Goal: Task Accomplishment & Management: Use online tool/utility

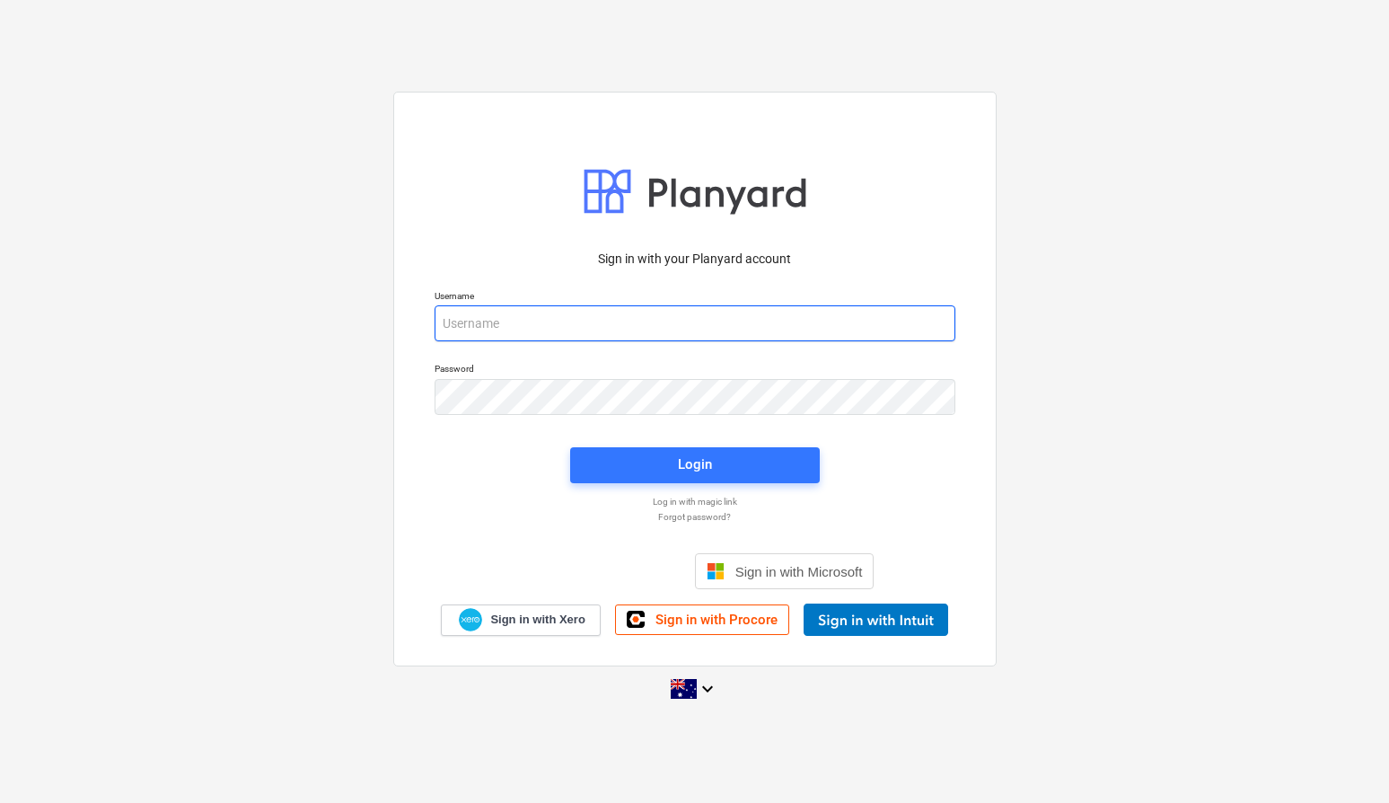
click at [579, 323] on input "email" at bounding box center [695, 323] width 521 height 36
type input "[EMAIL_ADDRESS][DOMAIN_NAME]"
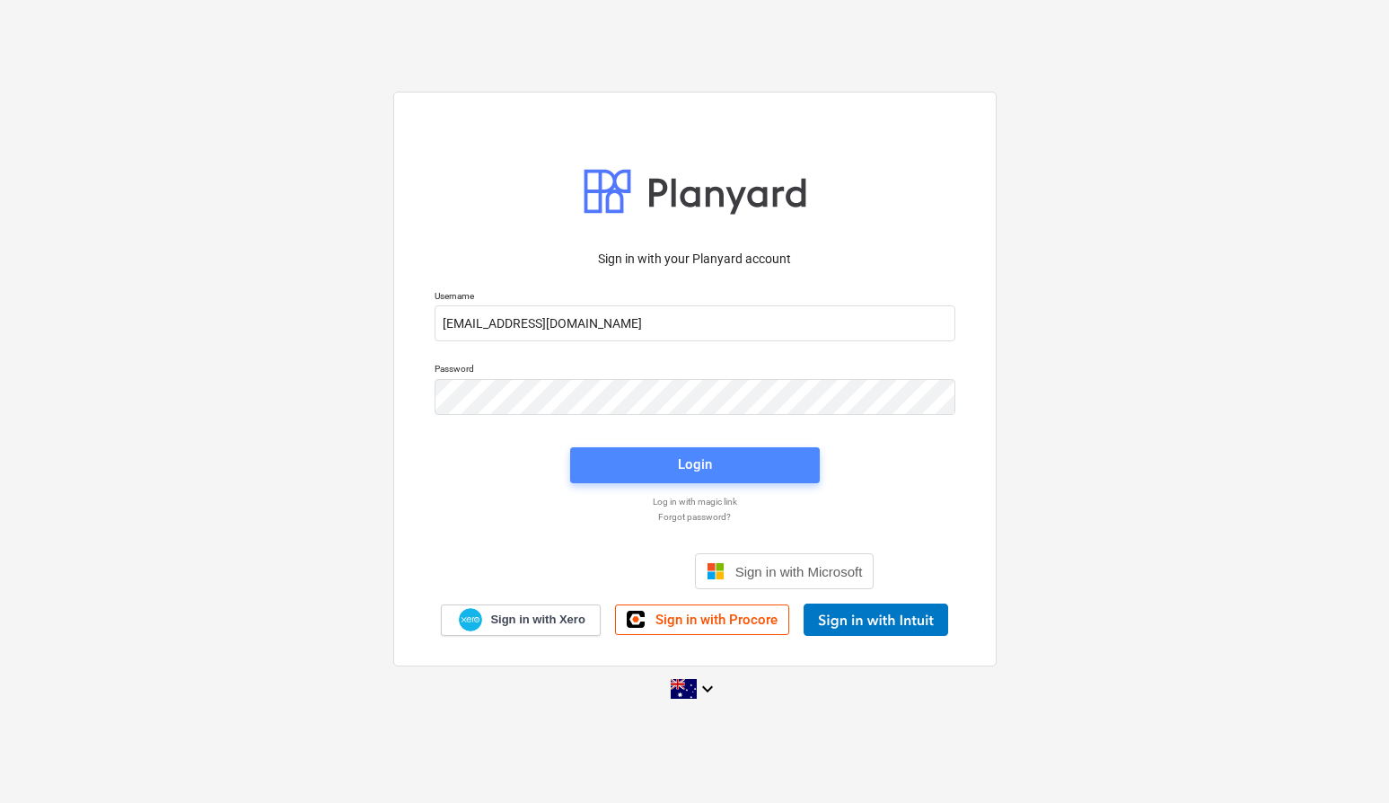
click at [692, 466] on div "Login" at bounding box center [695, 464] width 34 height 23
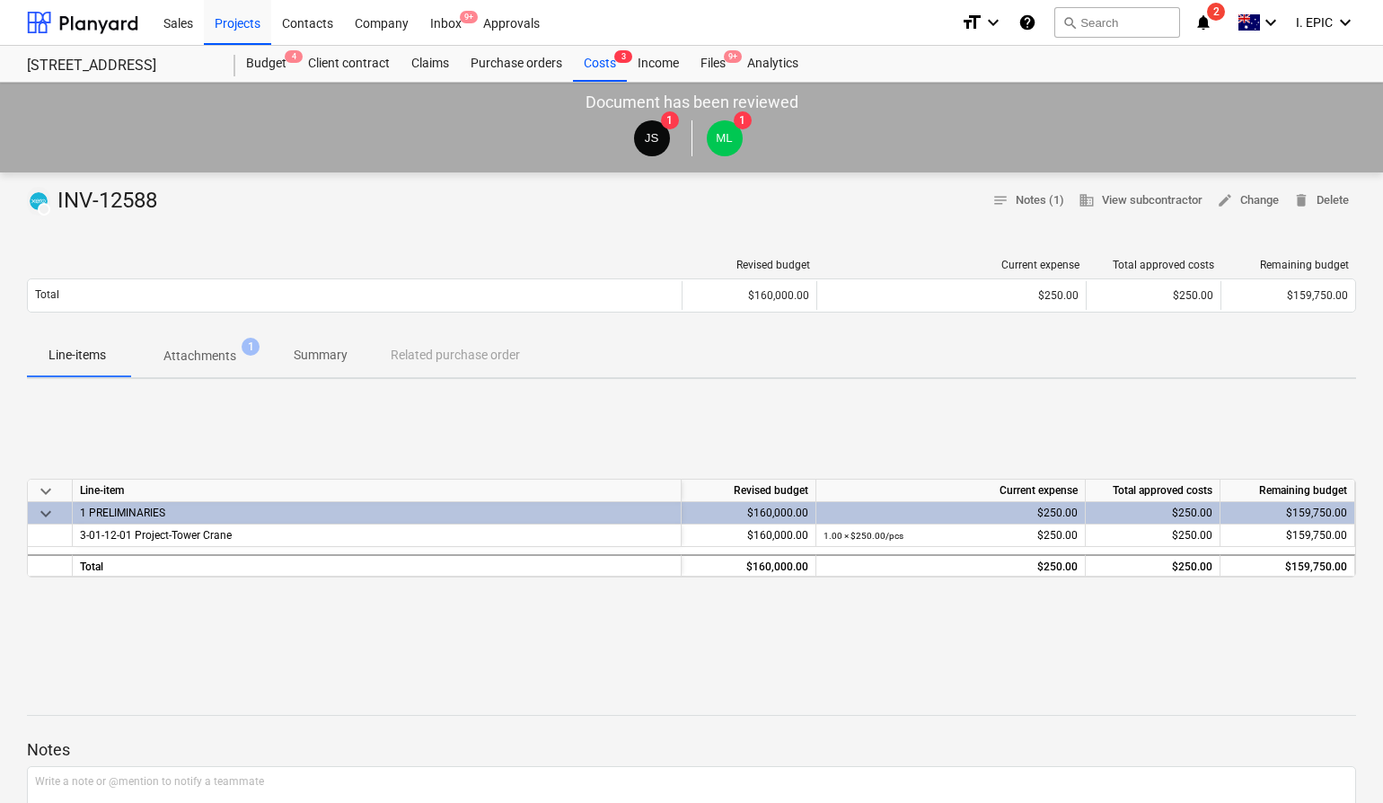
click at [507, 434] on div "keyboard_arrow_down Line-item Revised budget Current expense Total approved cos…" at bounding box center [691, 527] width 1329 height 269
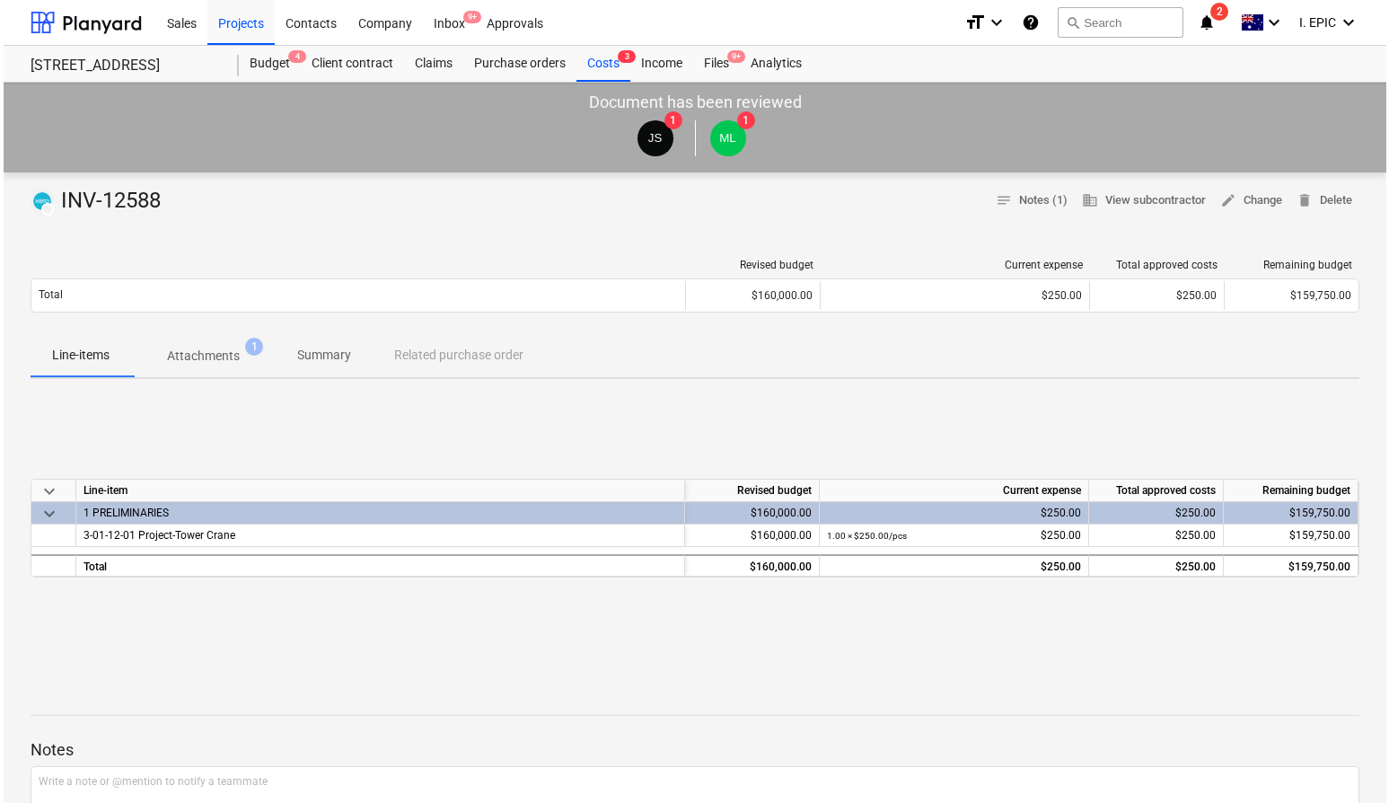
scroll to position [23, 0]
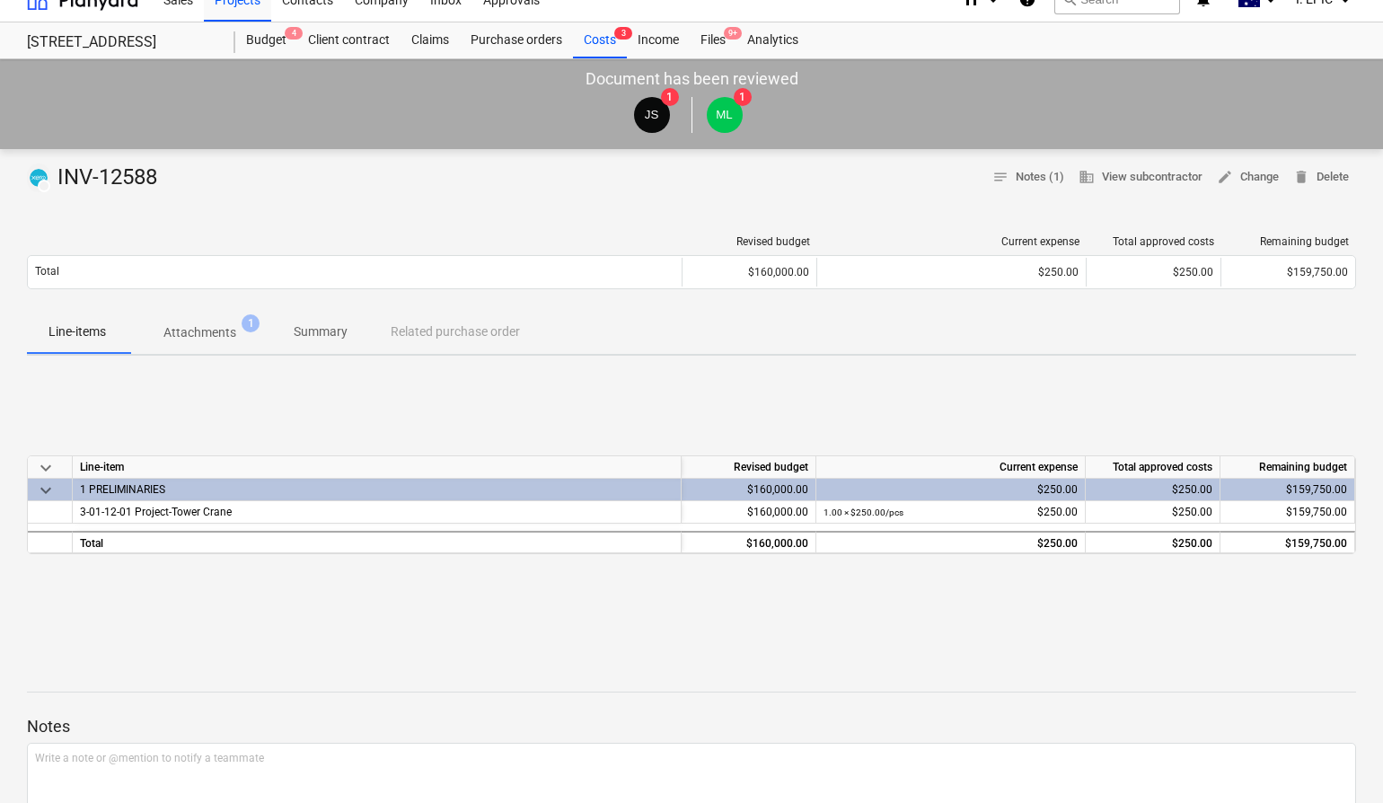
click at [215, 336] on p "Attachments" at bounding box center [199, 332] width 73 height 19
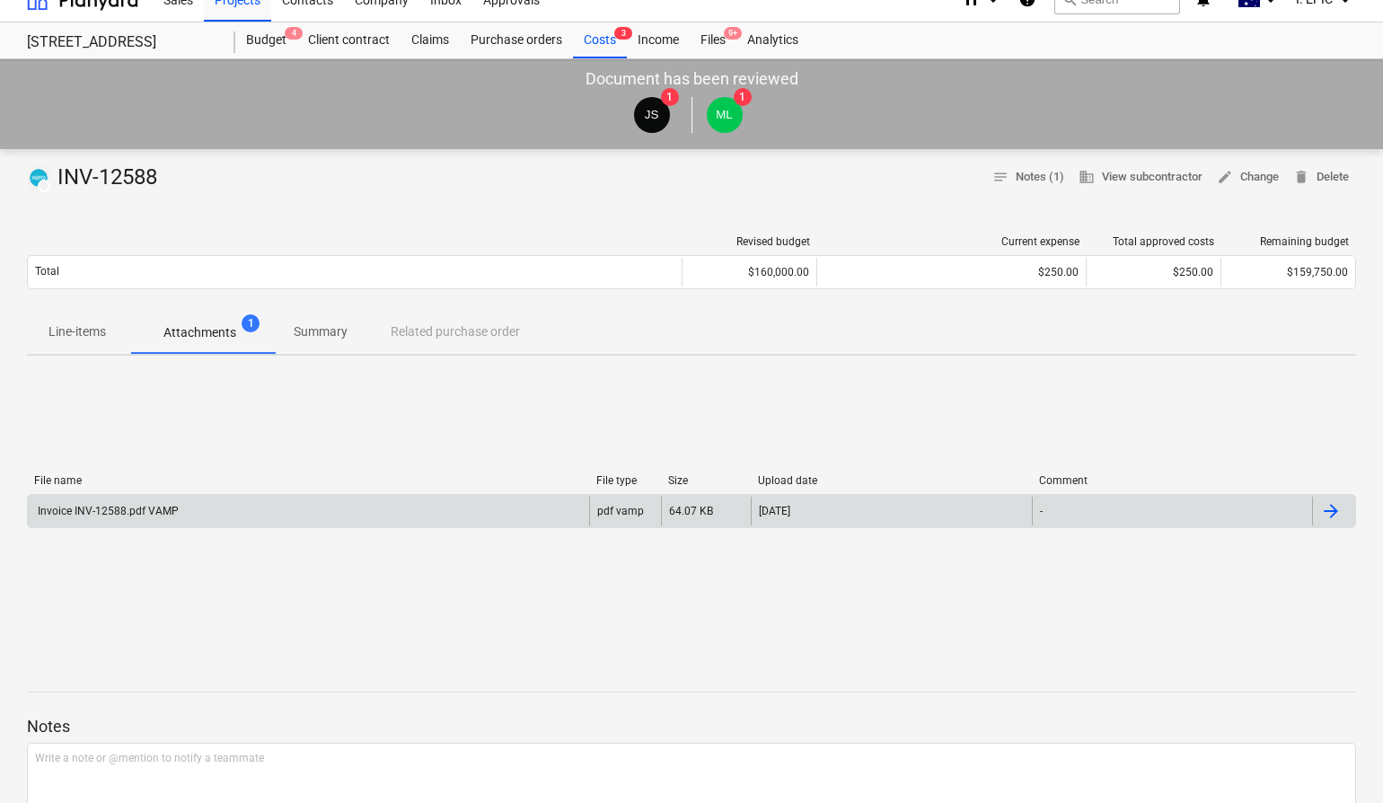
click at [154, 507] on div "Invoice INV-12588.pdf VAMP" at bounding box center [107, 511] width 144 height 13
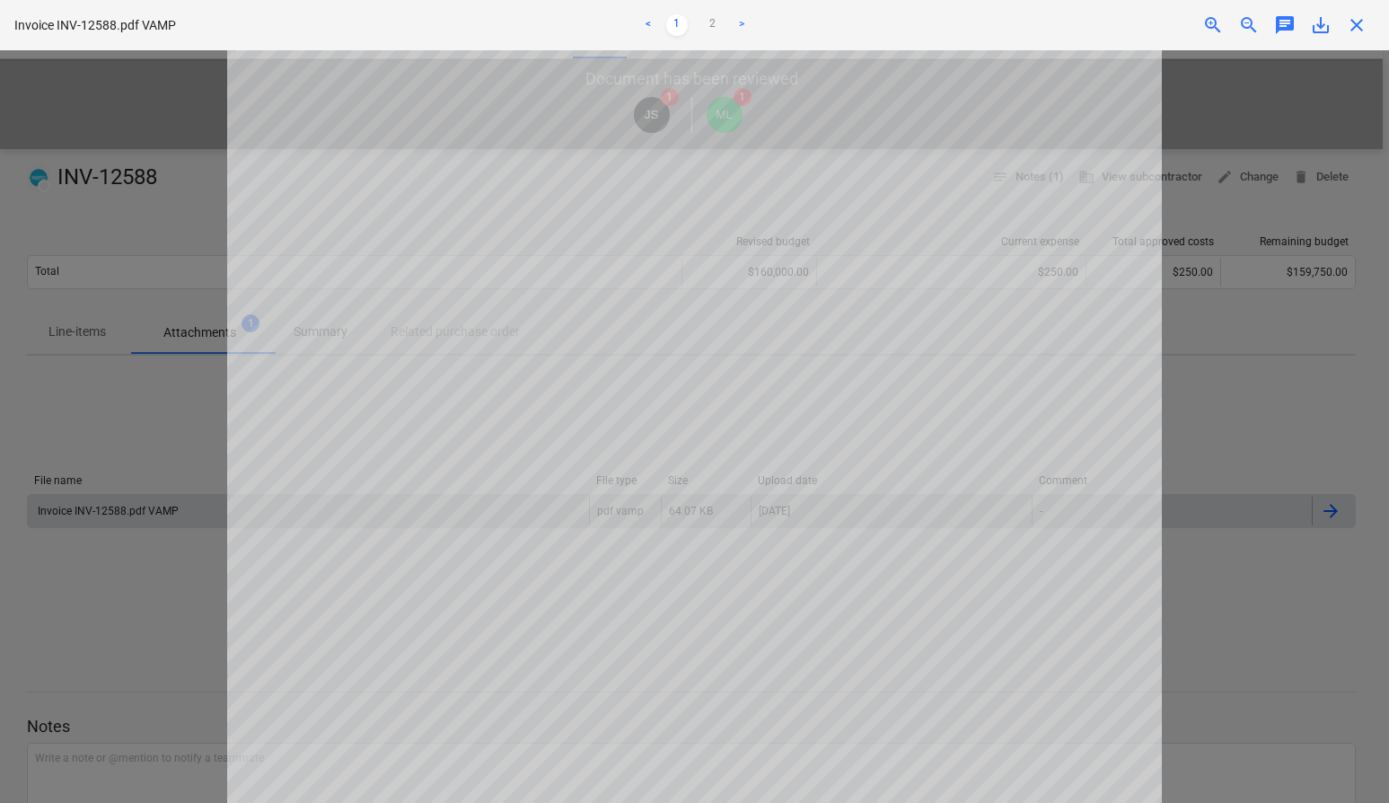
scroll to position [110, 0]
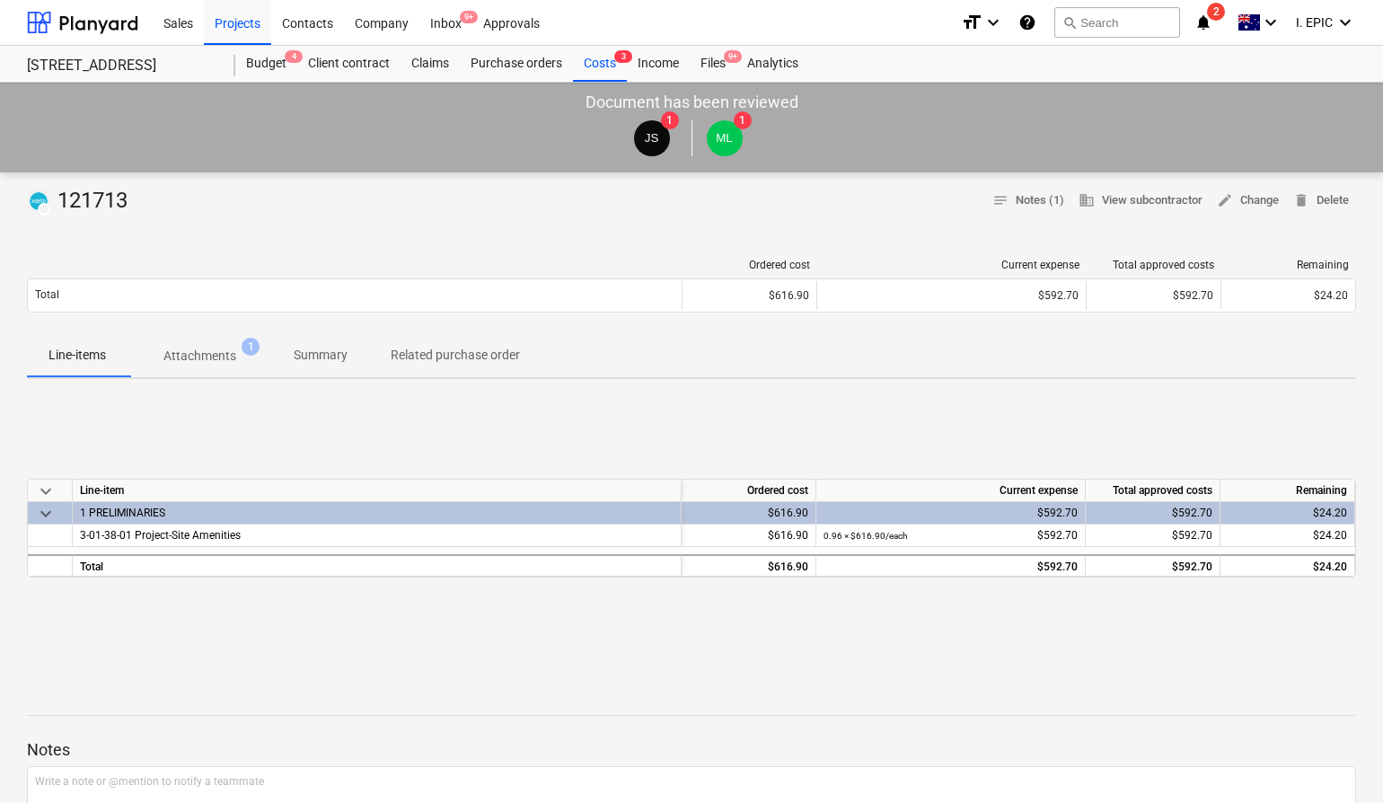
click at [222, 354] on p "Attachments" at bounding box center [199, 356] width 73 height 19
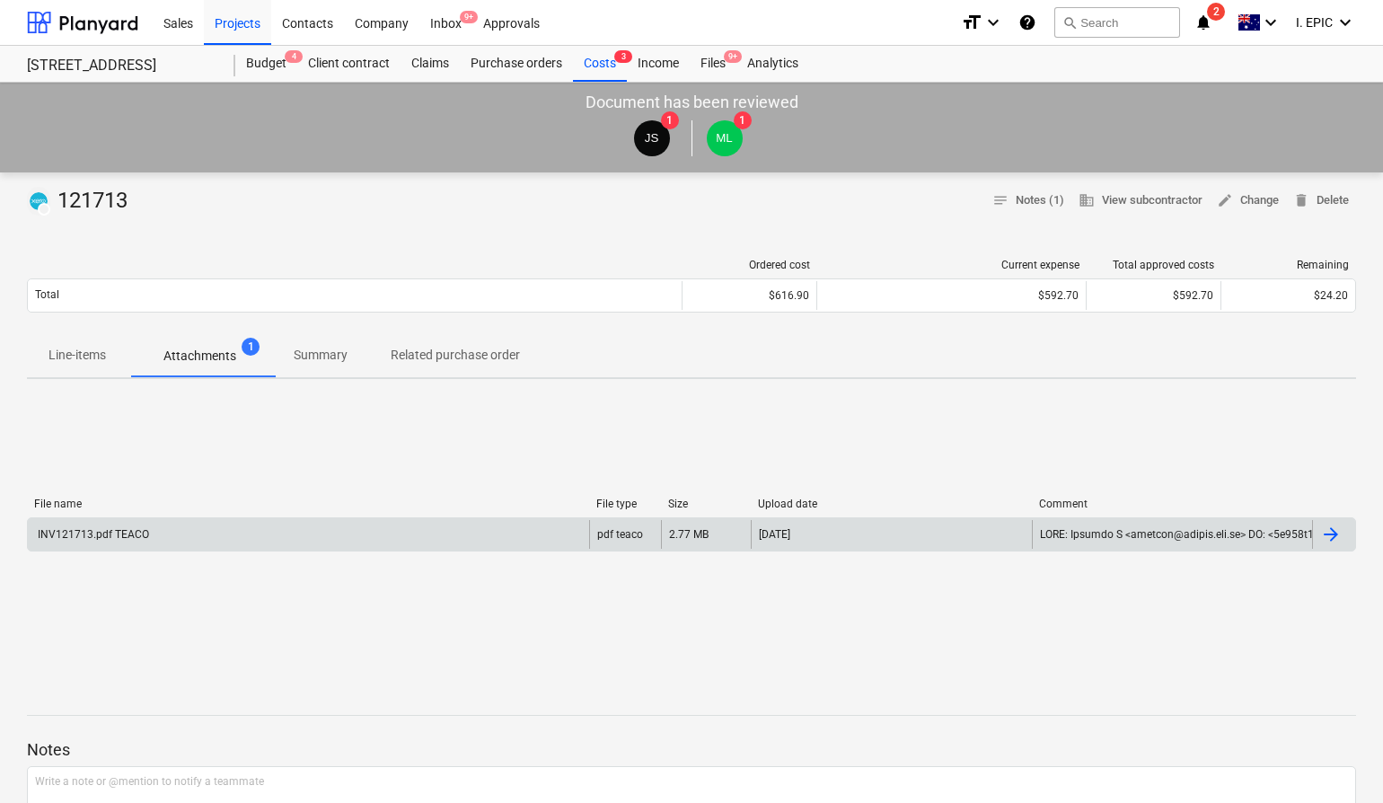
click at [190, 539] on div "INV121713.pdf TEACO" at bounding box center [308, 534] width 561 height 29
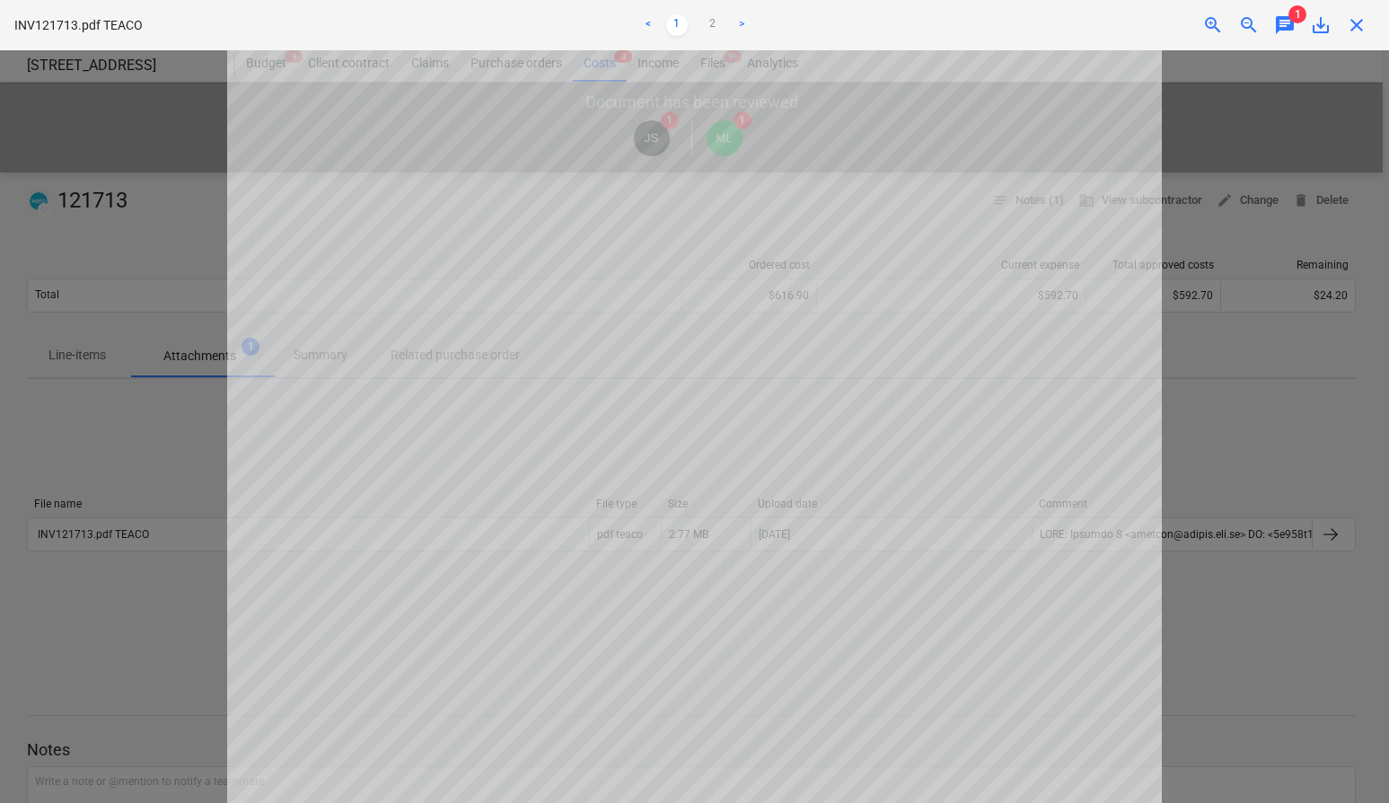
scroll to position [574, 0]
click at [1321, 24] on span "save_alt" at bounding box center [1321, 25] width 22 height 22
click at [1274, 419] on div at bounding box center [694, 426] width 1389 height 753
click at [1237, 420] on div at bounding box center [694, 426] width 1389 height 753
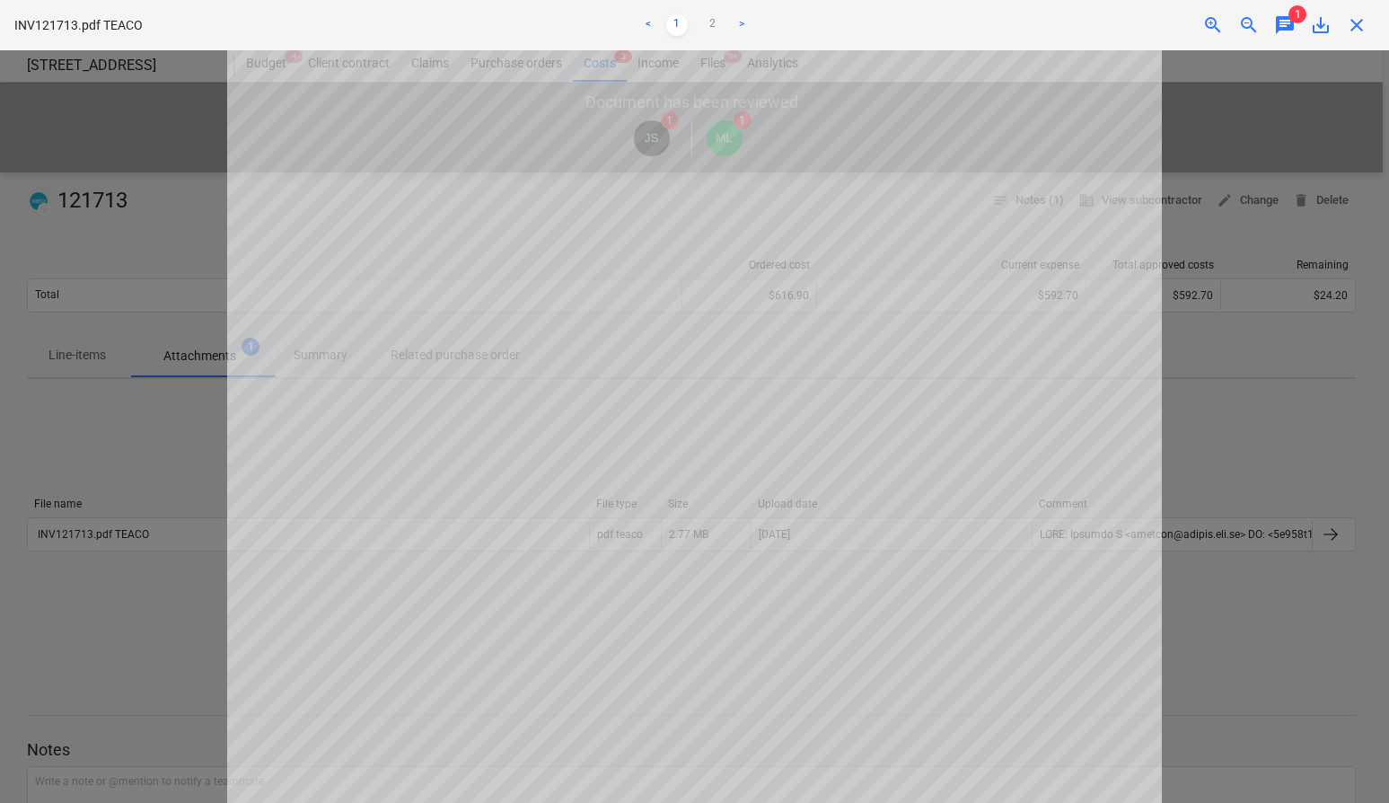
click at [1359, 21] on span "close" at bounding box center [1357, 25] width 22 height 22
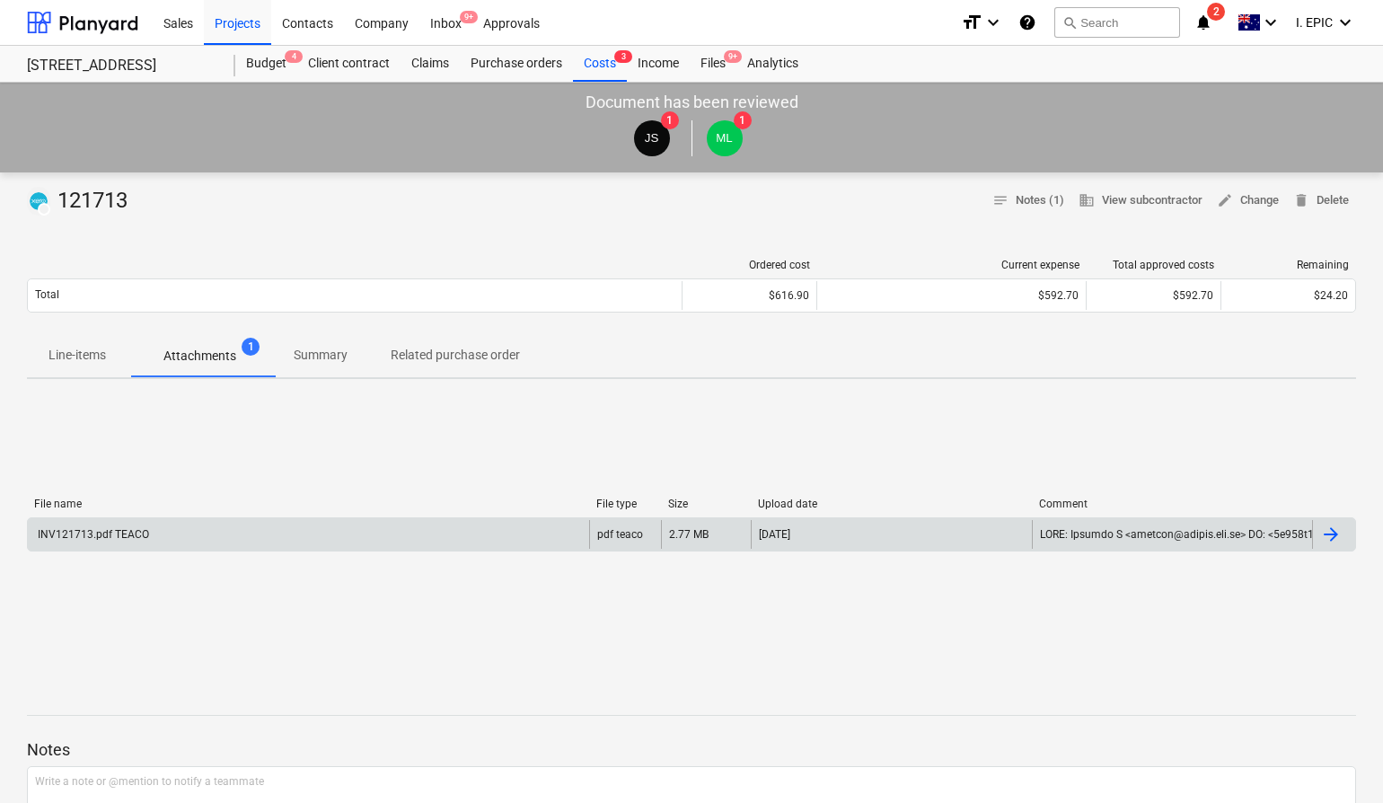
click at [212, 530] on div "INV121713.pdf TEACO" at bounding box center [308, 534] width 561 height 29
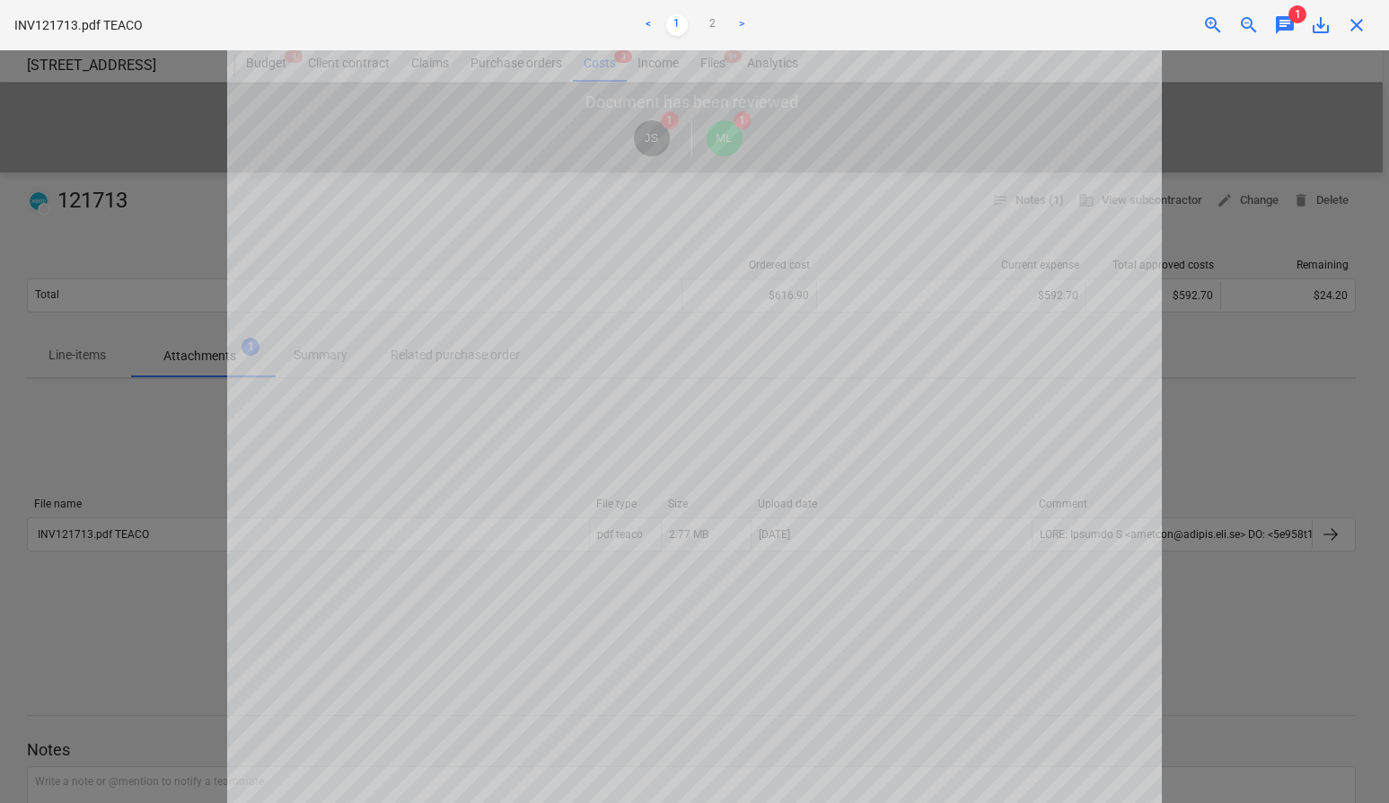
scroll to position [574, 0]
click at [1203, 444] on div at bounding box center [694, 426] width 1389 height 753
click at [1200, 398] on div at bounding box center [694, 426] width 1389 height 753
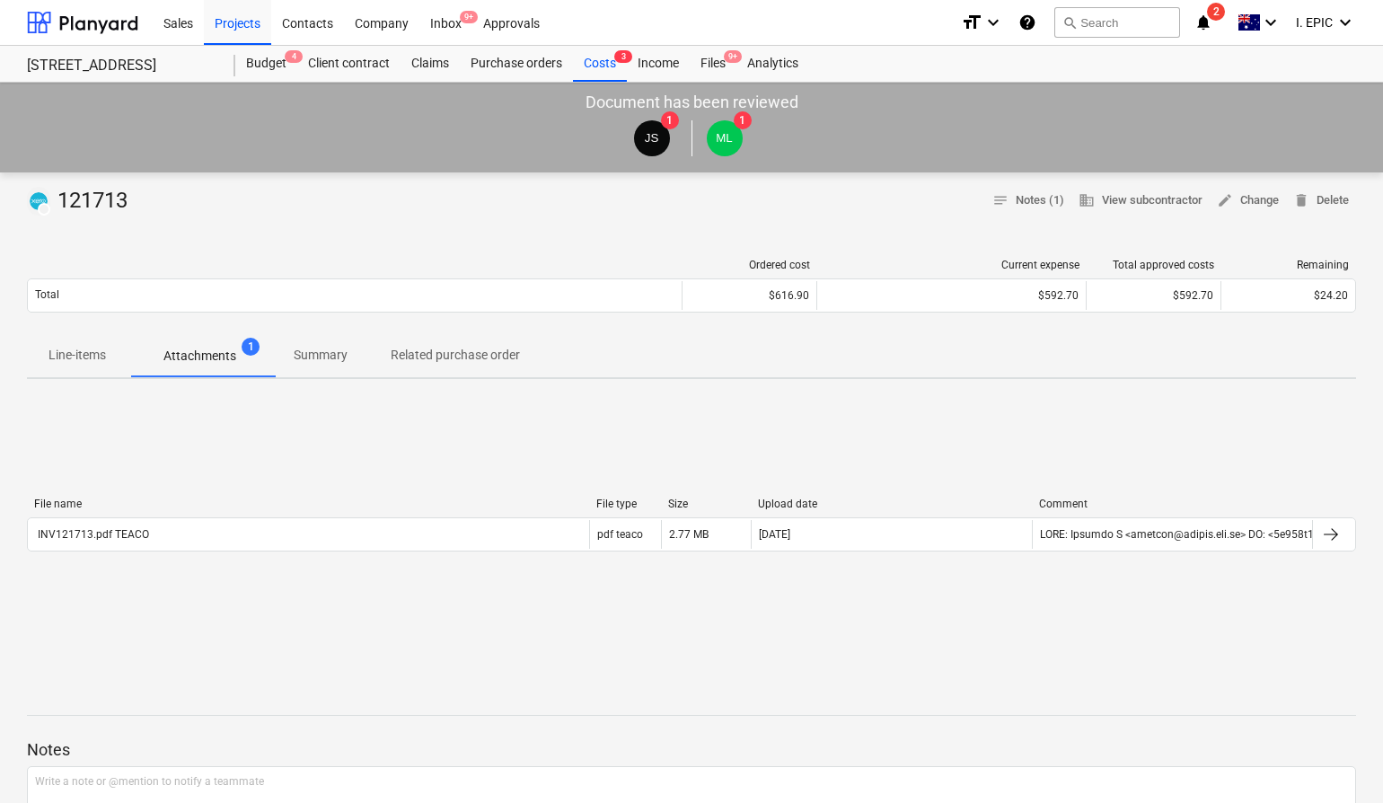
click at [73, 348] on p "Line-items" at bounding box center [77, 355] width 57 height 19
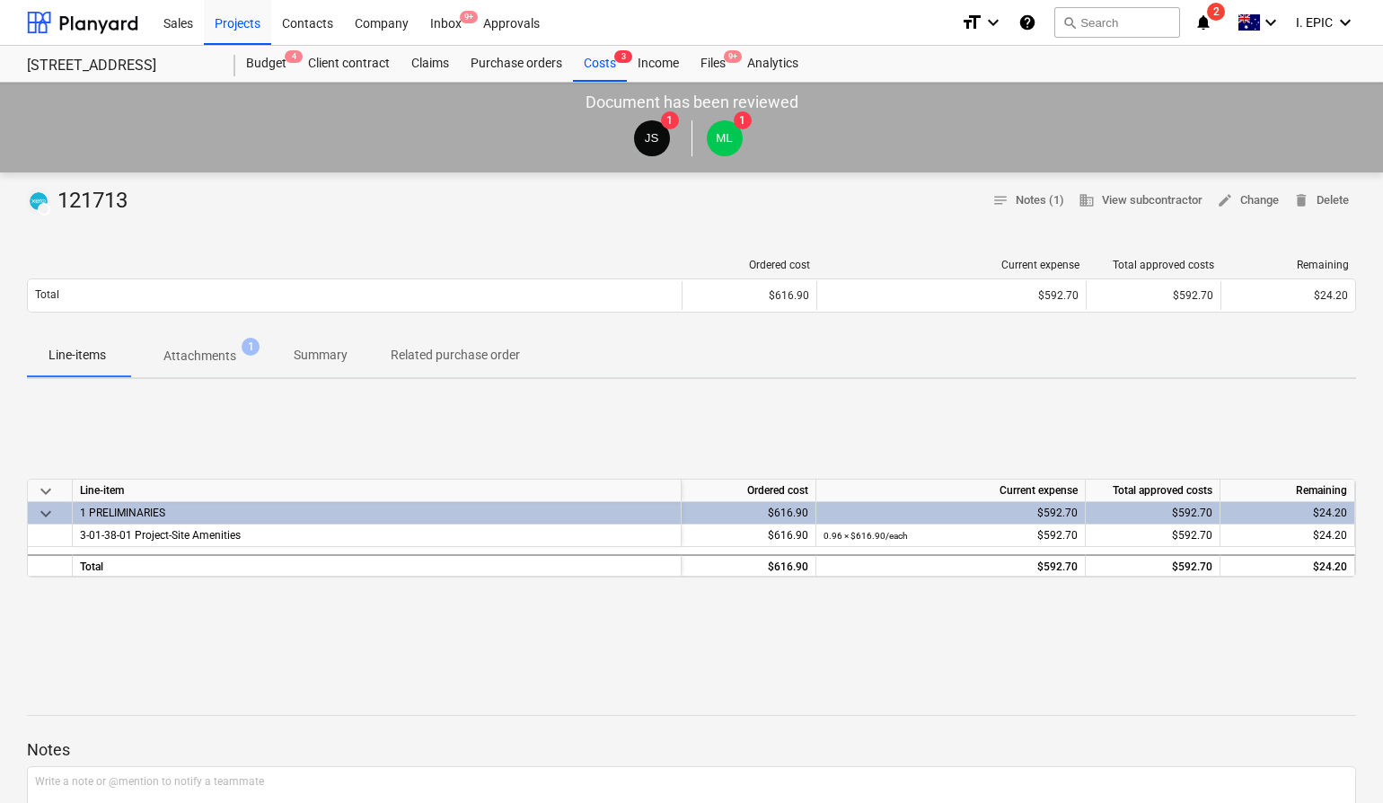
click at [986, 413] on div "keyboard_arrow_down Line-item Ordered cost Current expense Total approved costs…" at bounding box center [691, 527] width 1329 height 269
click at [636, 243] on div "DRAFT 121713 notes Notes (1) business View subcontractor edit Change delete Del…" at bounding box center [691, 664] width 1383 height 984
click at [420, 386] on div "DRAFT 121713 notes Notes (1) business View subcontractor edit Change delete Del…" at bounding box center [691, 664] width 1383 height 984
click at [565, 453] on div "keyboard_arrow_down Line-item Ordered cost Current expense Total approved costs…" at bounding box center [691, 527] width 1329 height 269
click at [214, 348] on p "Attachments" at bounding box center [199, 356] width 73 height 19
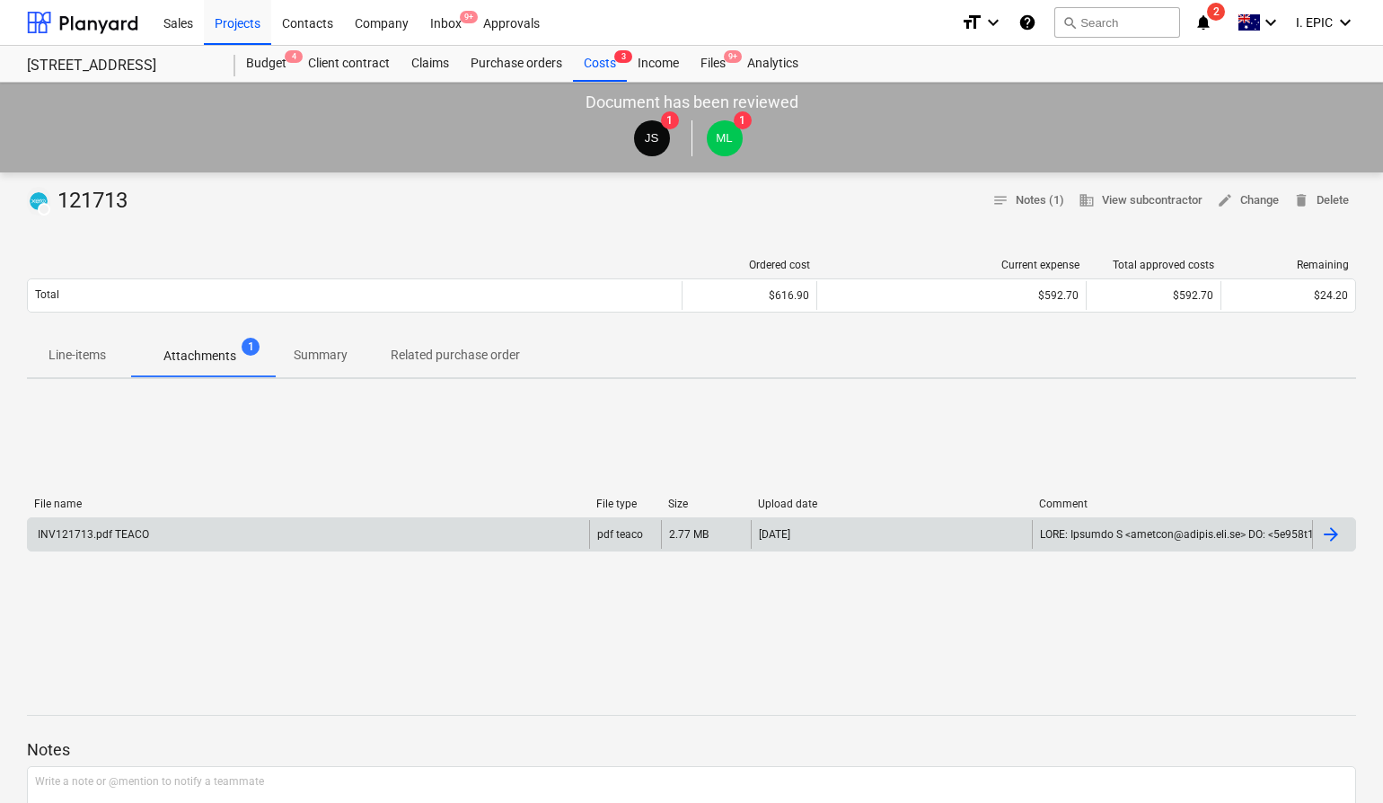
click at [525, 535] on div "INV121713.pdf TEACO" at bounding box center [308, 534] width 561 height 29
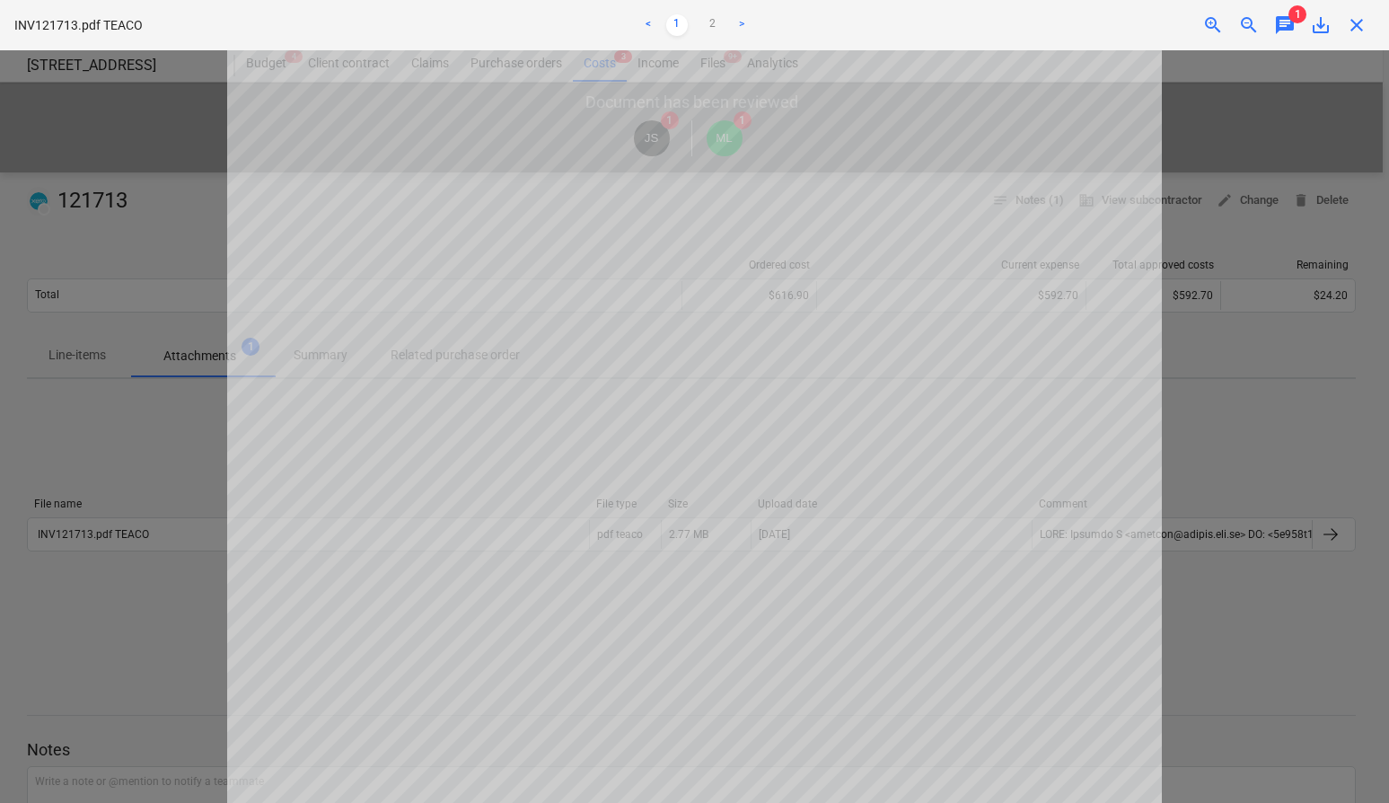
click at [1261, 610] on div at bounding box center [694, 426] width 1389 height 753
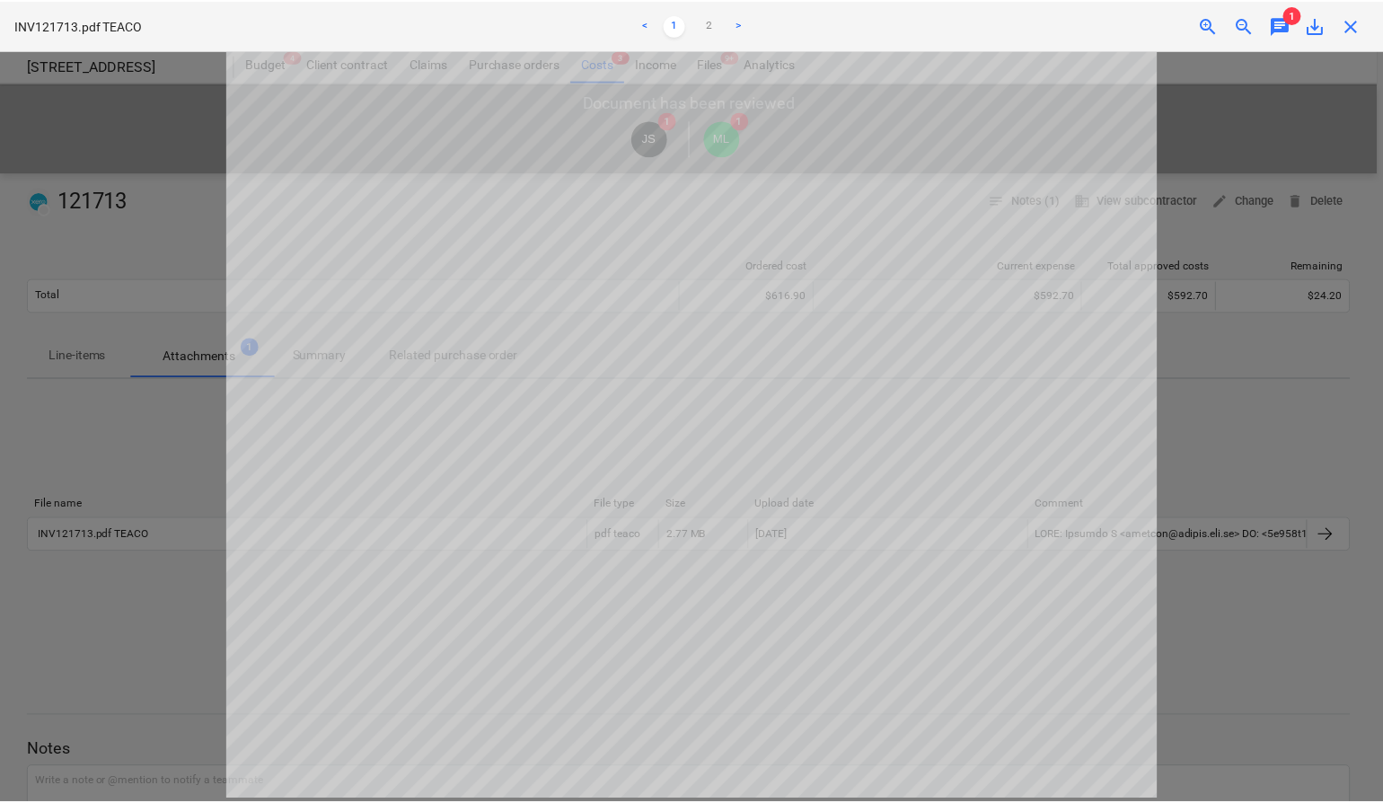
scroll to position [379, 0]
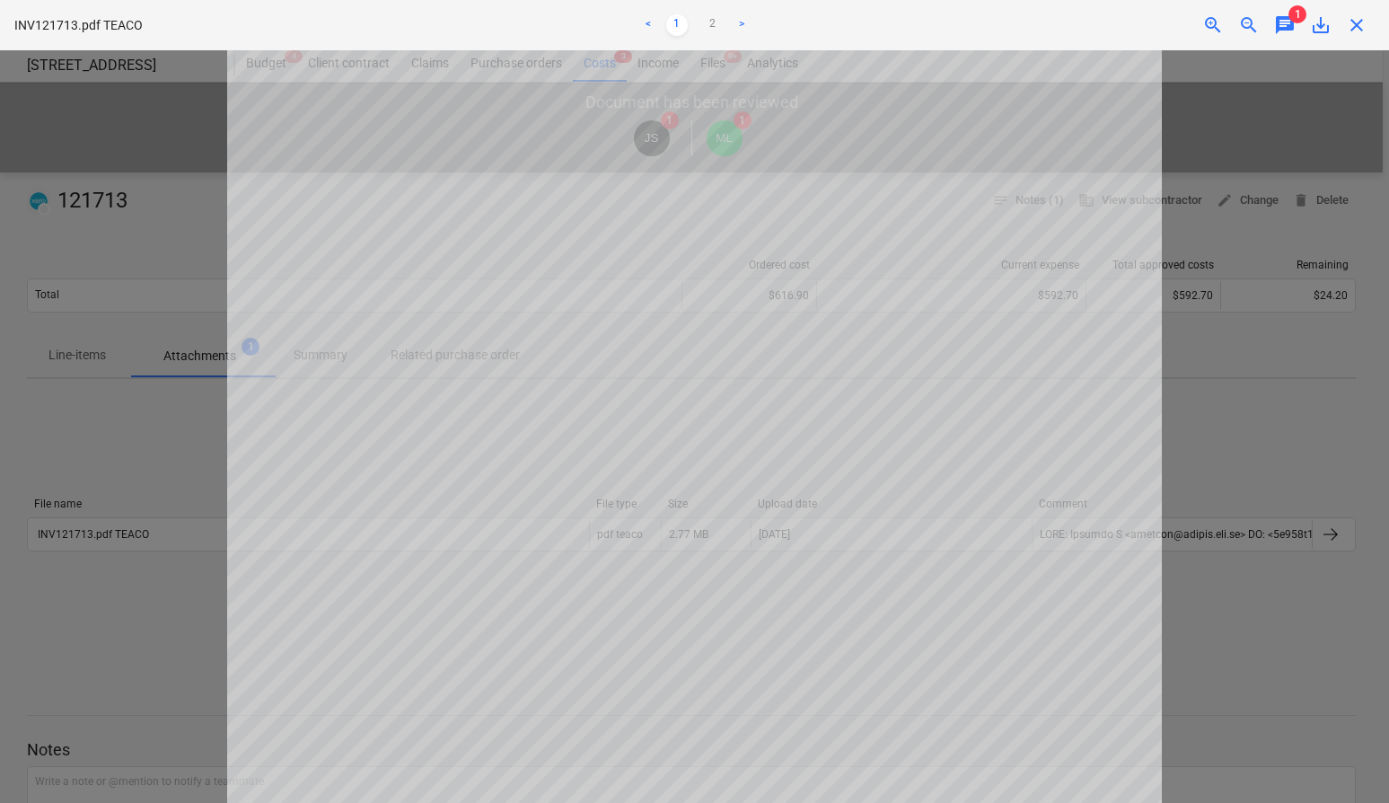
click at [186, 186] on div at bounding box center [694, 426] width 1389 height 753
drag, startPoint x: 1355, startPoint y: 23, endPoint x: 1254, endPoint y: 33, distance: 102.0
click at [1355, 23] on span "close" at bounding box center [1357, 25] width 22 height 22
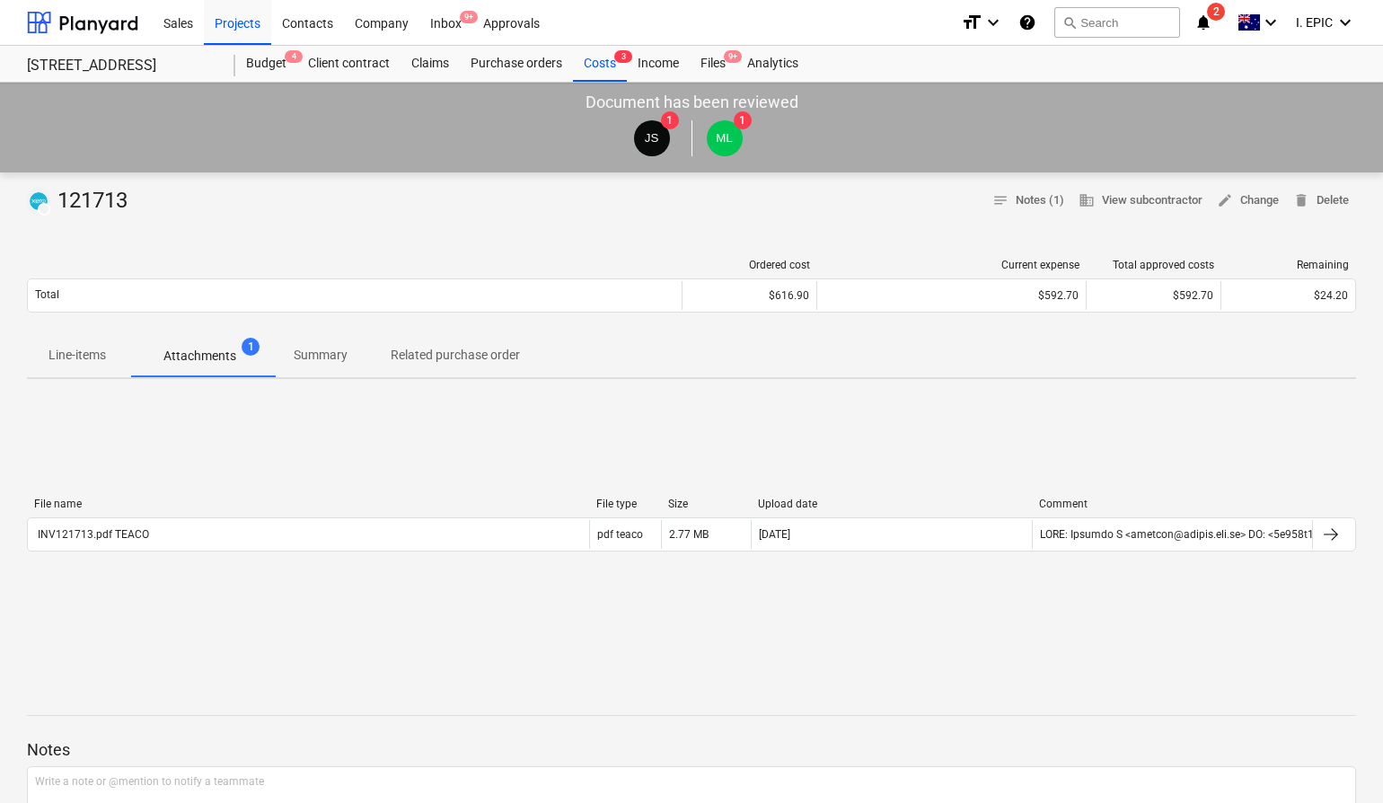
click at [993, 681] on div at bounding box center [691, 684] width 1329 height 14
click at [744, 410] on div "File name File type Size Upload date Comment INV121713.pdf TEACO pdf teaco 2.77…" at bounding box center [691, 527] width 1329 height 269
click at [1092, 404] on div "File name File type Size Upload date Comment INV121713.pdf TEACO pdf teaco 2.77…" at bounding box center [691, 527] width 1329 height 269
click at [154, 345] on span "Attachments 1" at bounding box center [200, 356] width 145 height 32
click at [380, 620] on div "File name File type Size Upload date Comment INV121713.pdf TEACO pdf teaco 2.77…" at bounding box center [691, 527] width 1329 height 269
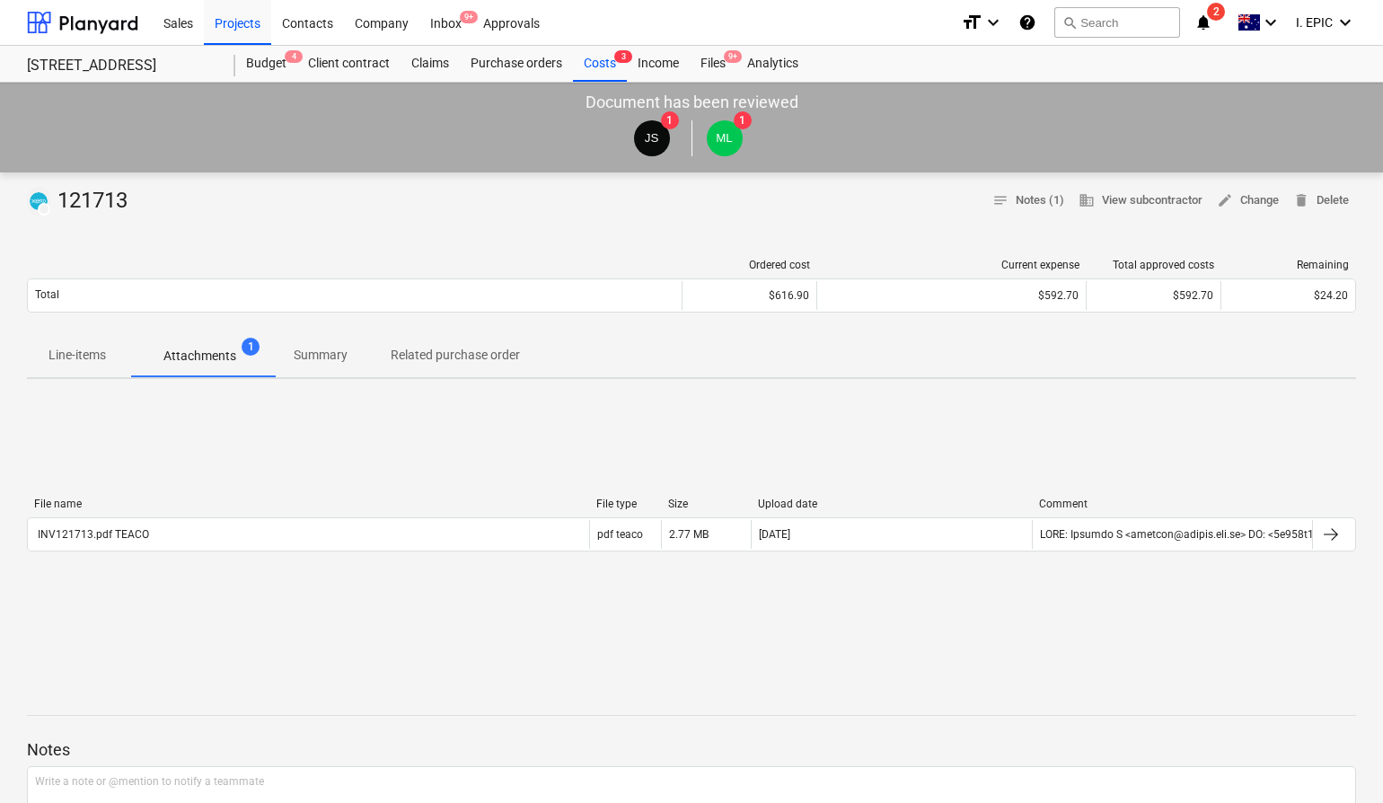
click at [1068, 643] on div "File name File type Size Upload date Comment INV121713.pdf TEACO pdf teaco 2.77…" at bounding box center [691, 527] width 1329 height 269
click at [641, 375] on div "Line-items Attachments 1 Summary Related purchase order" at bounding box center [691, 355] width 1329 height 43
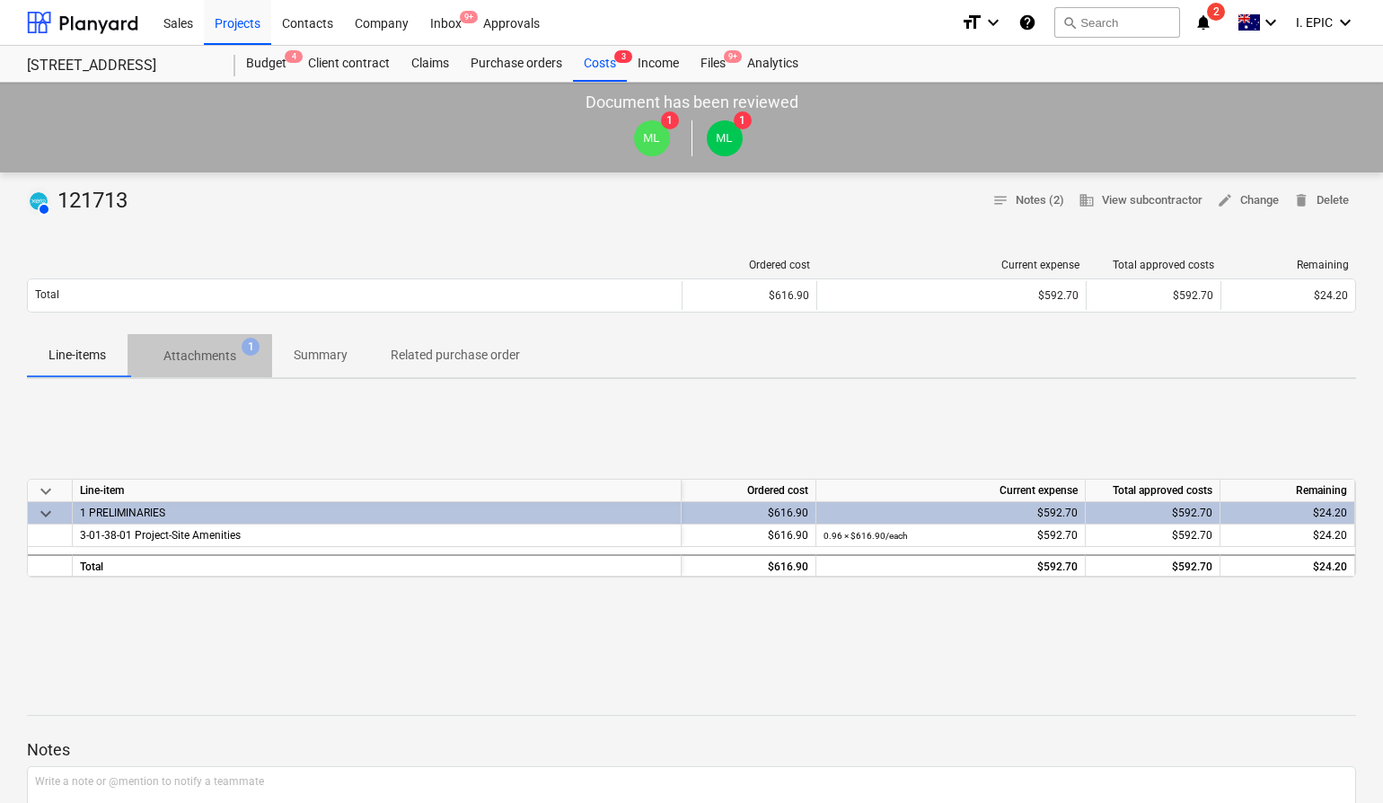
click at [216, 358] on p "Attachments" at bounding box center [199, 356] width 73 height 19
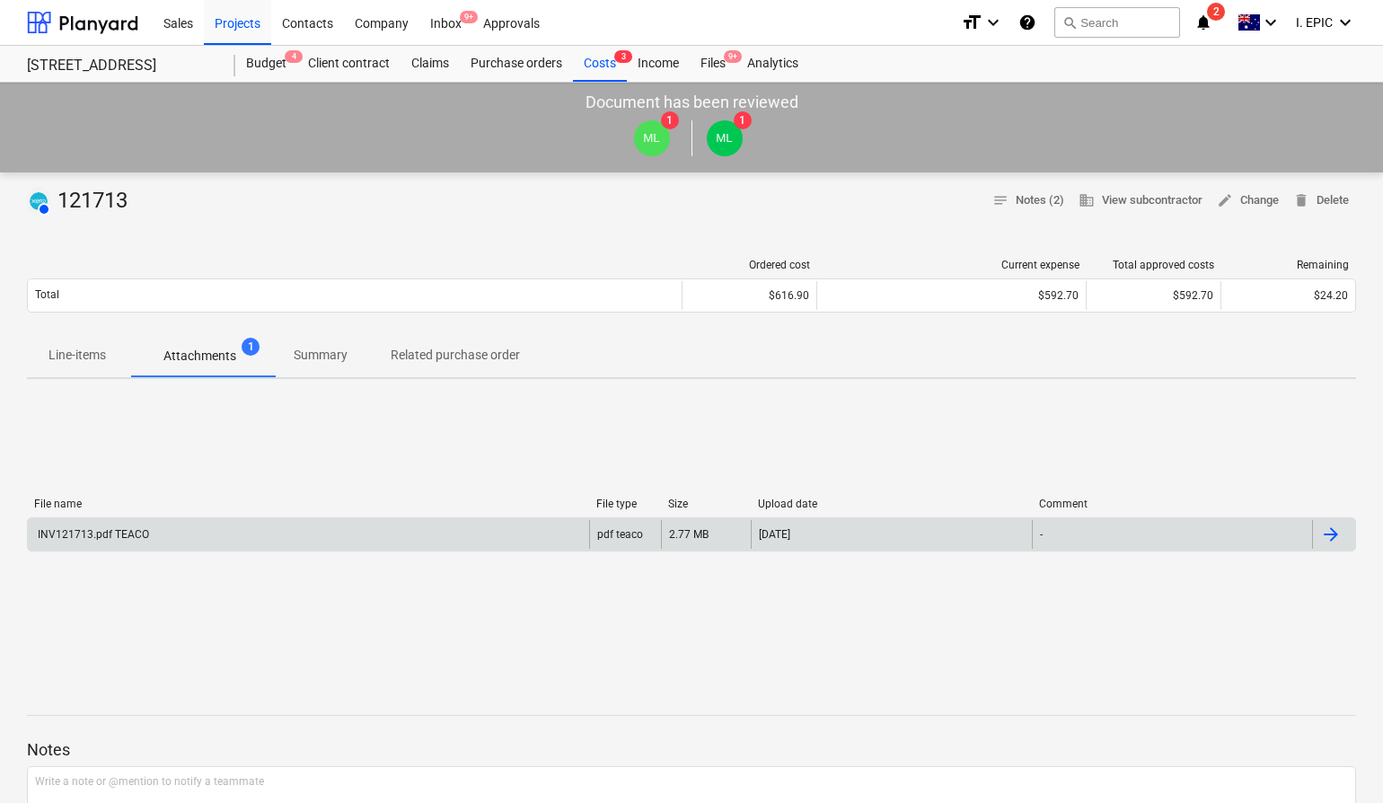
click at [227, 530] on div "INV121713.pdf TEACO" at bounding box center [308, 534] width 561 height 29
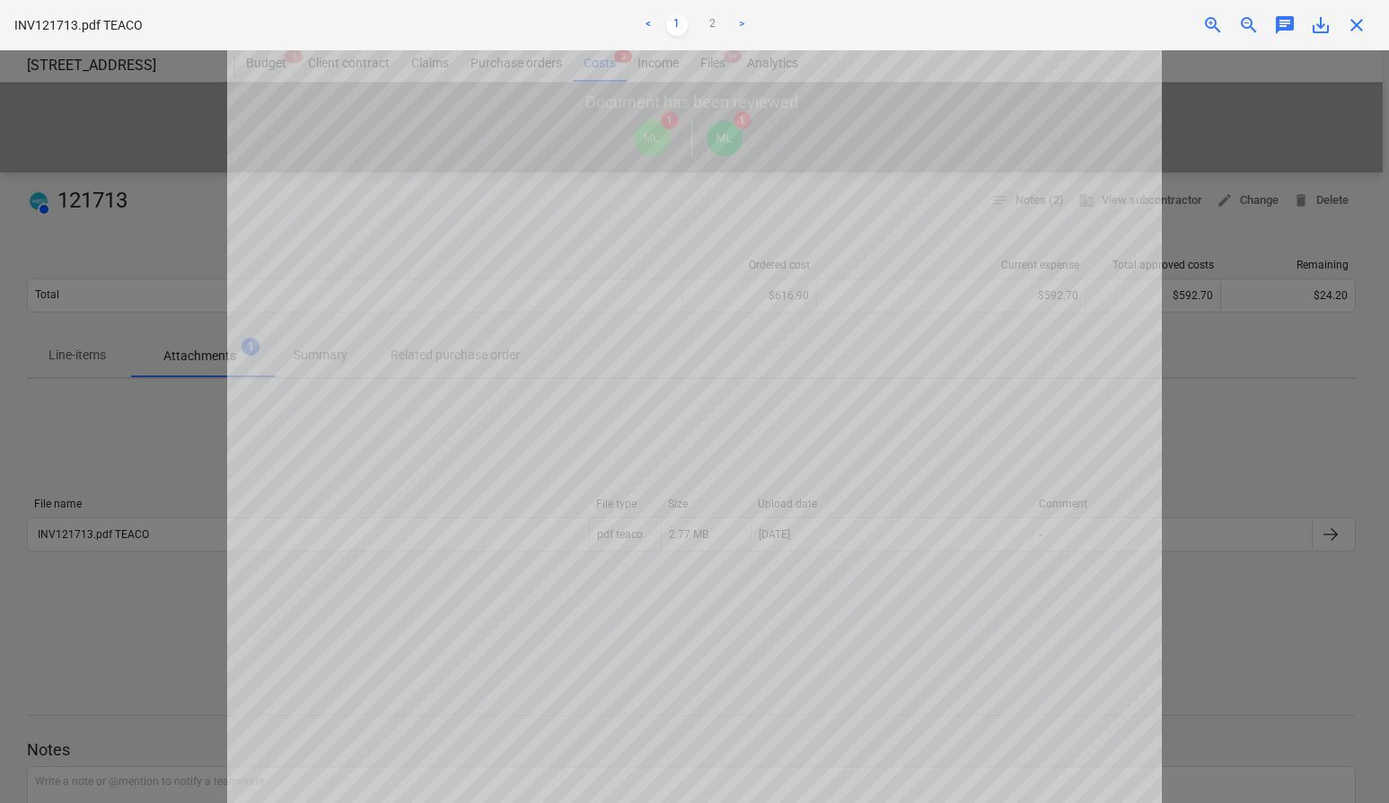
click at [1324, 22] on span "save_alt" at bounding box center [1321, 25] width 22 height 22
click at [55, 304] on div at bounding box center [694, 426] width 1389 height 753
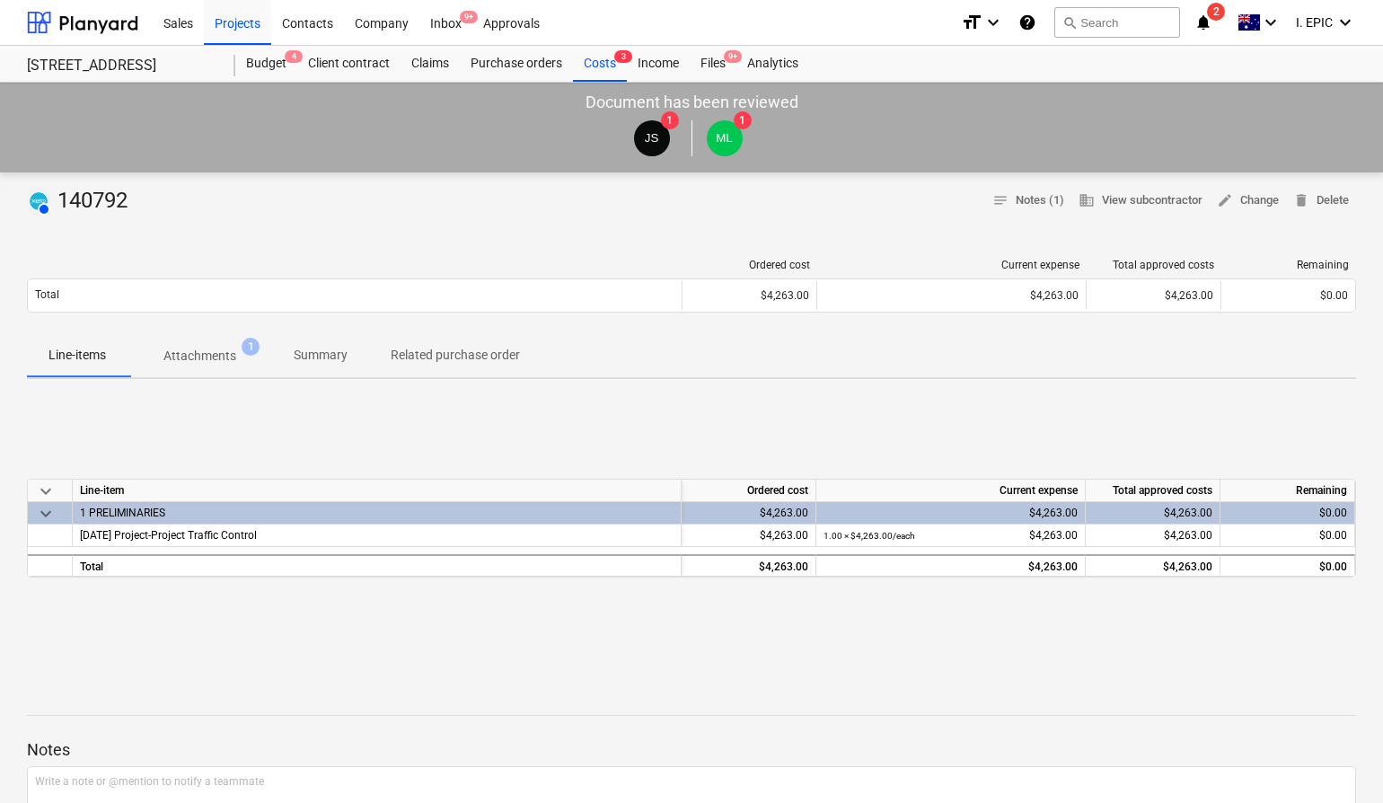
click at [207, 349] on p "Attachments" at bounding box center [199, 356] width 73 height 19
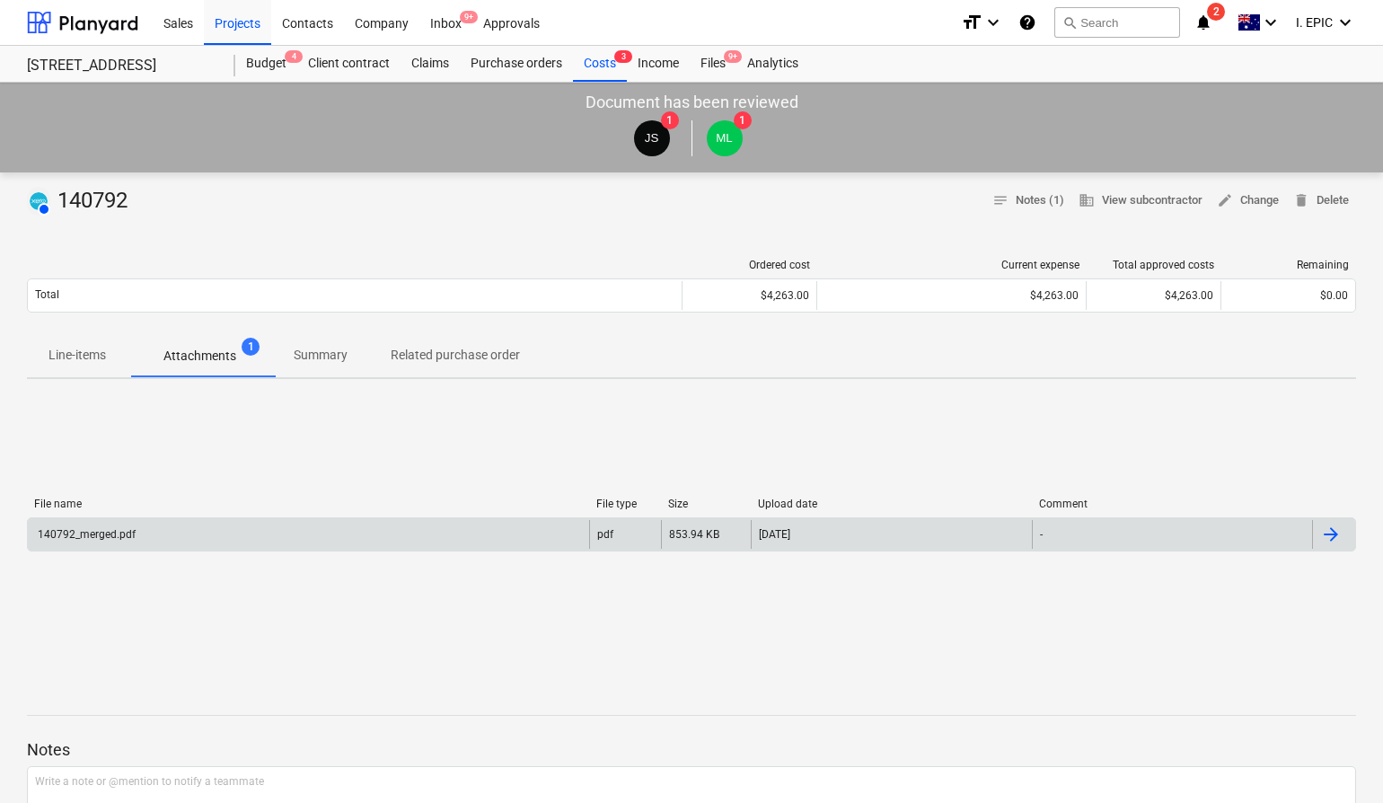
click at [171, 534] on div "140792_merged.pdf" at bounding box center [308, 534] width 561 height 29
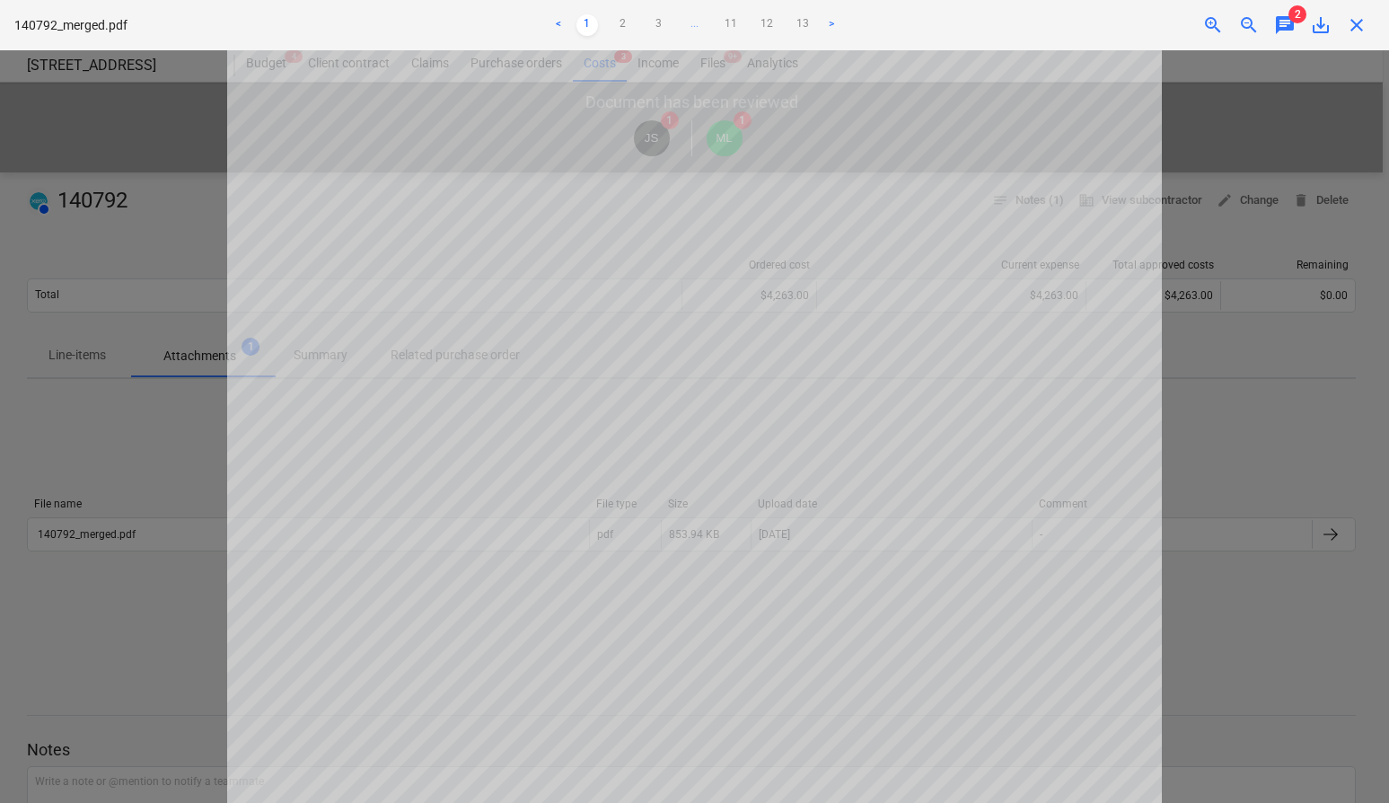
click at [1291, 231] on div at bounding box center [694, 426] width 1389 height 753
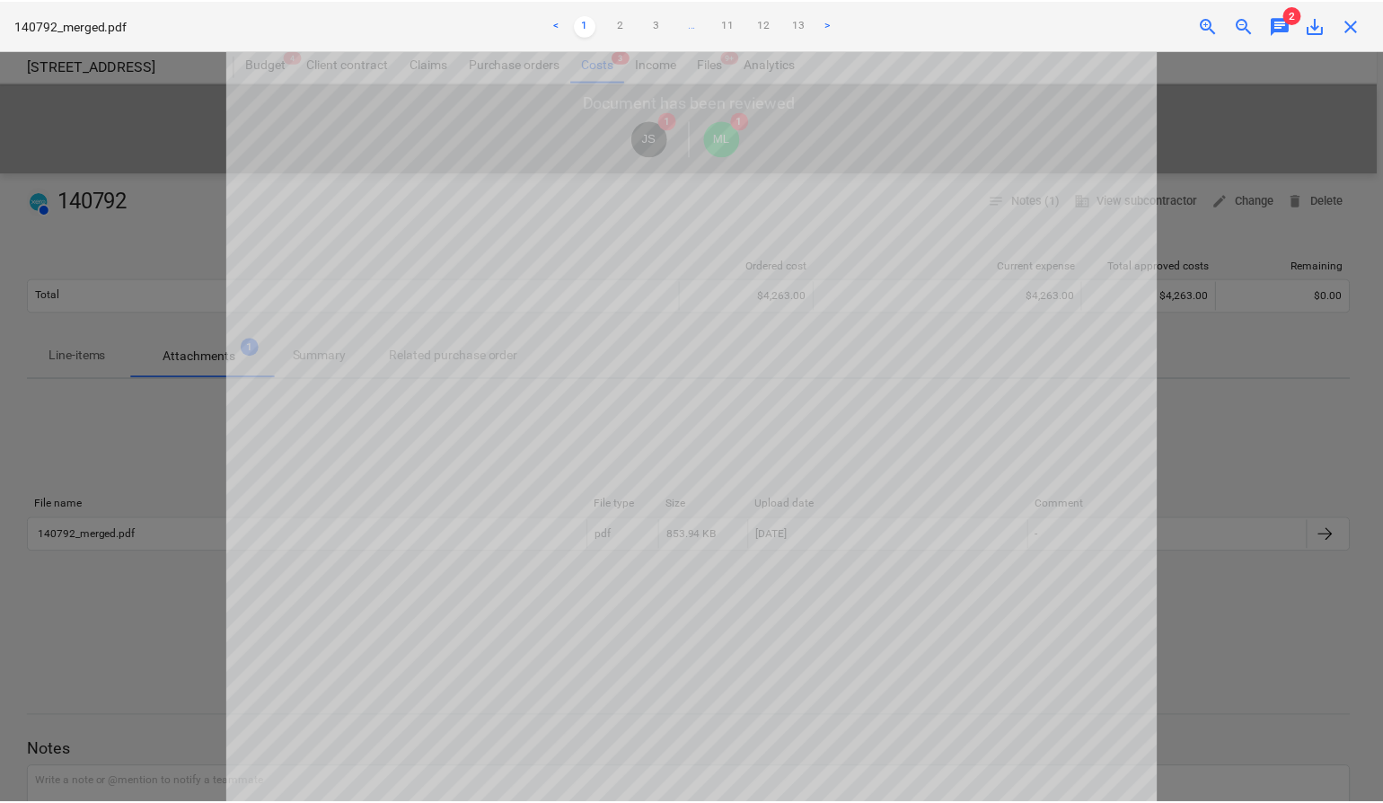
scroll to position [1, 0]
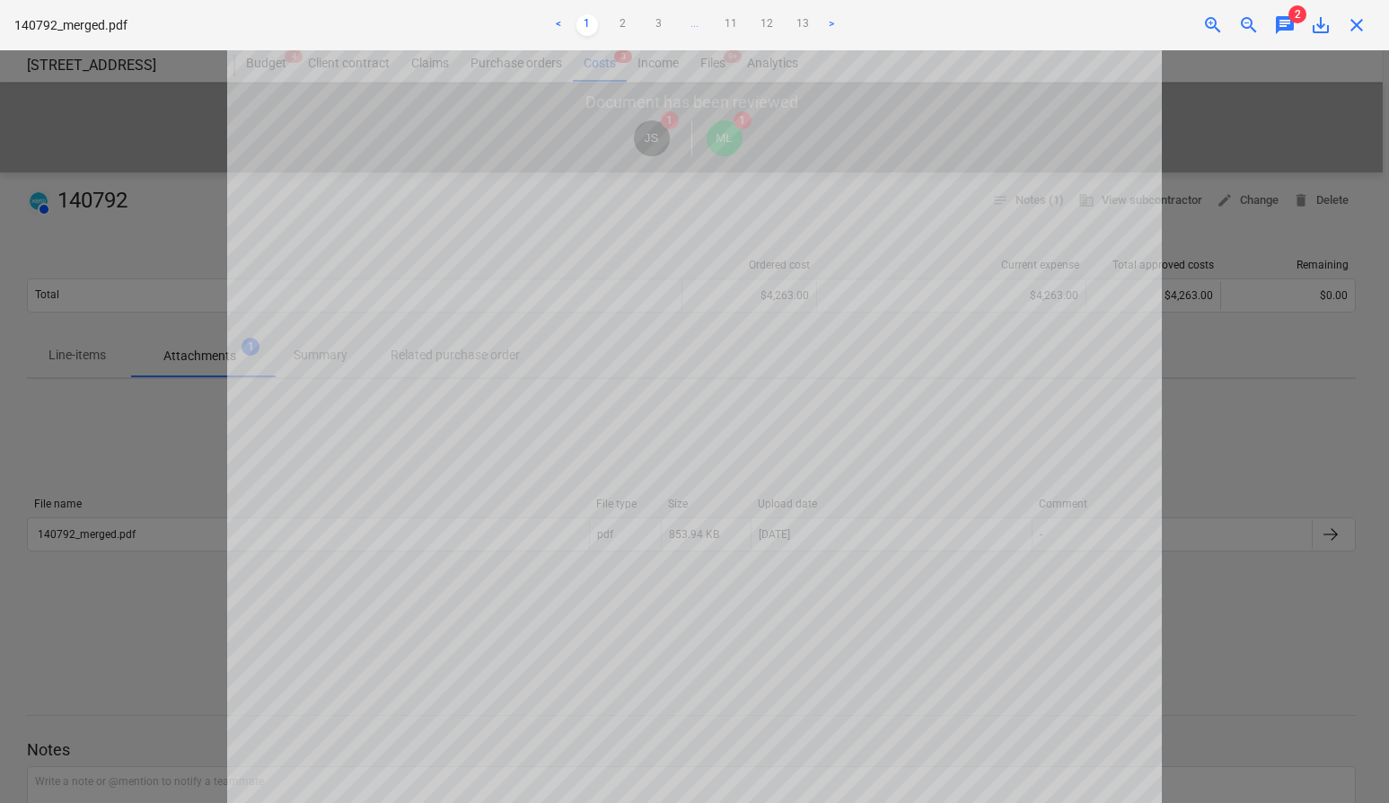
drag, startPoint x: 1358, startPoint y: 31, endPoint x: 1347, endPoint y: 35, distance: 11.4
click at [1358, 31] on span "close" at bounding box center [1357, 25] width 22 height 22
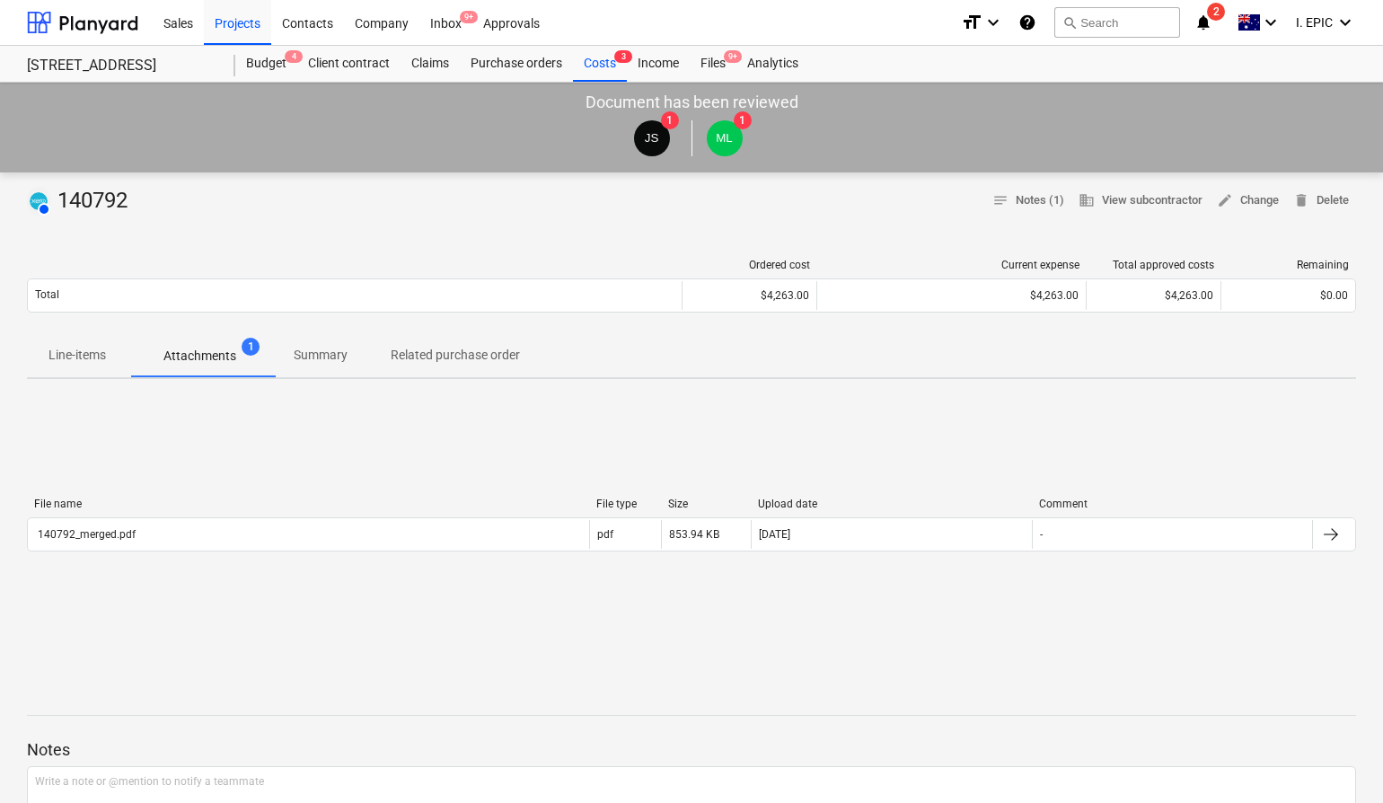
drag, startPoint x: 191, startPoint y: 181, endPoint x: 63, endPoint y: 213, distance: 132.4
click at [185, 189] on div "AUTHORISED 140792 notes Notes (1) business View subcontractor edit Change delet…" at bounding box center [691, 664] width 1383 height 984
drag, startPoint x: 284, startPoint y: 221, endPoint x: 519, endPoint y: 12, distance: 314.9
click at [285, 221] on div at bounding box center [691, 223] width 1329 height 14
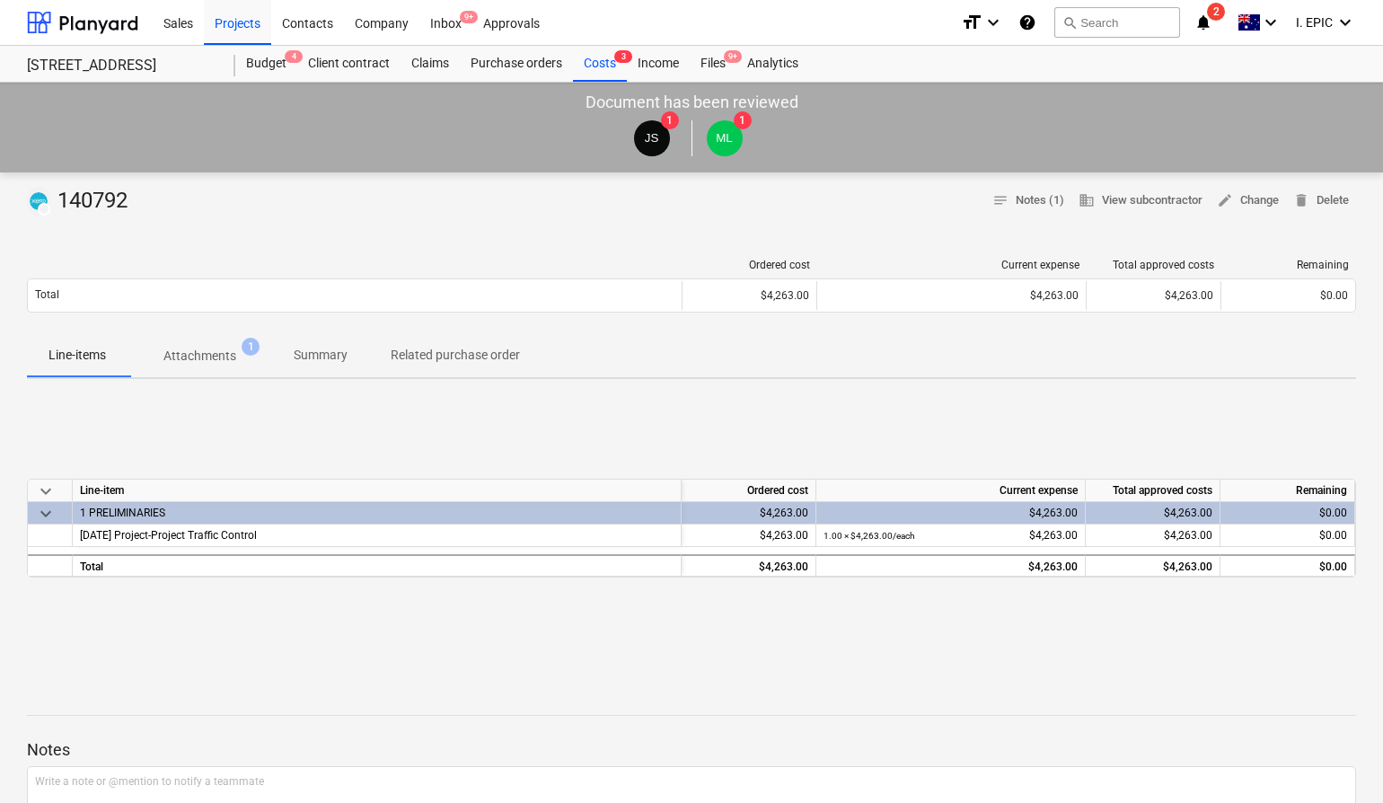
click at [228, 357] on p "Attachments" at bounding box center [199, 356] width 73 height 19
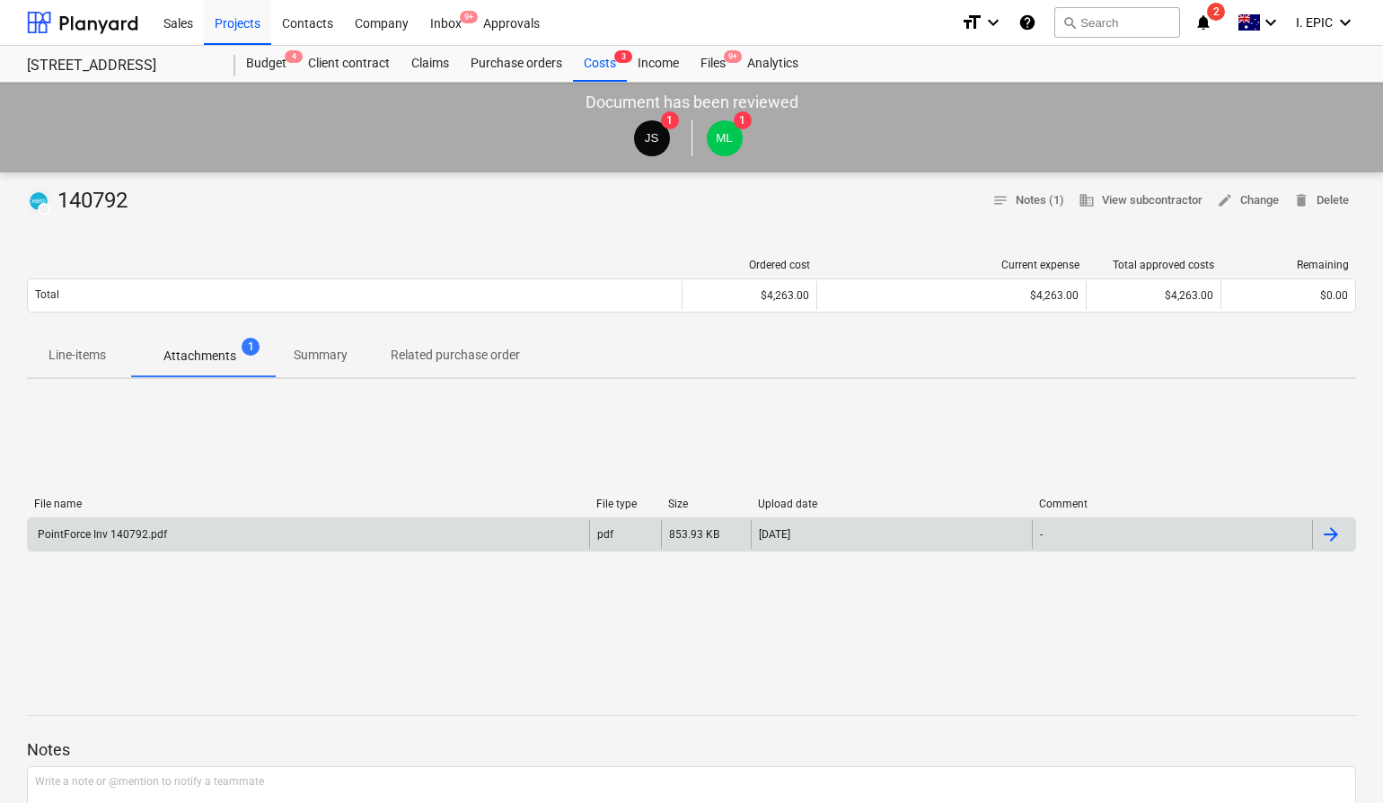
click at [173, 533] on div "PointForce Inv 140792.pdf" at bounding box center [308, 534] width 561 height 29
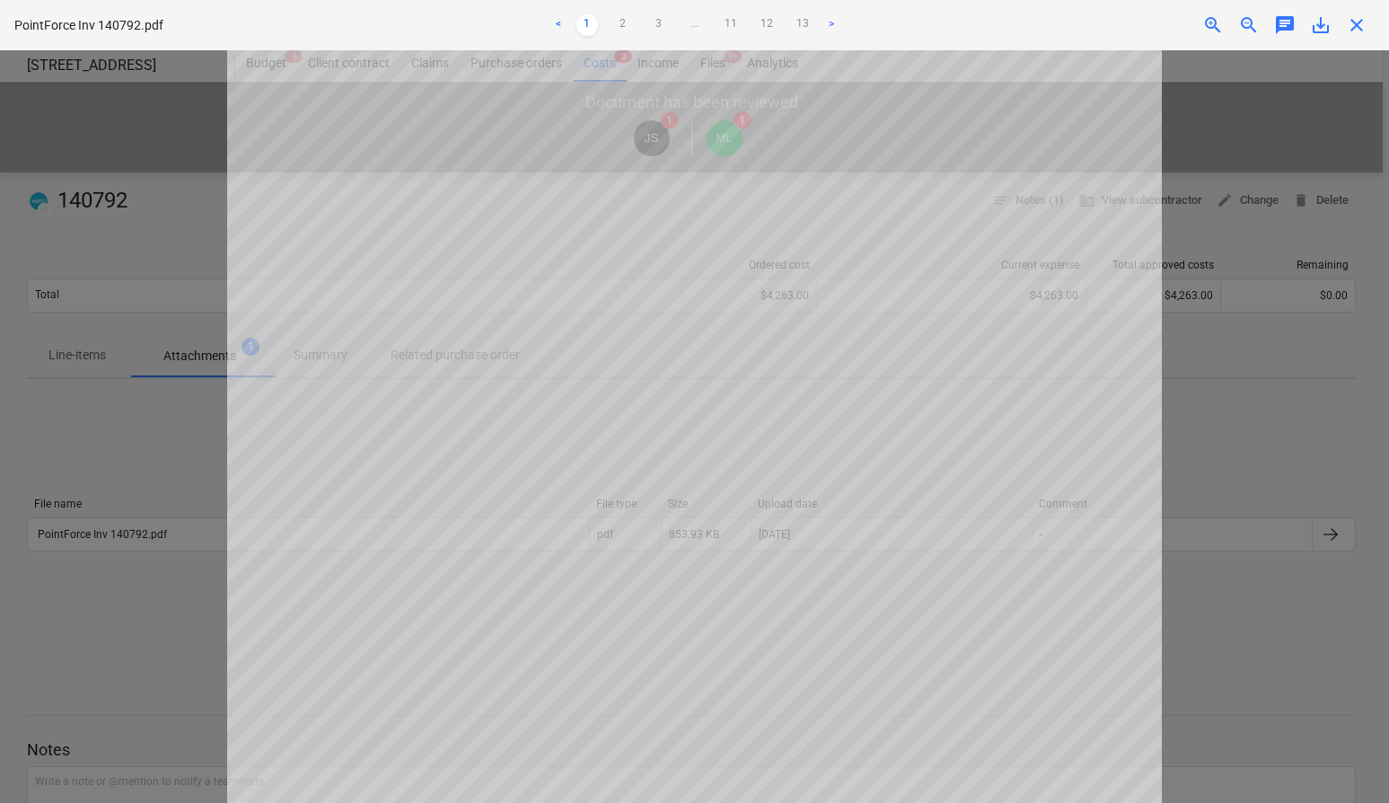
click at [1195, 231] on div at bounding box center [694, 426] width 1389 height 753
click at [1251, 117] on div at bounding box center [694, 426] width 1389 height 753
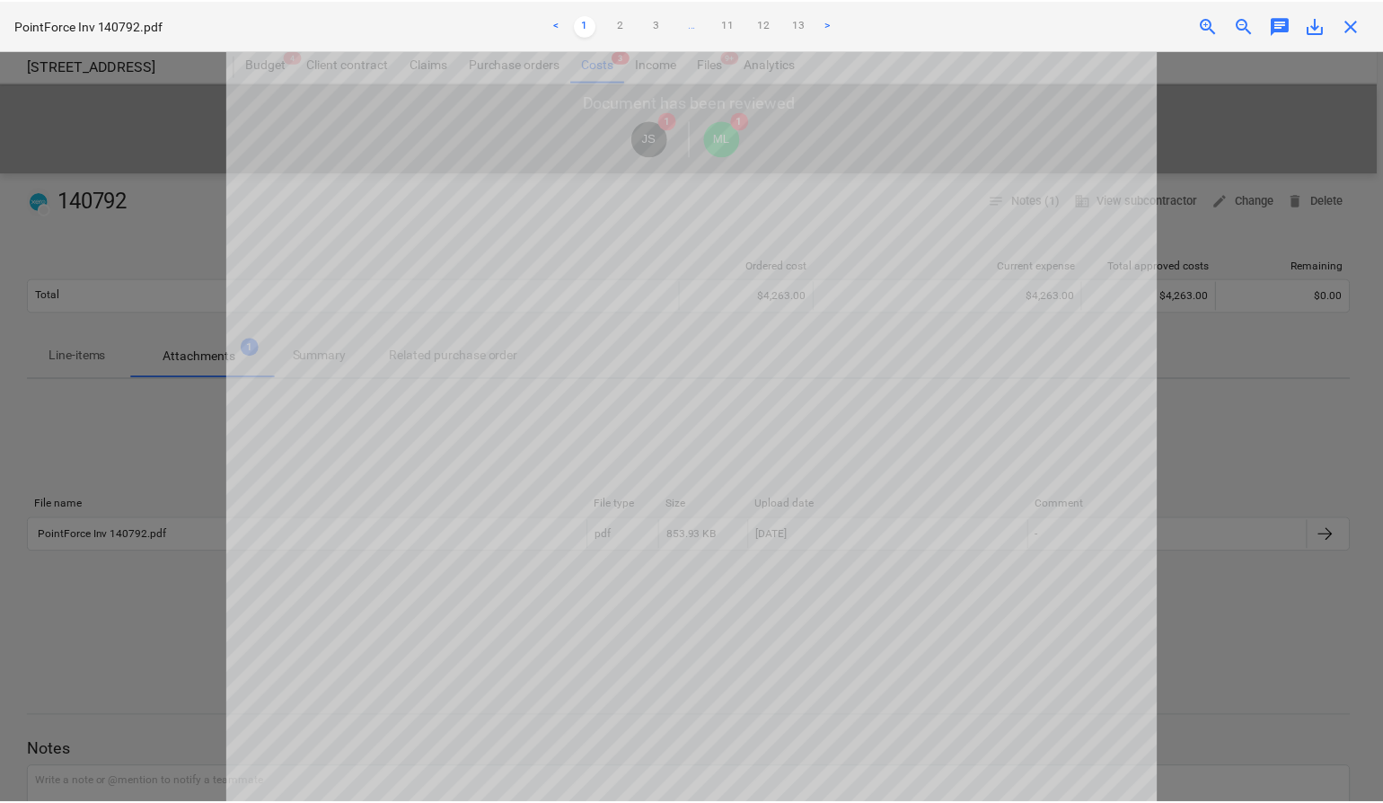
scroll to position [1, 0]
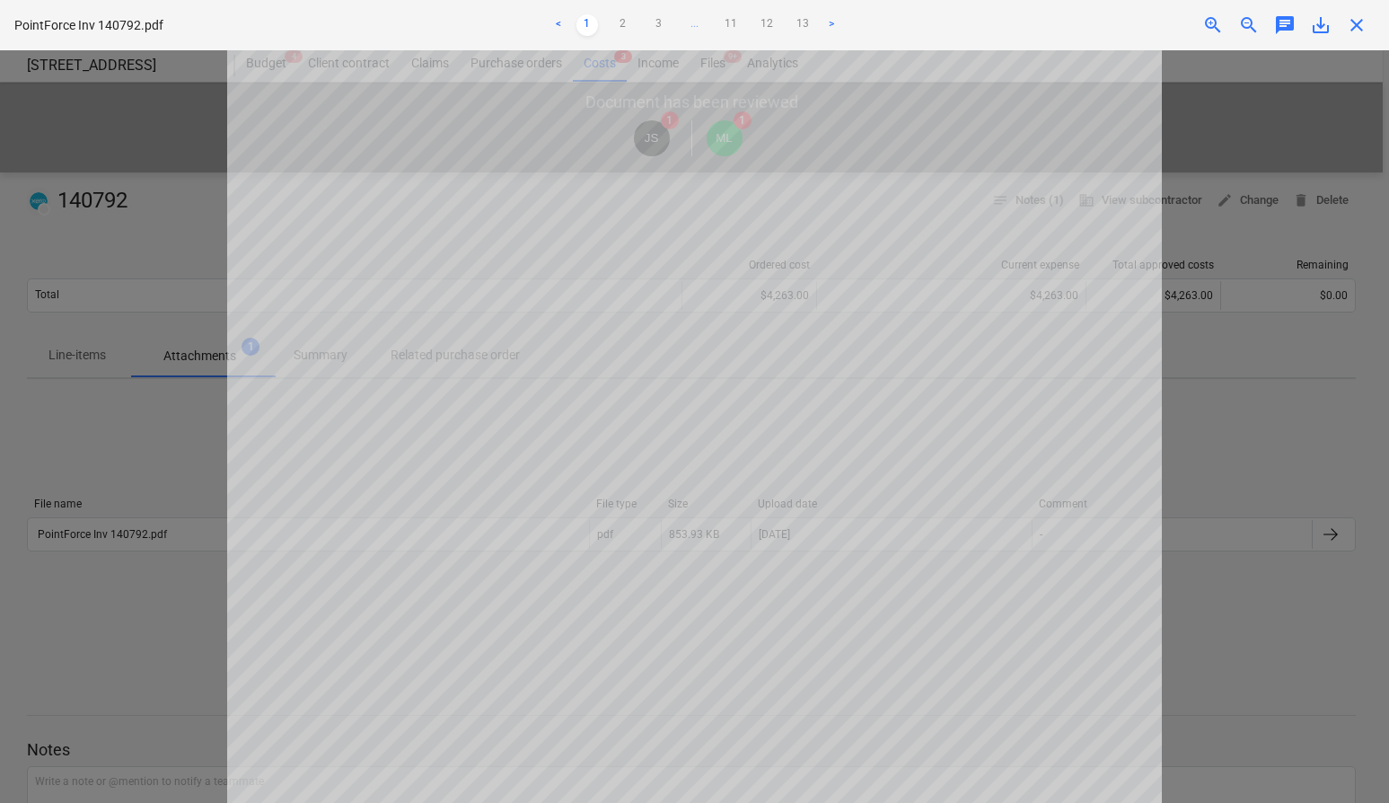
click at [1371, 22] on div "close" at bounding box center [1357, 25] width 36 height 22
click at [1361, 21] on span "close" at bounding box center [1357, 25] width 22 height 22
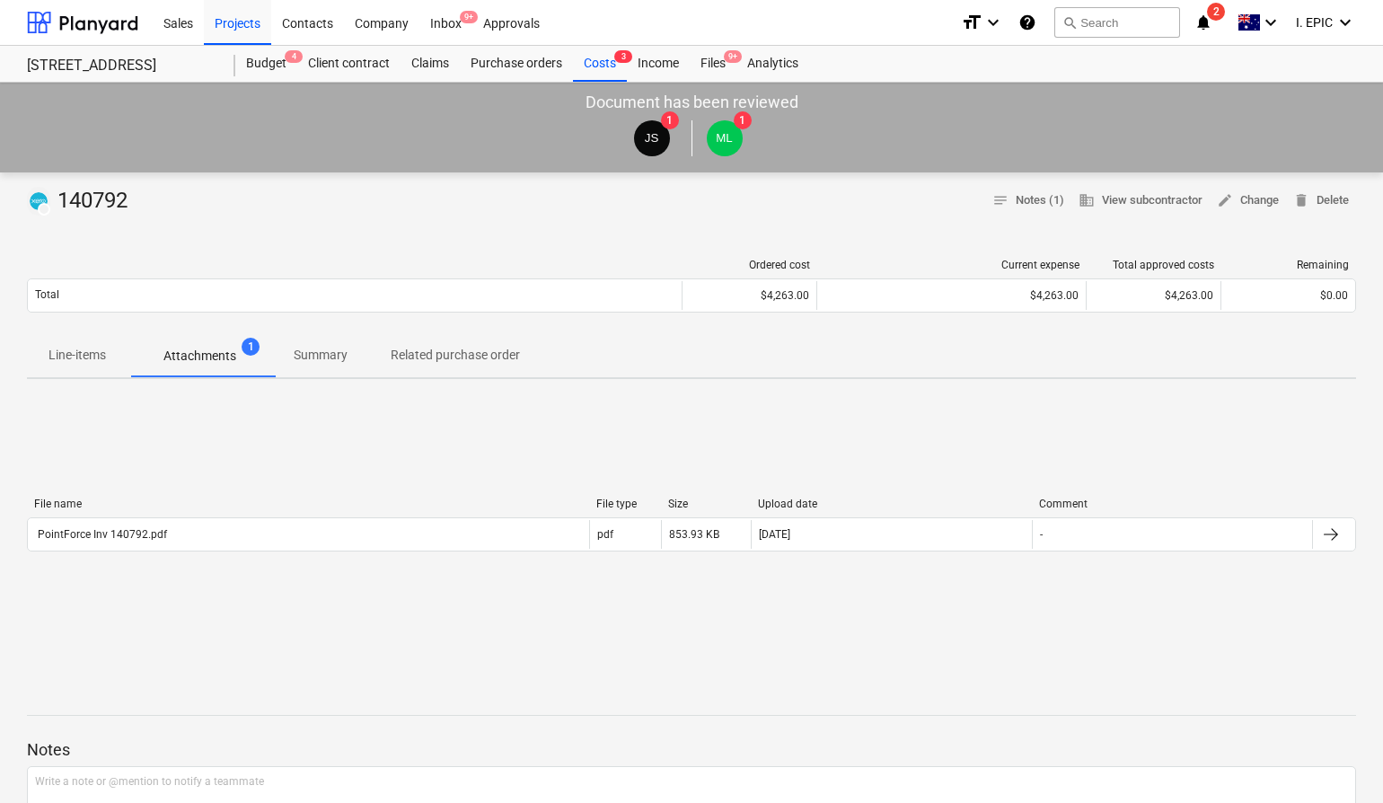
click at [843, 639] on div "File name File type Size Upload date Comment PointForce Inv 140792.pdf pdf 853.…" at bounding box center [691, 527] width 1329 height 269
click at [776, 463] on div "File name File type Size Upload date Comment PointForce Inv 140792.pdf pdf 853.…" at bounding box center [691, 527] width 1329 height 269
click at [783, 436] on div "File name File type Size Upload date Comment PointForce Inv 140792.pdf pdf 853.…" at bounding box center [691, 527] width 1329 height 269
click at [812, 244] on div "Ordered cost Current expense Total approved costs Remaining Total $4,263.00 $4,…" at bounding box center [691, 289] width 1329 height 90
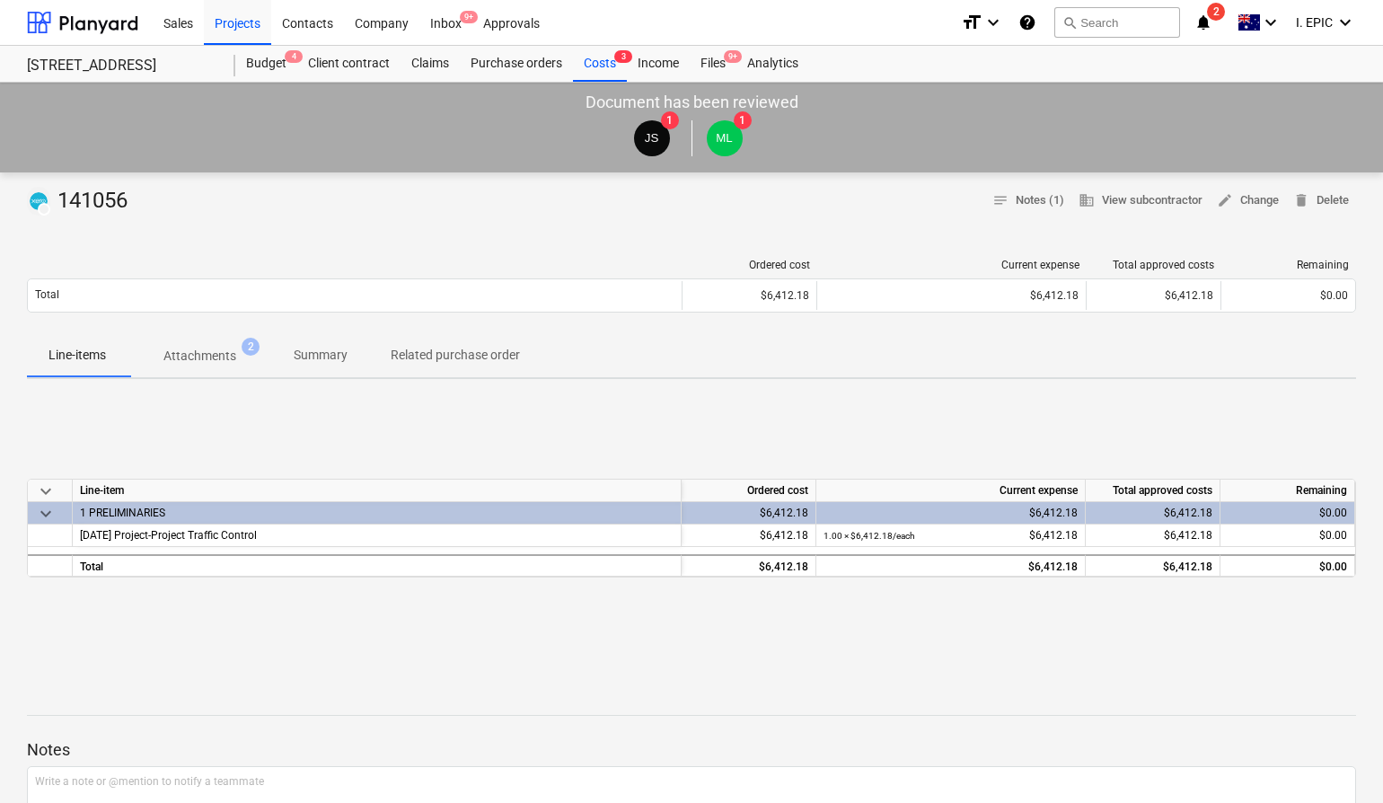
click at [480, 427] on div "keyboard_arrow_down Line-item Ordered cost Current expense Total approved costs…" at bounding box center [691, 527] width 1329 height 269
click at [227, 352] on p "Attachments" at bounding box center [199, 356] width 73 height 19
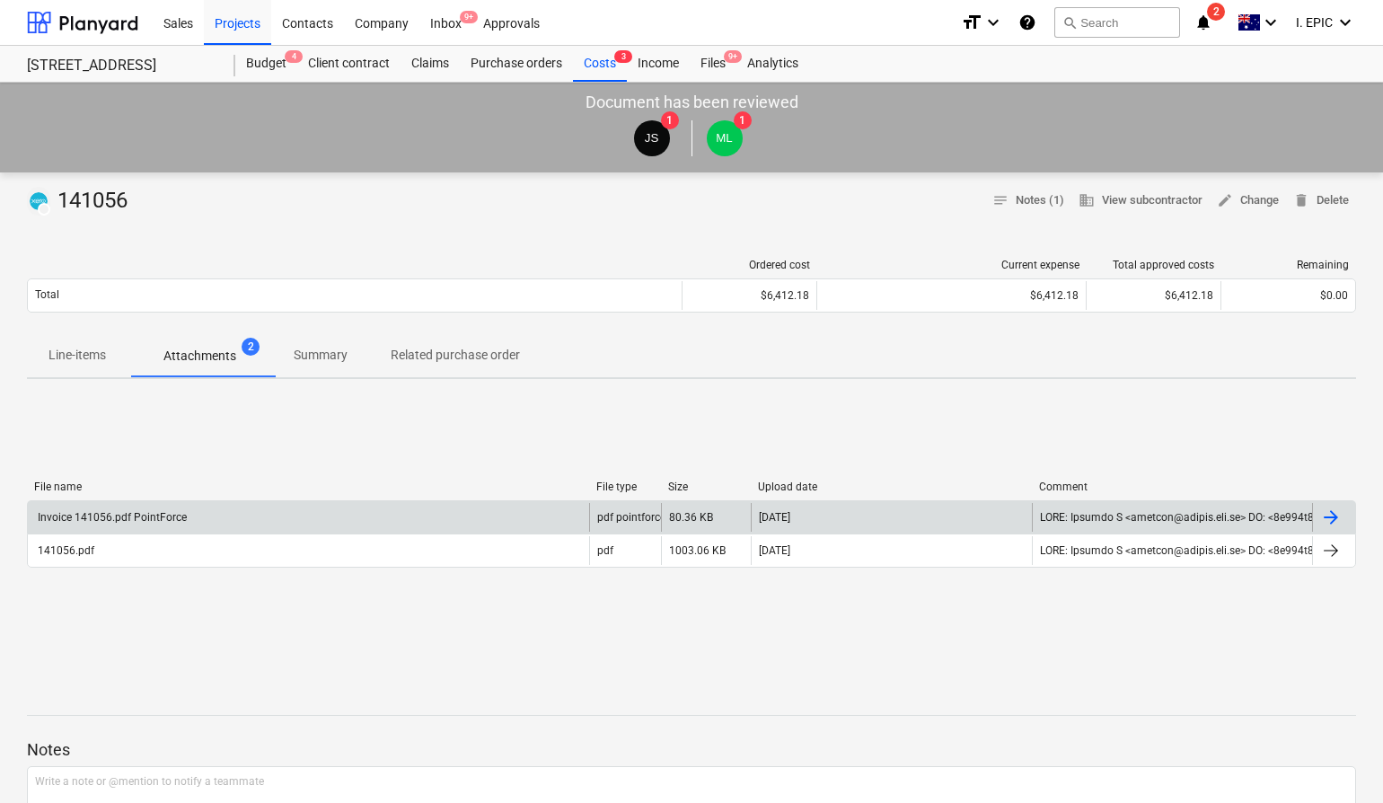
click at [200, 522] on div "Invoice 141056.pdf PointForce" at bounding box center [308, 517] width 561 height 29
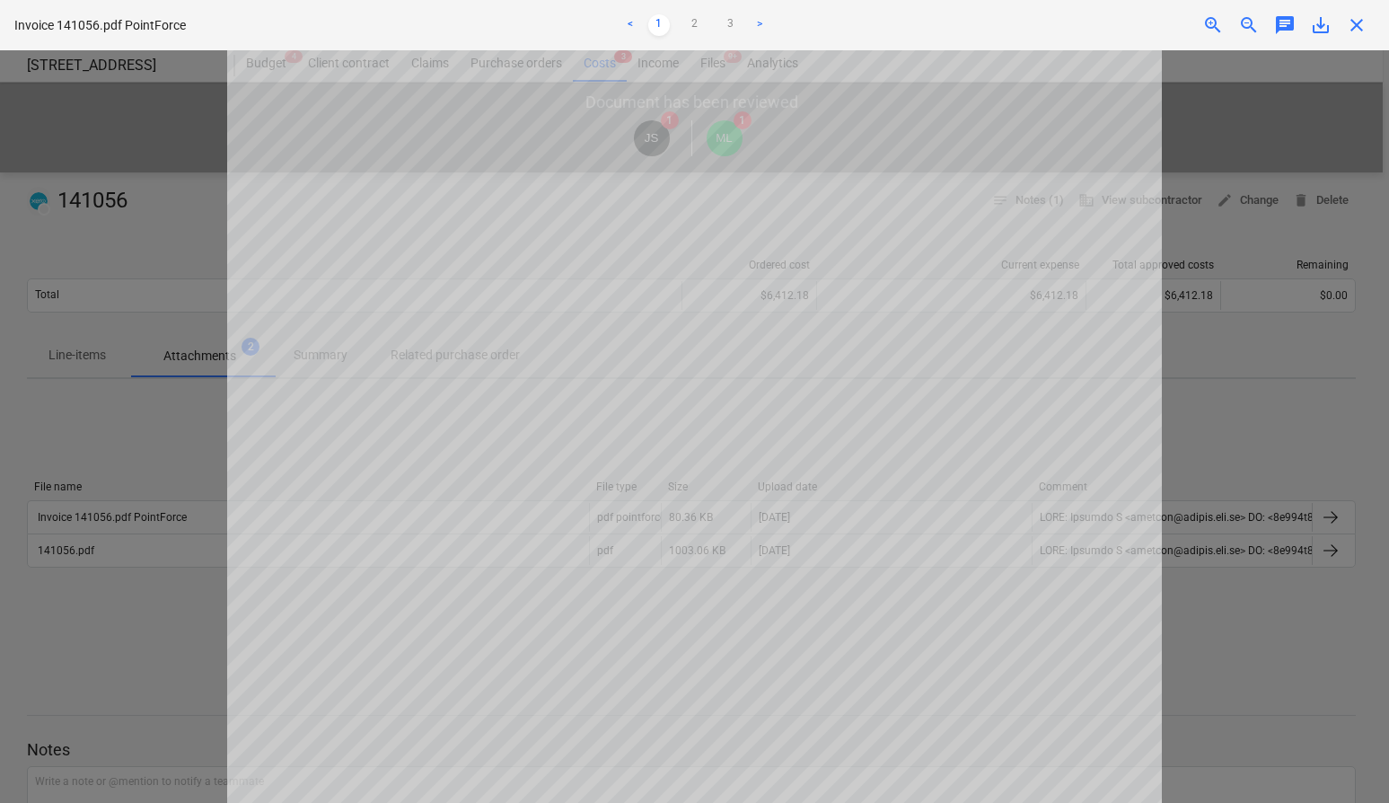
scroll to position [574, 0]
click at [139, 467] on div at bounding box center [694, 426] width 1389 height 753
click at [163, 437] on div at bounding box center [694, 426] width 1389 height 753
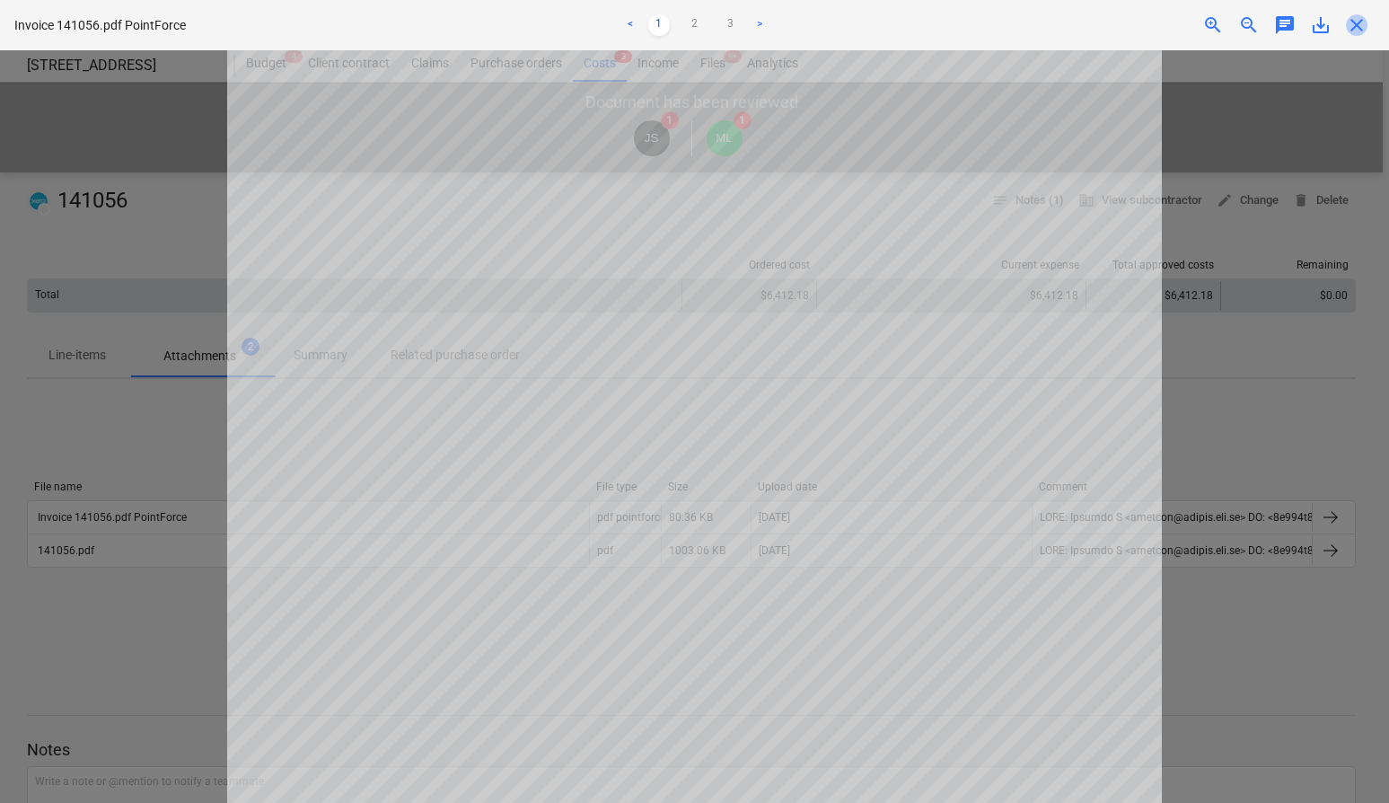
drag, startPoint x: 1363, startPoint y: 16, endPoint x: 1119, endPoint y: 311, distance: 382.1
click at [1363, 16] on span "close" at bounding box center [1357, 25] width 22 height 22
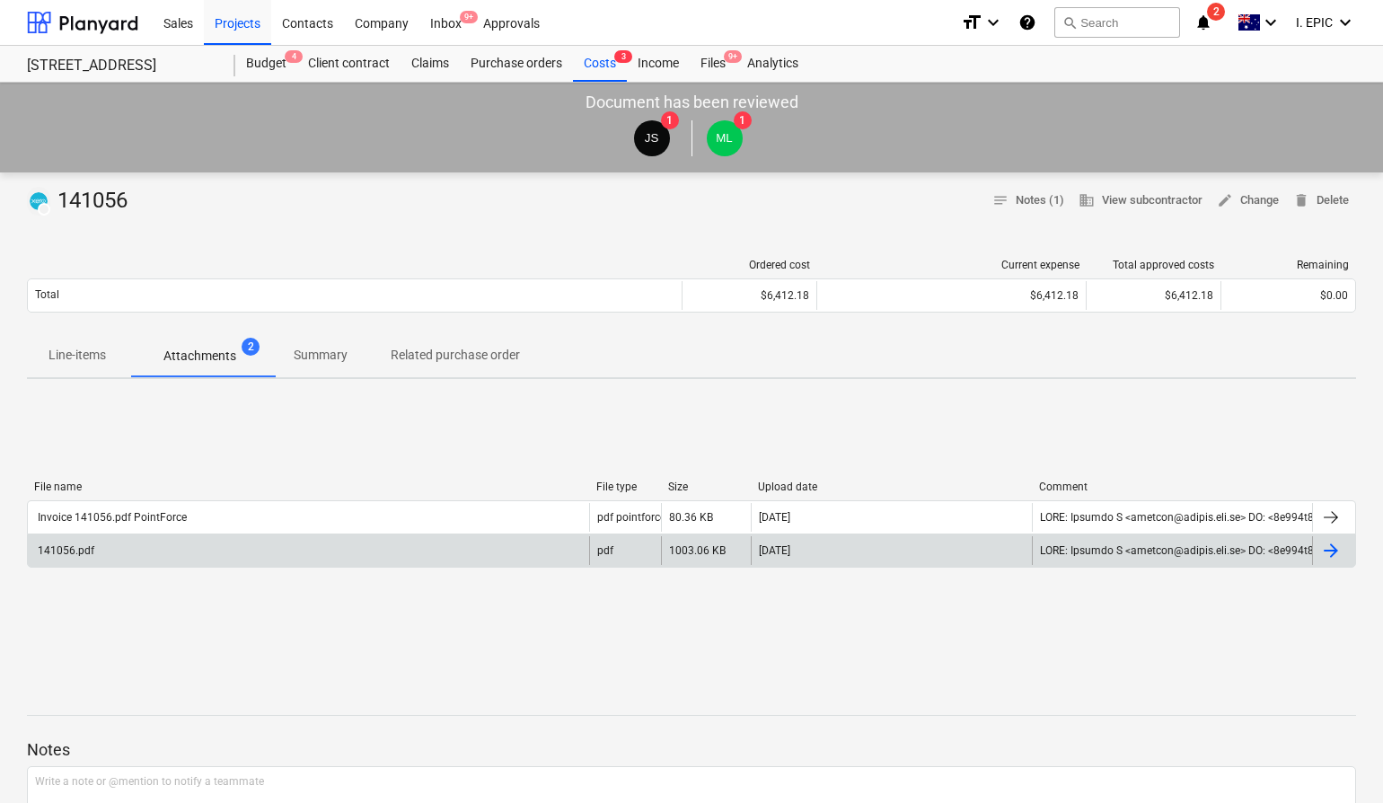
click at [348, 560] on div "141056.pdf" at bounding box center [308, 550] width 561 height 29
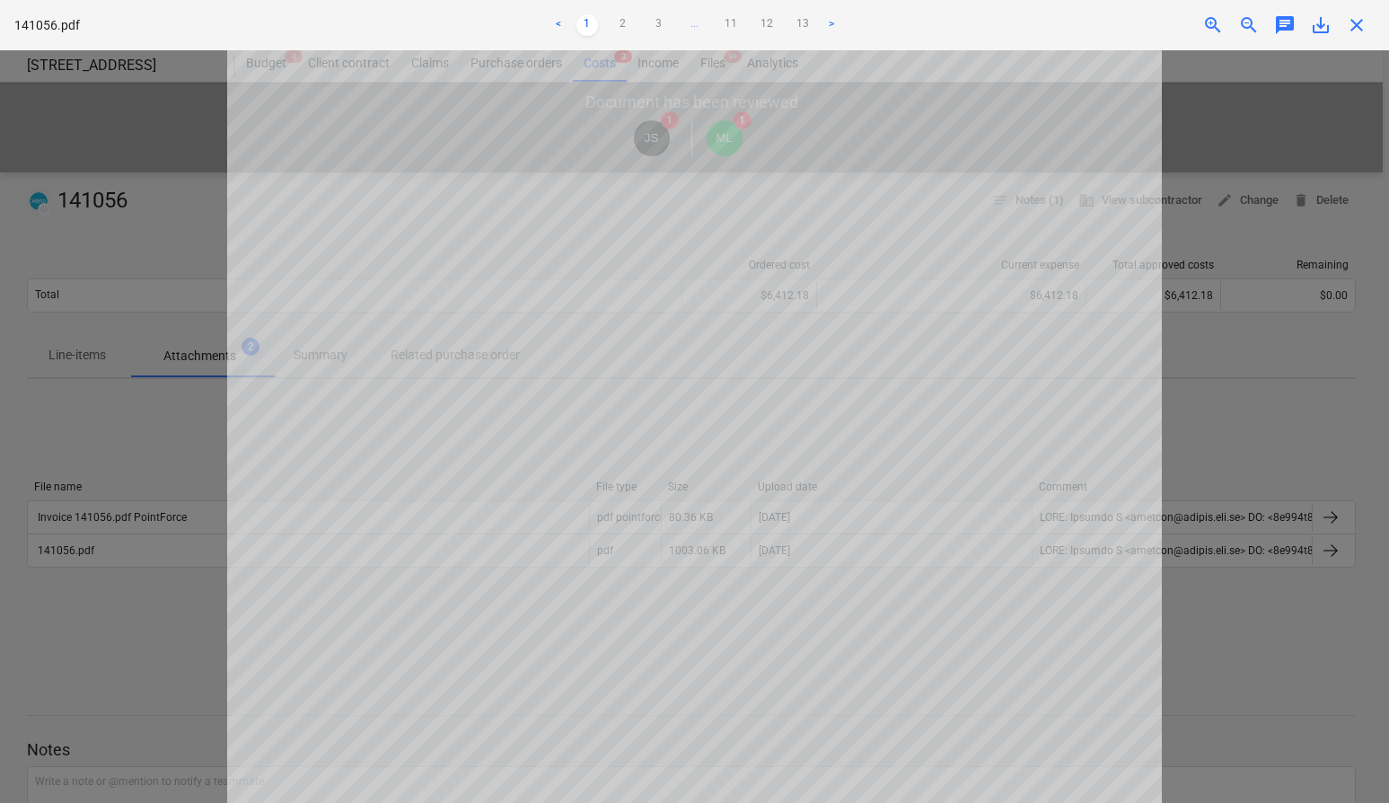
click at [1239, 400] on div at bounding box center [694, 426] width 1389 height 753
drag, startPoint x: 178, startPoint y: 401, endPoint x: 191, endPoint y: 393, distance: 15.3
click at [178, 401] on div at bounding box center [694, 426] width 1389 height 753
click at [1360, 25] on span "close" at bounding box center [1357, 25] width 22 height 22
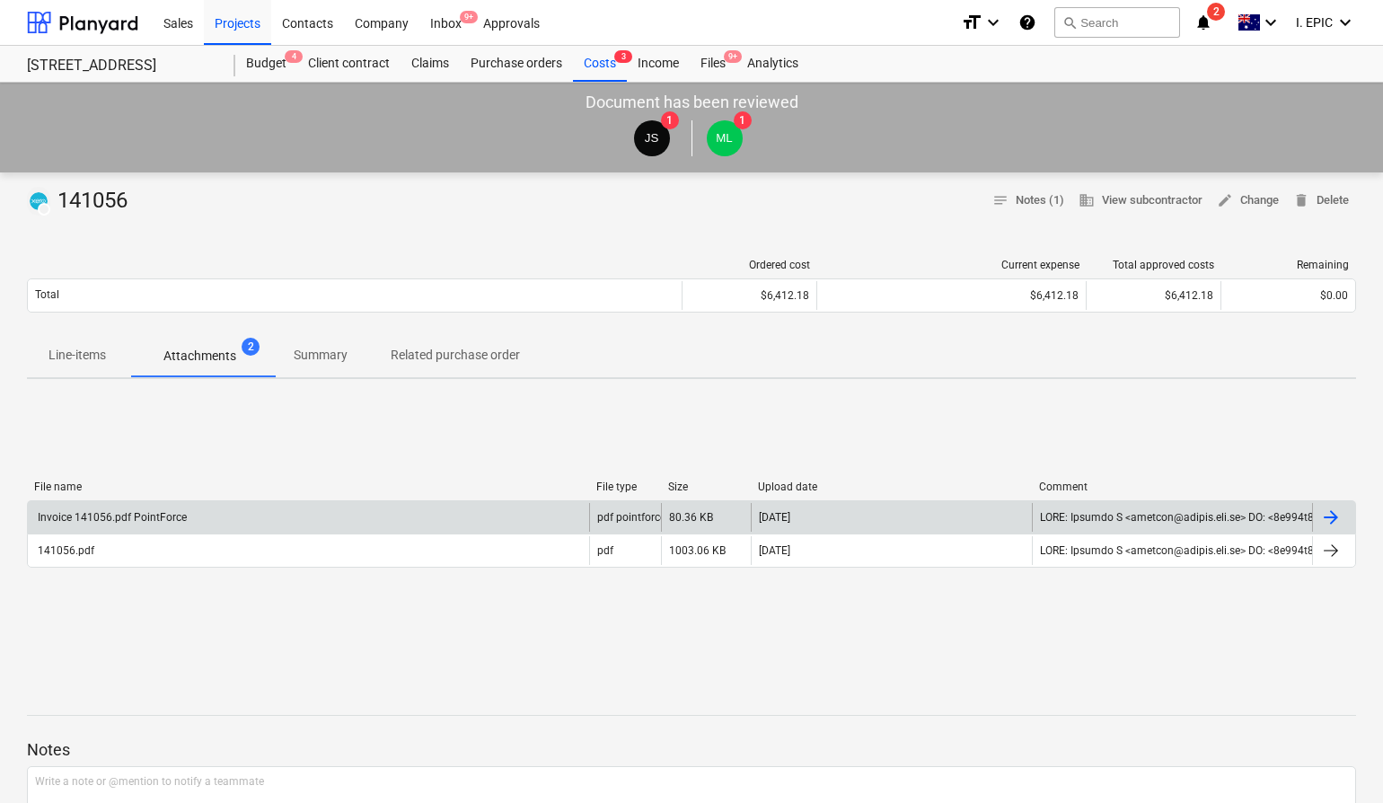
click at [143, 516] on div "Invoice 141056.pdf PointForce" at bounding box center [111, 517] width 152 height 13
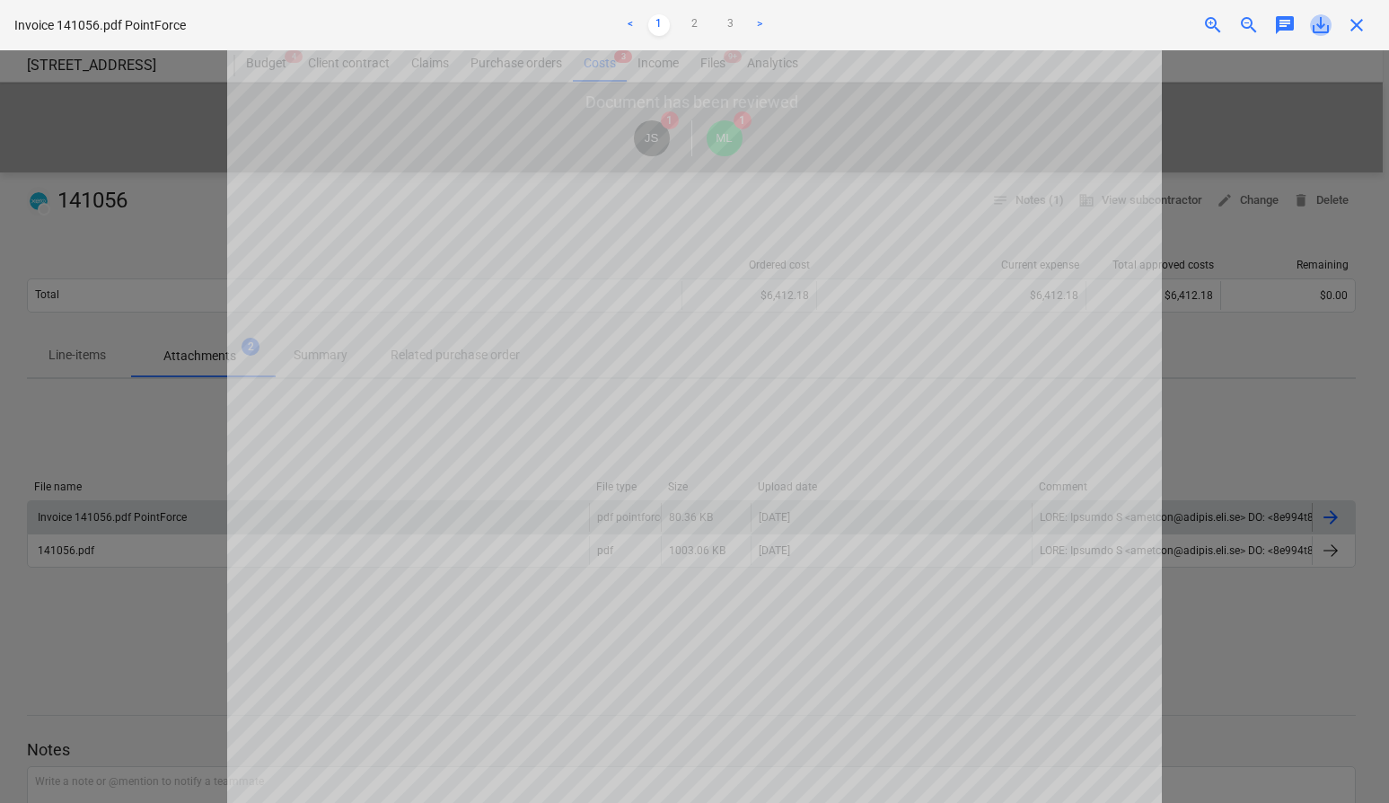
click at [1318, 20] on span "save_alt" at bounding box center [1321, 25] width 22 height 22
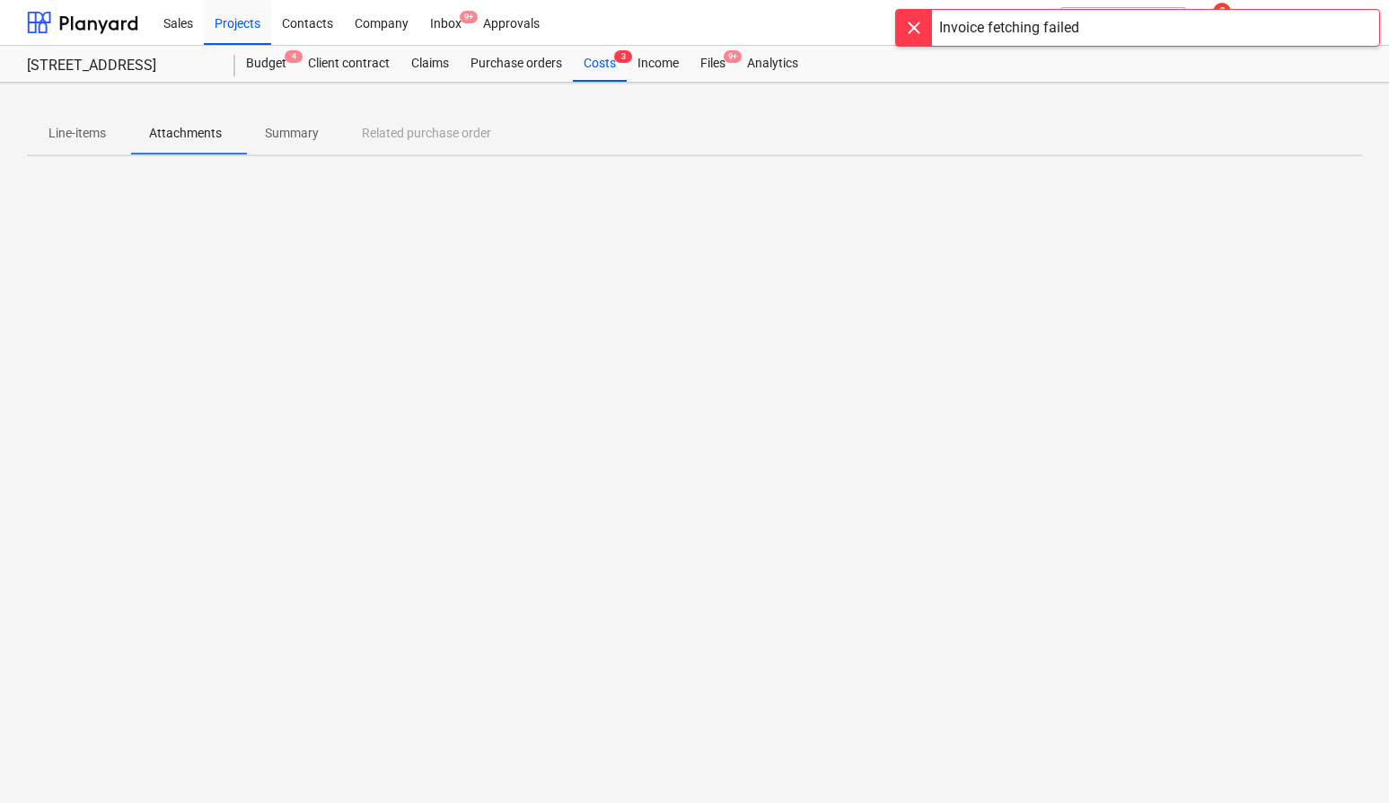
click at [995, 124] on div "Line-items Attachments Summary Related purchase order" at bounding box center [695, 132] width 1336 height 43
click at [1011, 146] on div "Line-items Attachments Summary Related purchase order" at bounding box center [695, 132] width 1336 height 43
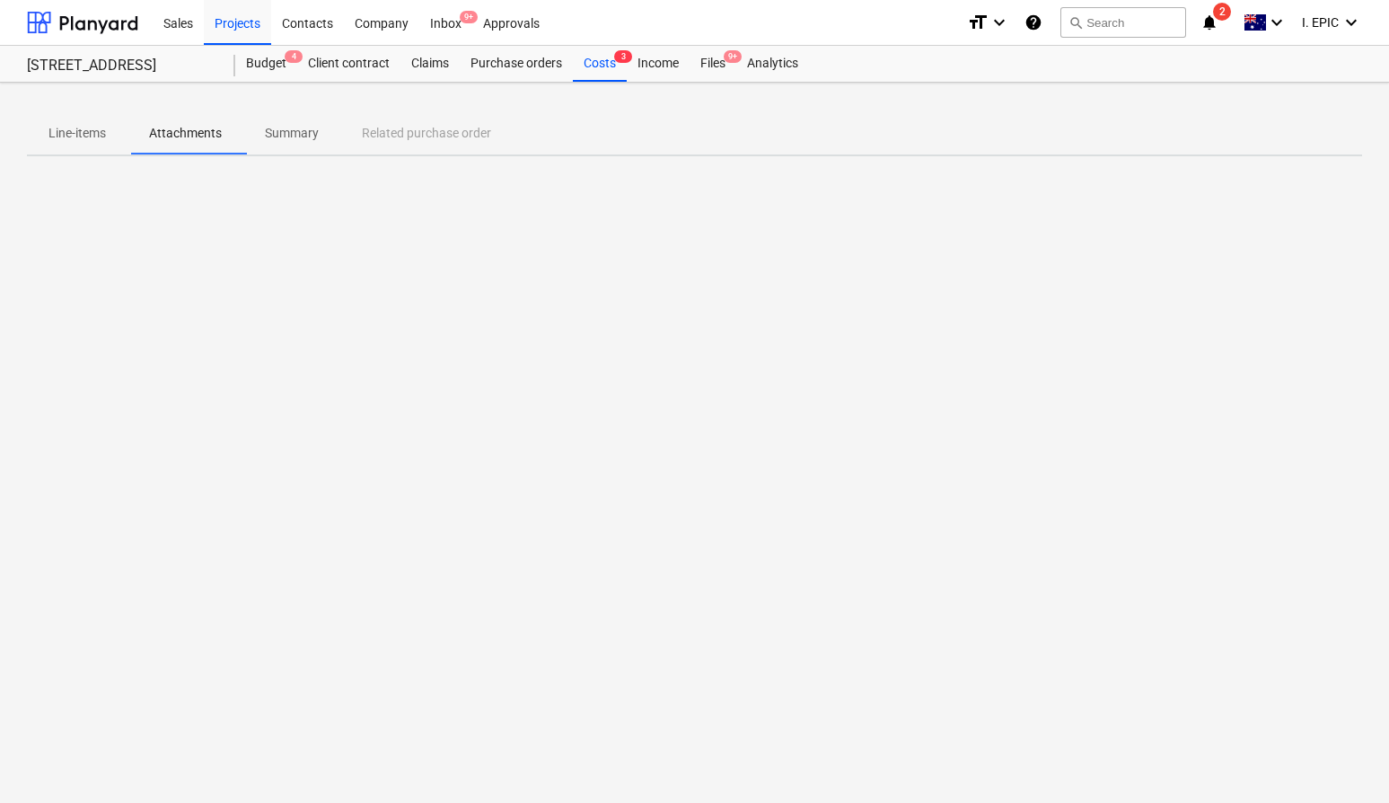
click at [610, 374] on div at bounding box center [695, 305] width 1336 height 269
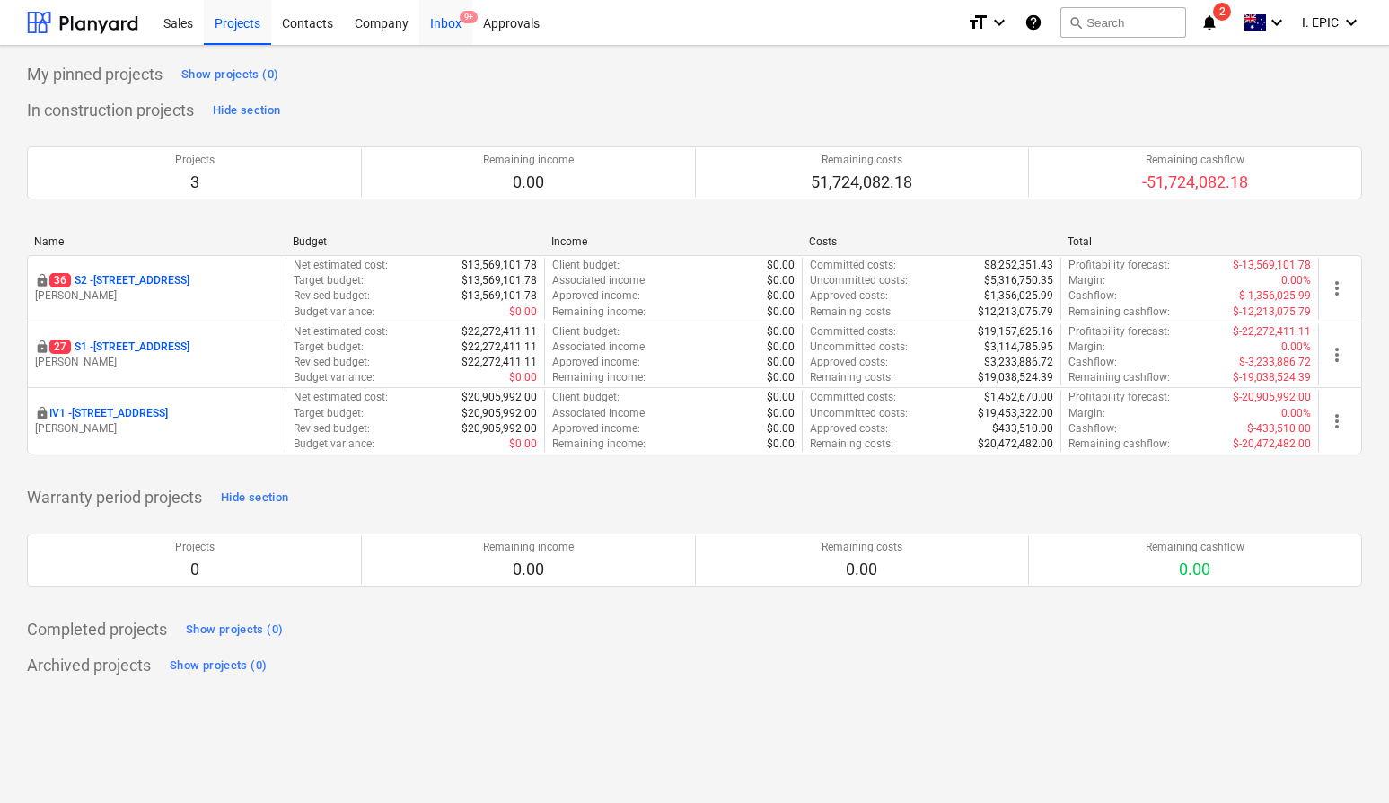
click at [462, 16] on span "9+" at bounding box center [469, 17] width 18 height 13
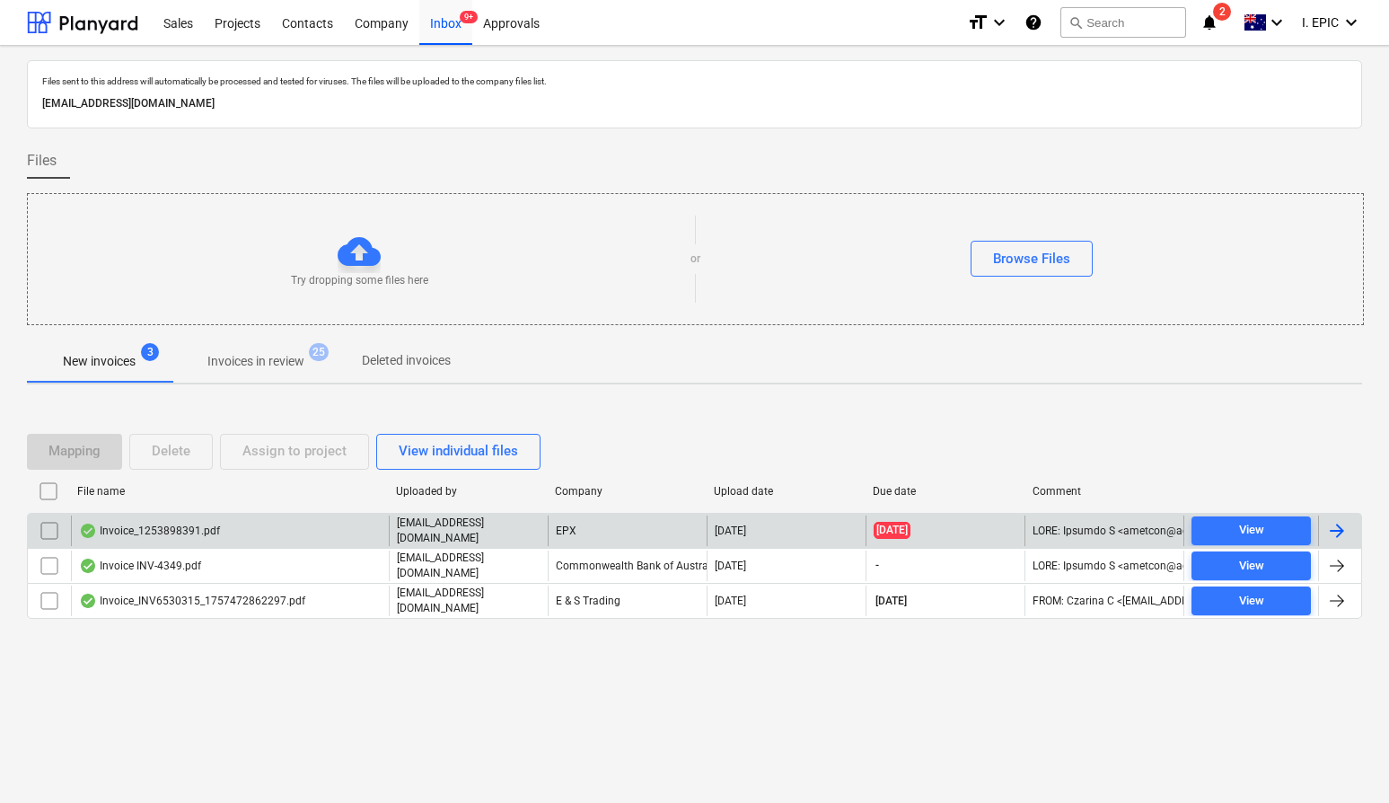
click at [985, 536] on div "12.09.2025" at bounding box center [945, 531] width 159 height 31
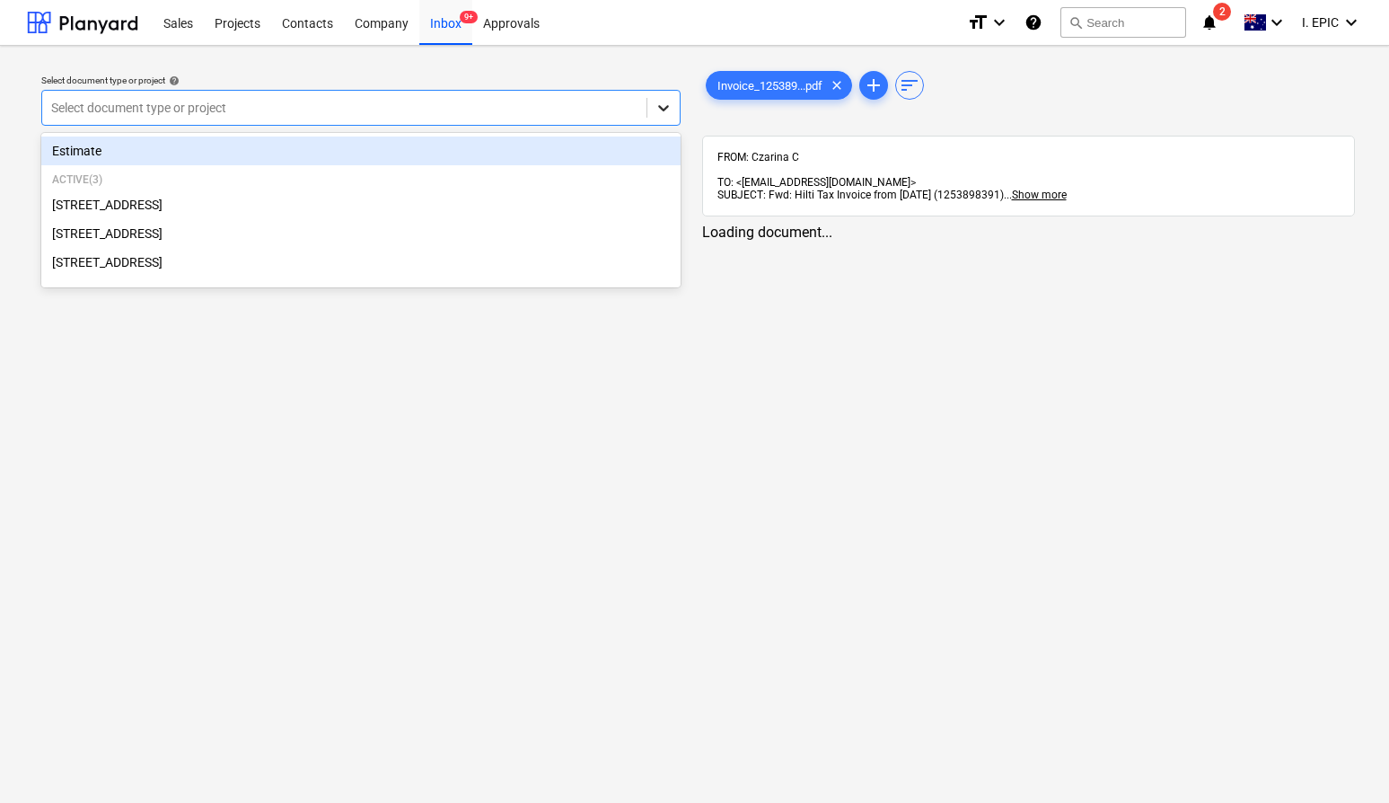
click at [663, 102] on icon at bounding box center [664, 108] width 18 height 18
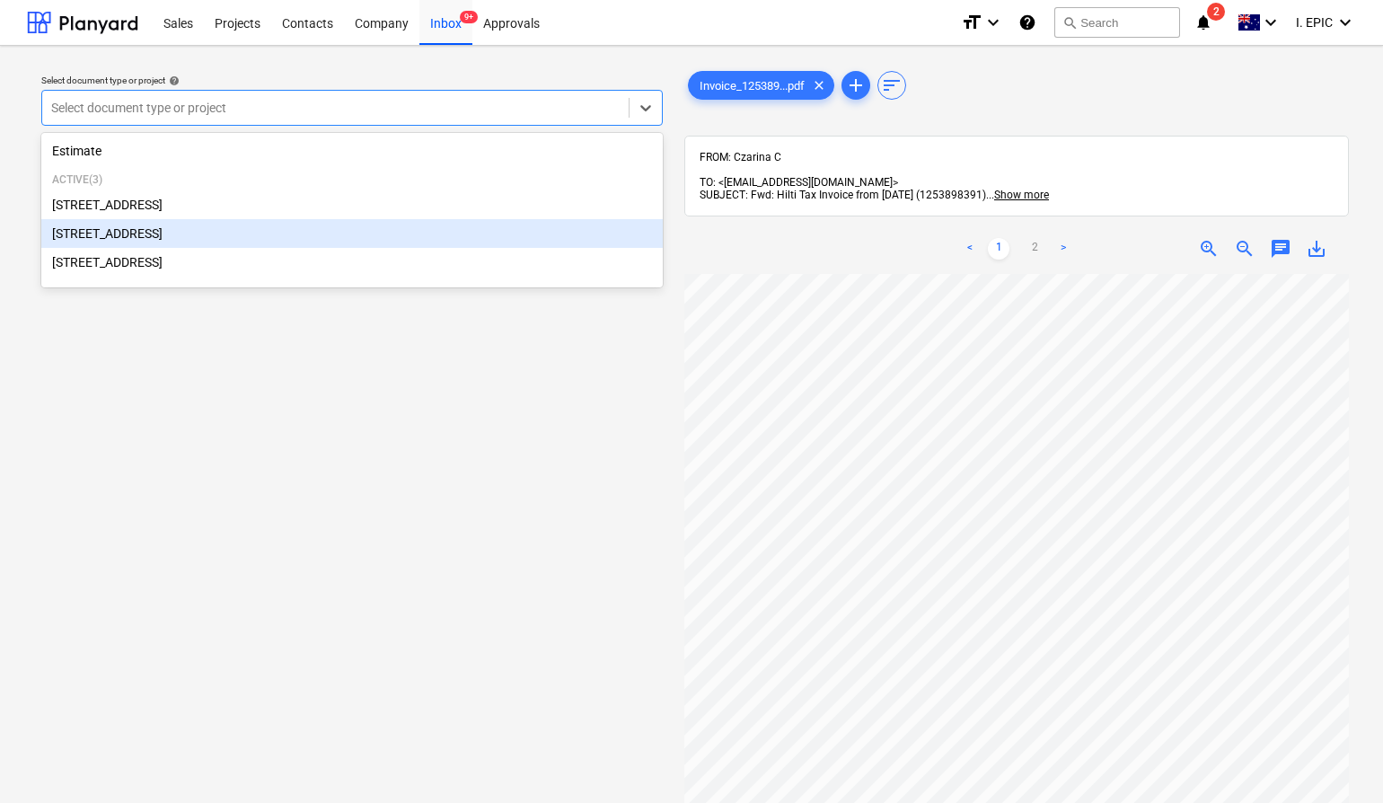
click at [541, 245] on div "248 Bay Rd, Sandringham" at bounding box center [352, 233] width 622 height 29
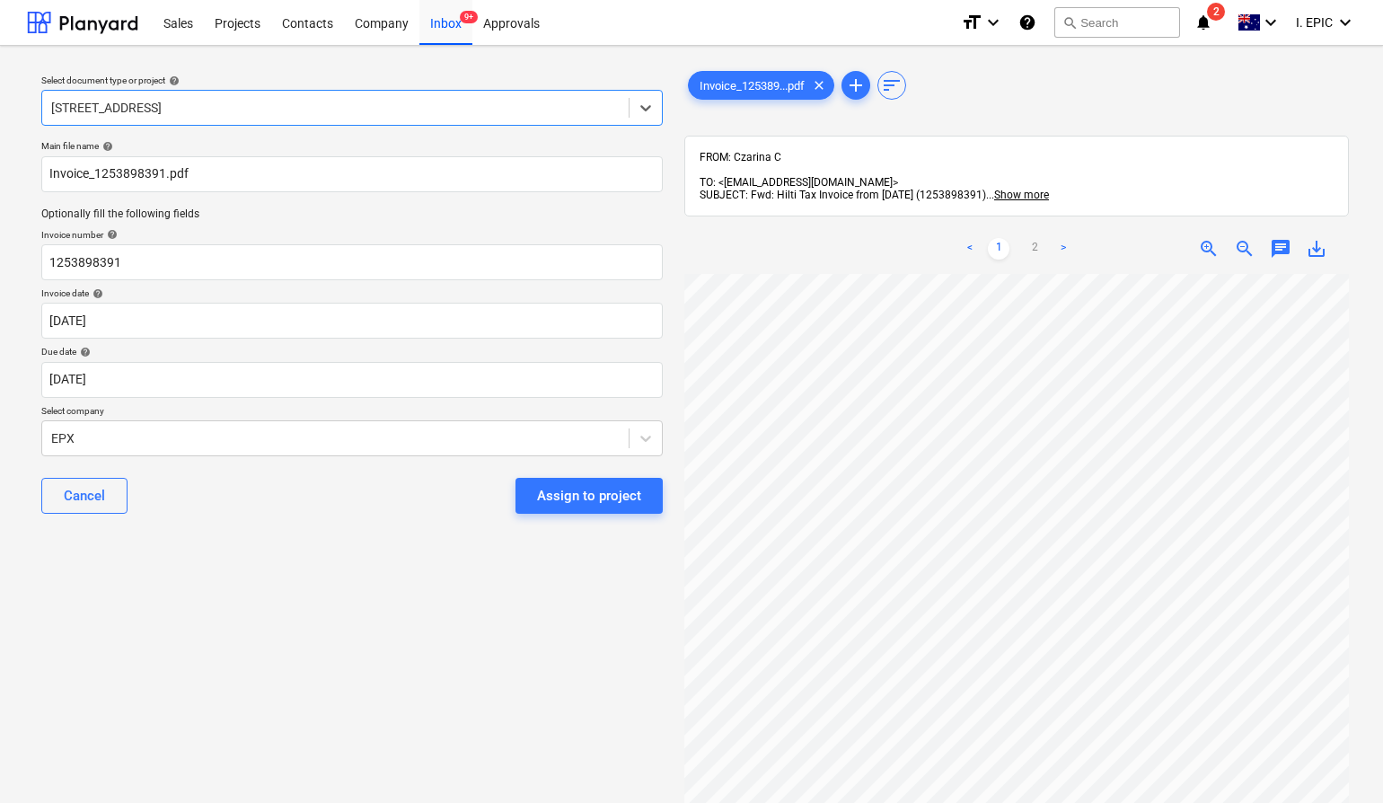
drag, startPoint x: 399, startPoint y: 608, endPoint x: 391, endPoint y: 618, distance: 12.8
click at [399, 608] on div "Select document type or project help option 248 Bay Rd, Sandringham, selected. …" at bounding box center [352, 547] width 650 height 974
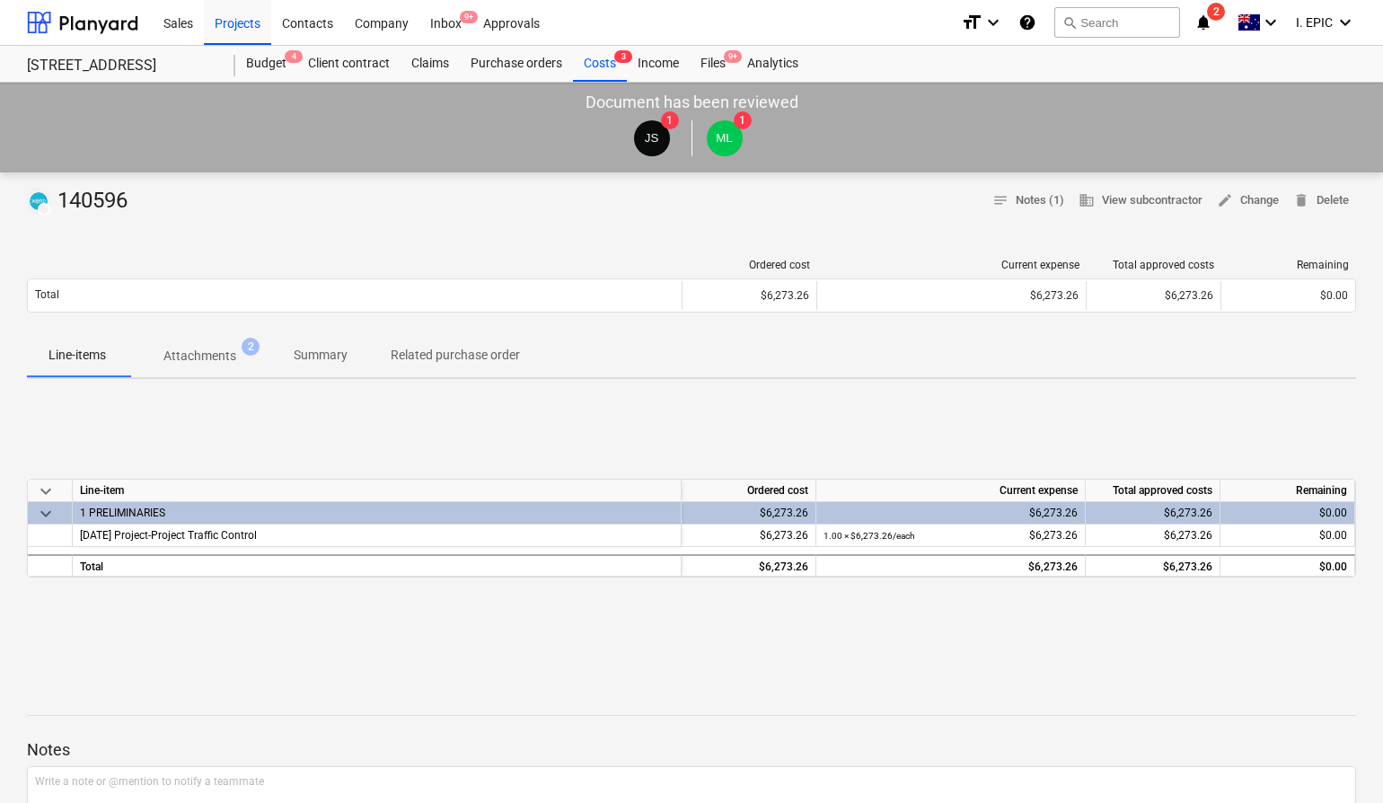
click at [913, 418] on div "keyboard_arrow_down Line-item Ordered cost Current expense Total approved costs…" at bounding box center [691, 527] width 1329 height 269
click at [677, 219] on div at bounding box center [691, 223] width 1329 height 14
click at [206, 359] on p "Attachments" at bounding box center [199, 356] width 73 height 19
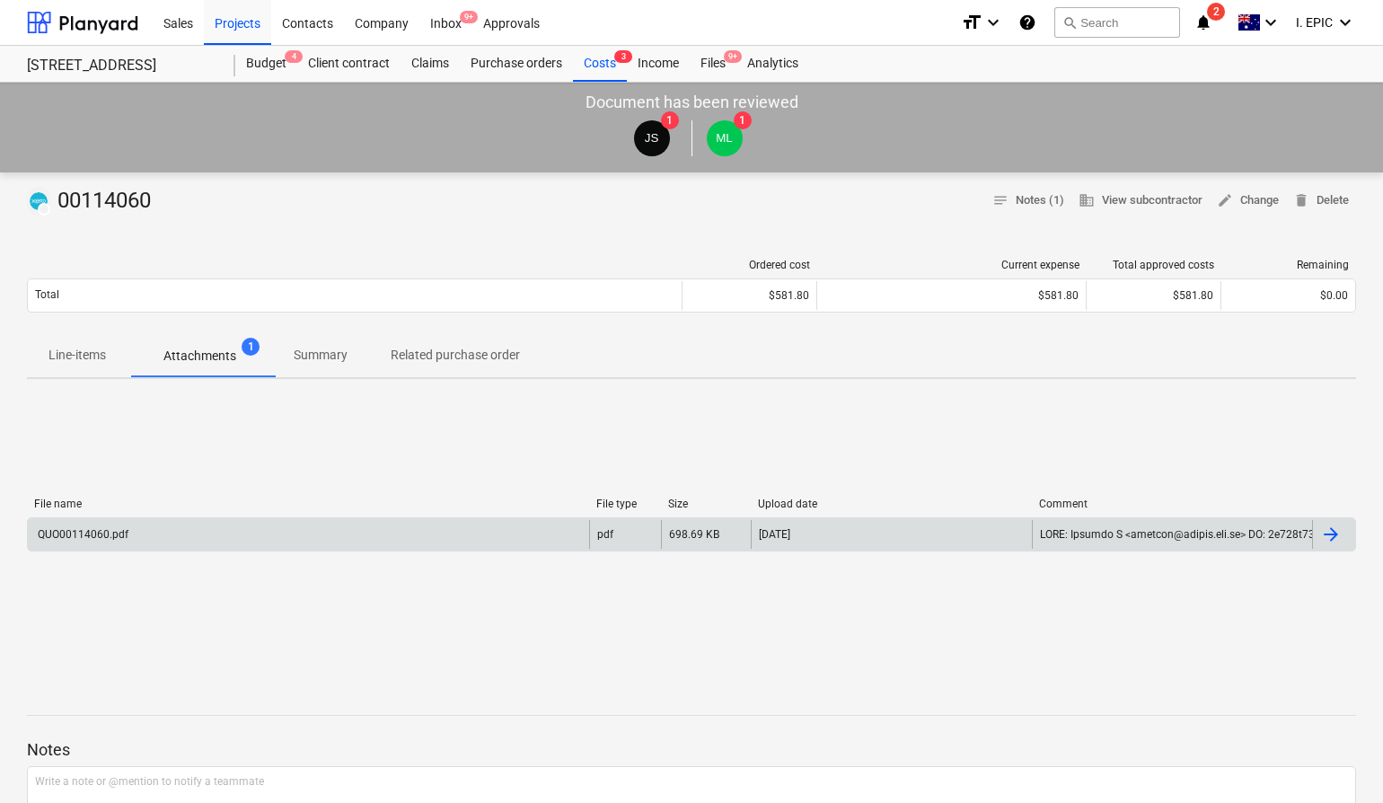
click at [501, 534] on div "QUO00114060.pdf" at bounding box center [308, 534] width 561 height 29
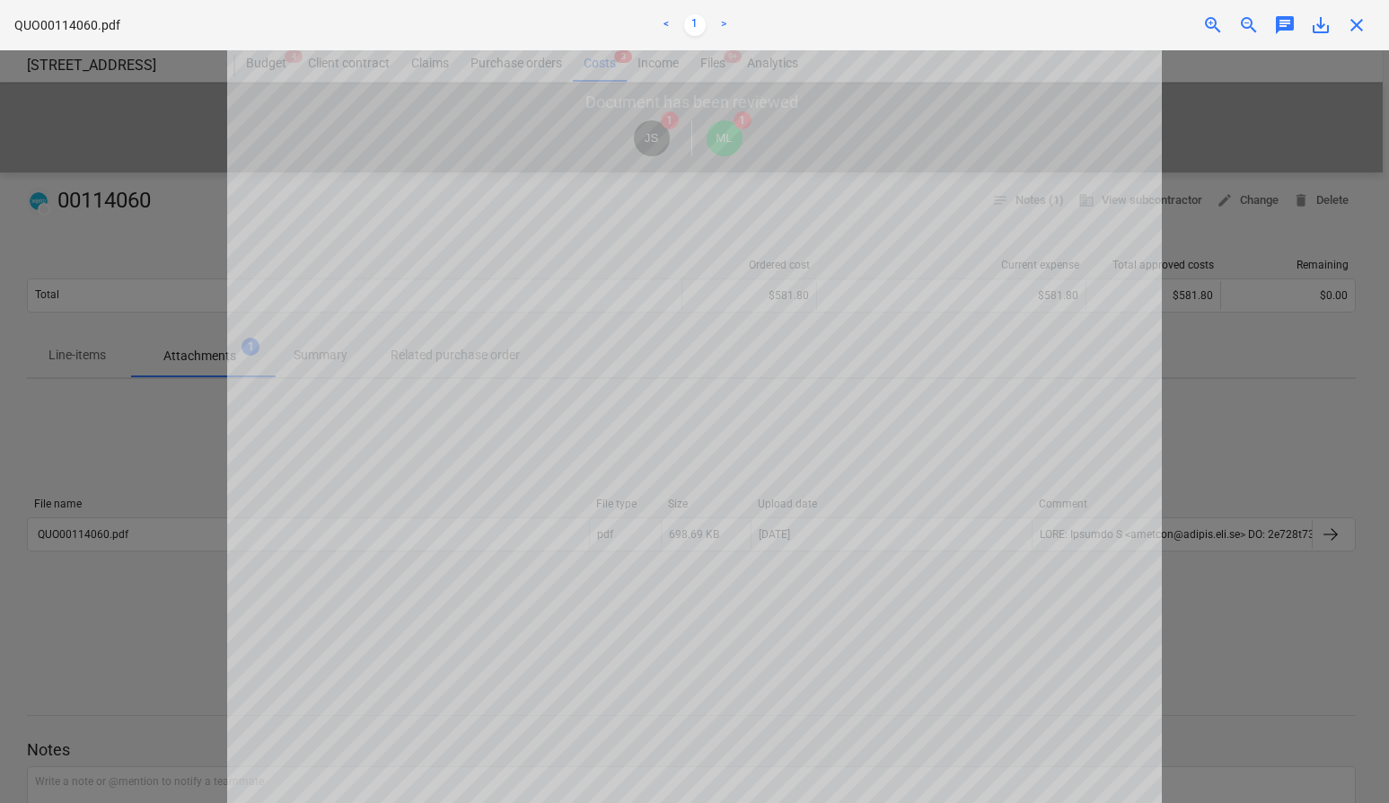
click at [1294, 16] on span "chat" at bounding box center [1285, 25] width 22 height 22
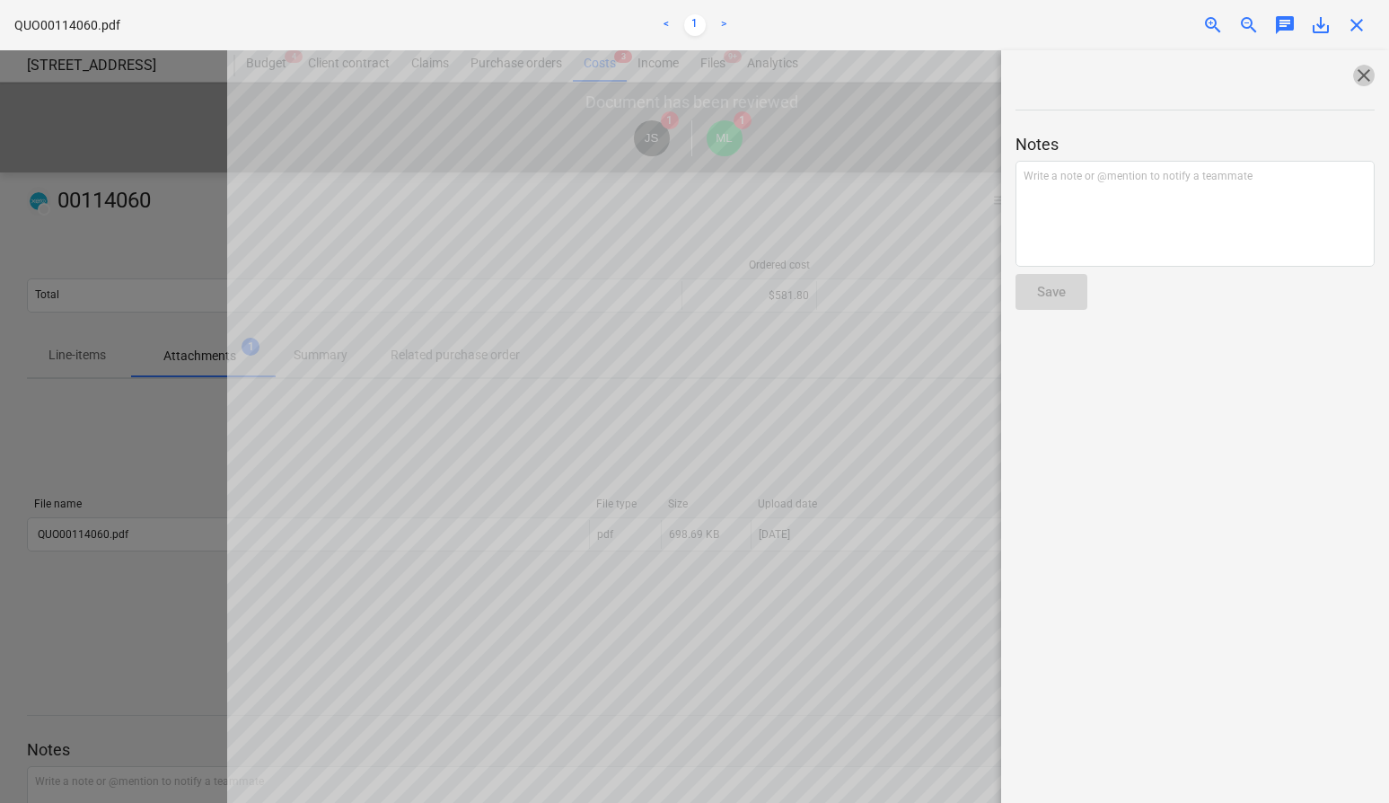
click at [1363, 77] on span "close" at bounding box center [1365, 76] width 22 height 22
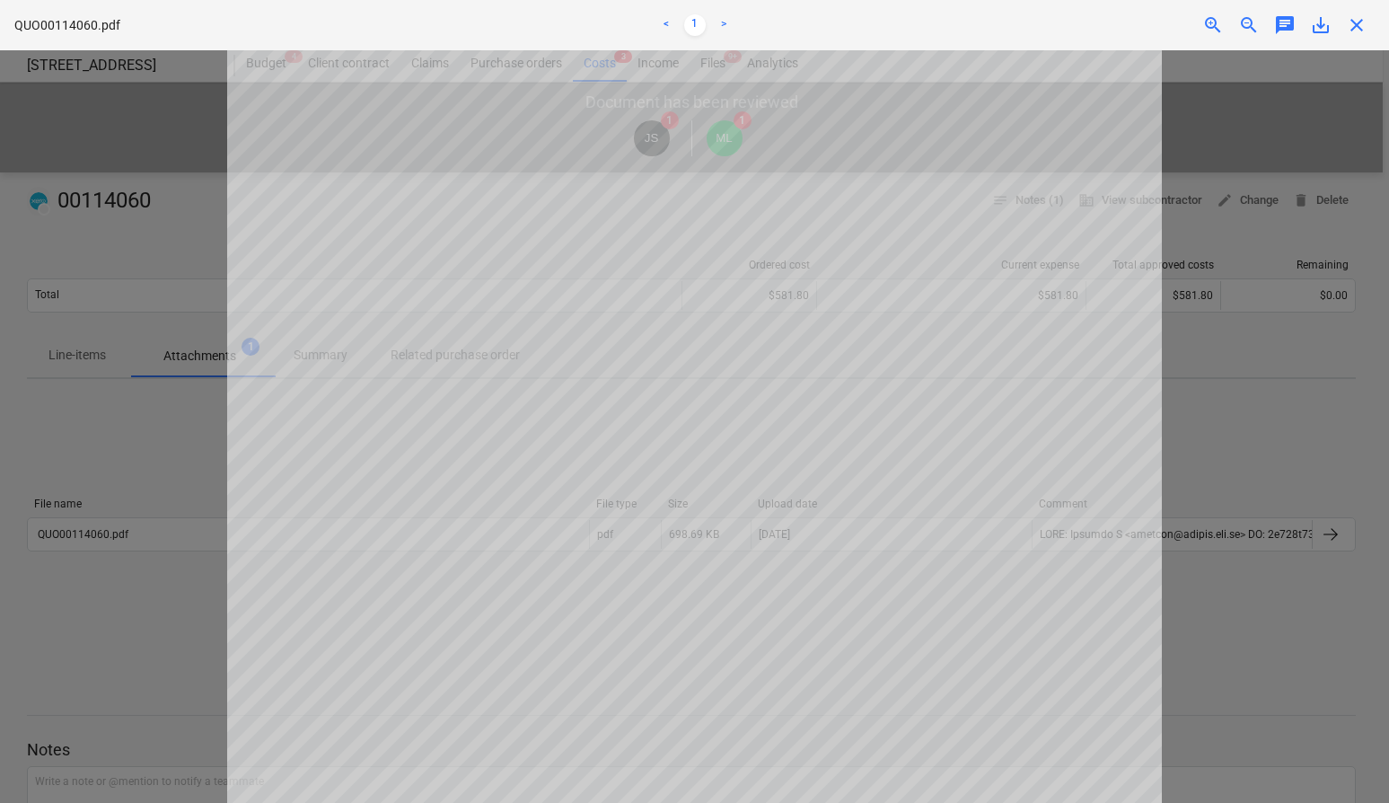
scroll to position [278, 0]
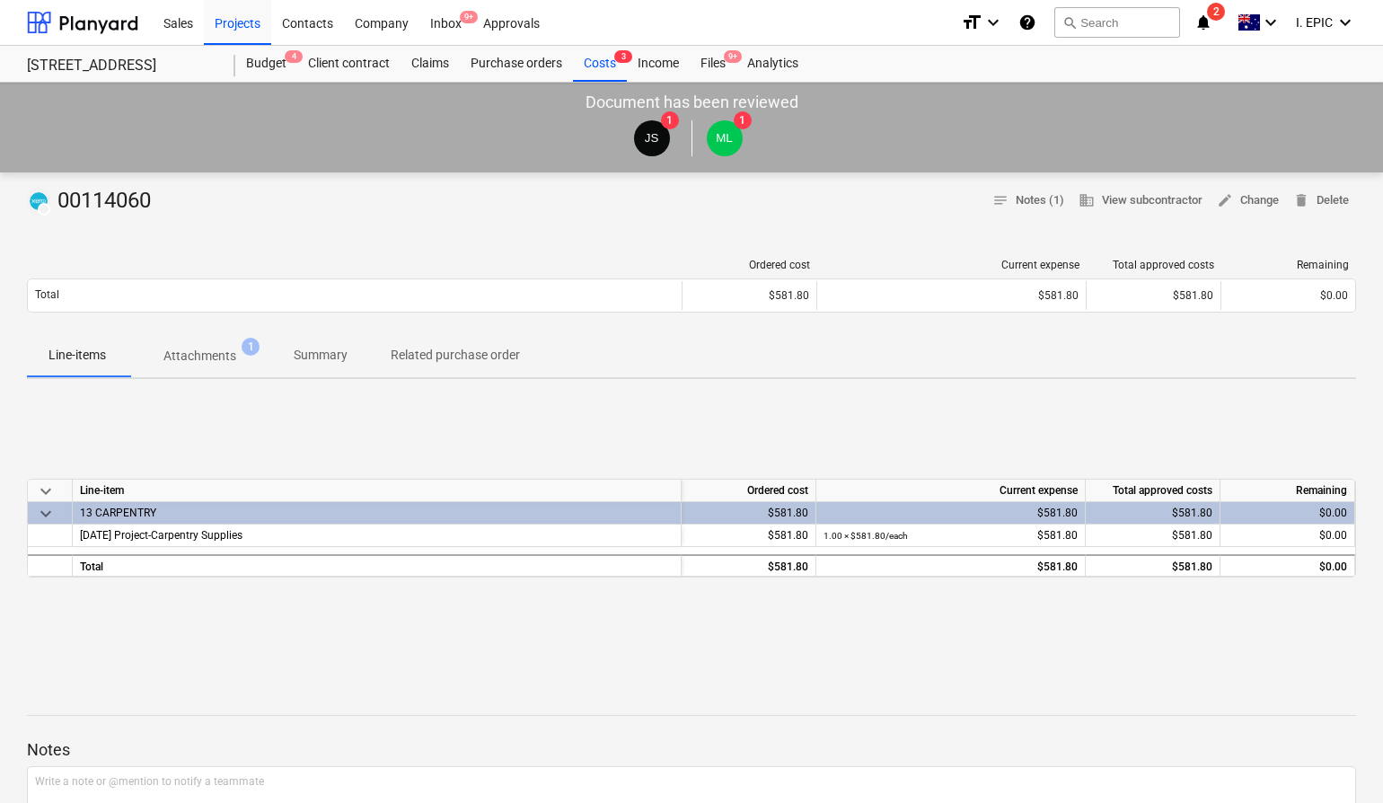
click at [851, 385] on div "DRAFT 00114060 notes Notes (1) business View subcontractor edit Change delete D…" at bounding box center [691, 664] width 1383 height 984
click at [722, 58] on div "Files 9+" at bounding box center [713, 64] width 47 height 36
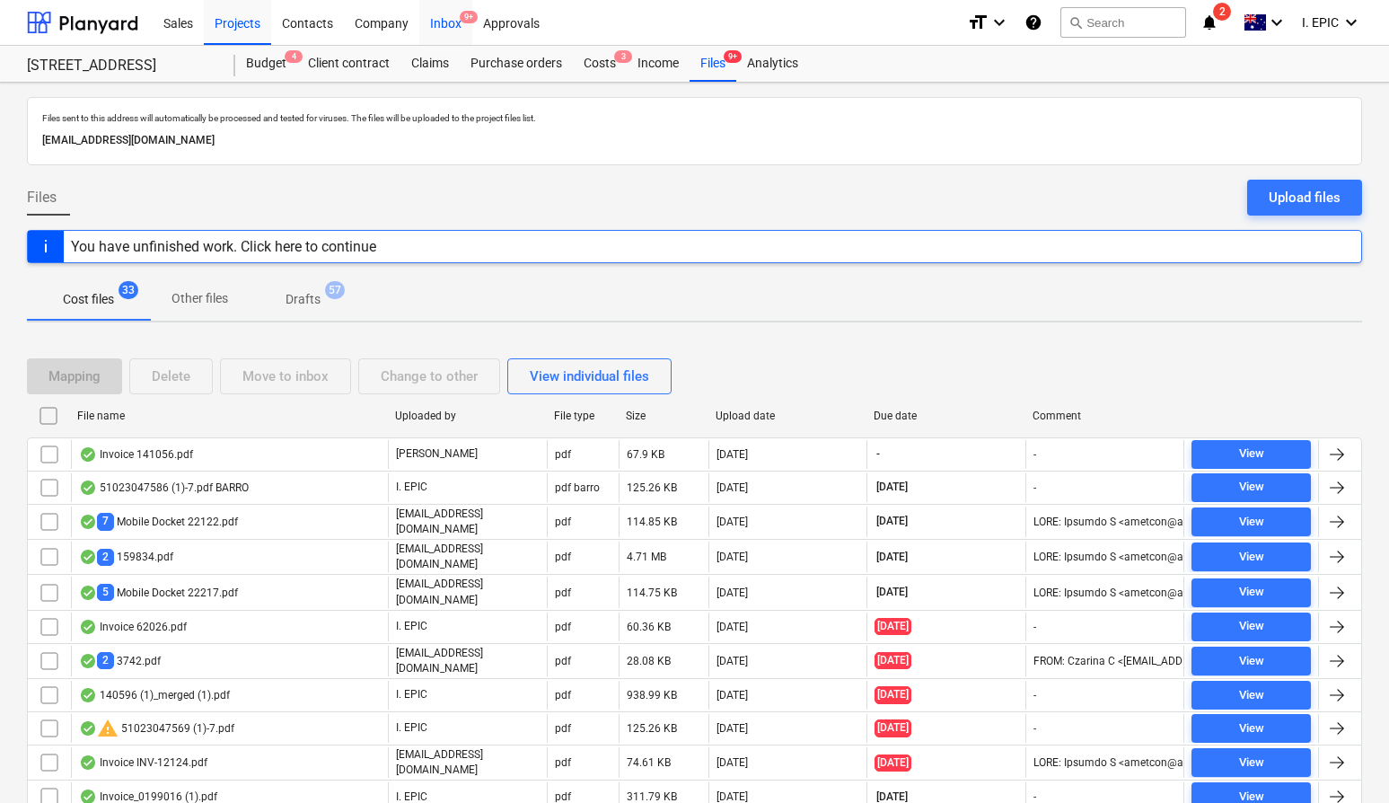
click at [454, 18] on div "Inbox 9+" at bounding box center [445, 22] width 53 height 46
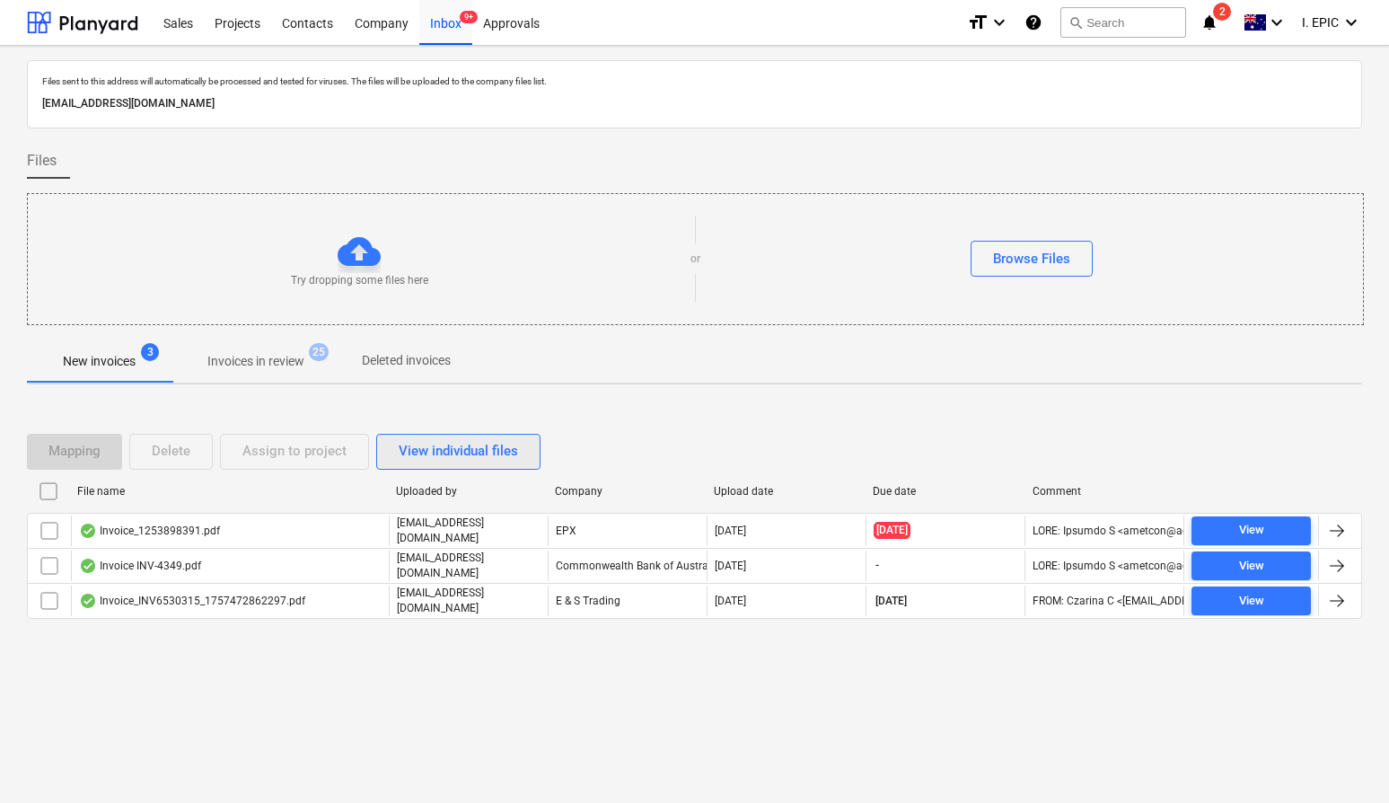
click at [507, 457] on div "View individual files" at bounding box center [458, 450] width 119 height 23
click at [458, 467] on button "View grouped files" at bounding box center [454, 452] width 157 height 36
click at [662, 437] on div "Mapping Delete Assign to project View individual files" at bounding box center [695, 452] width 1336 height 36
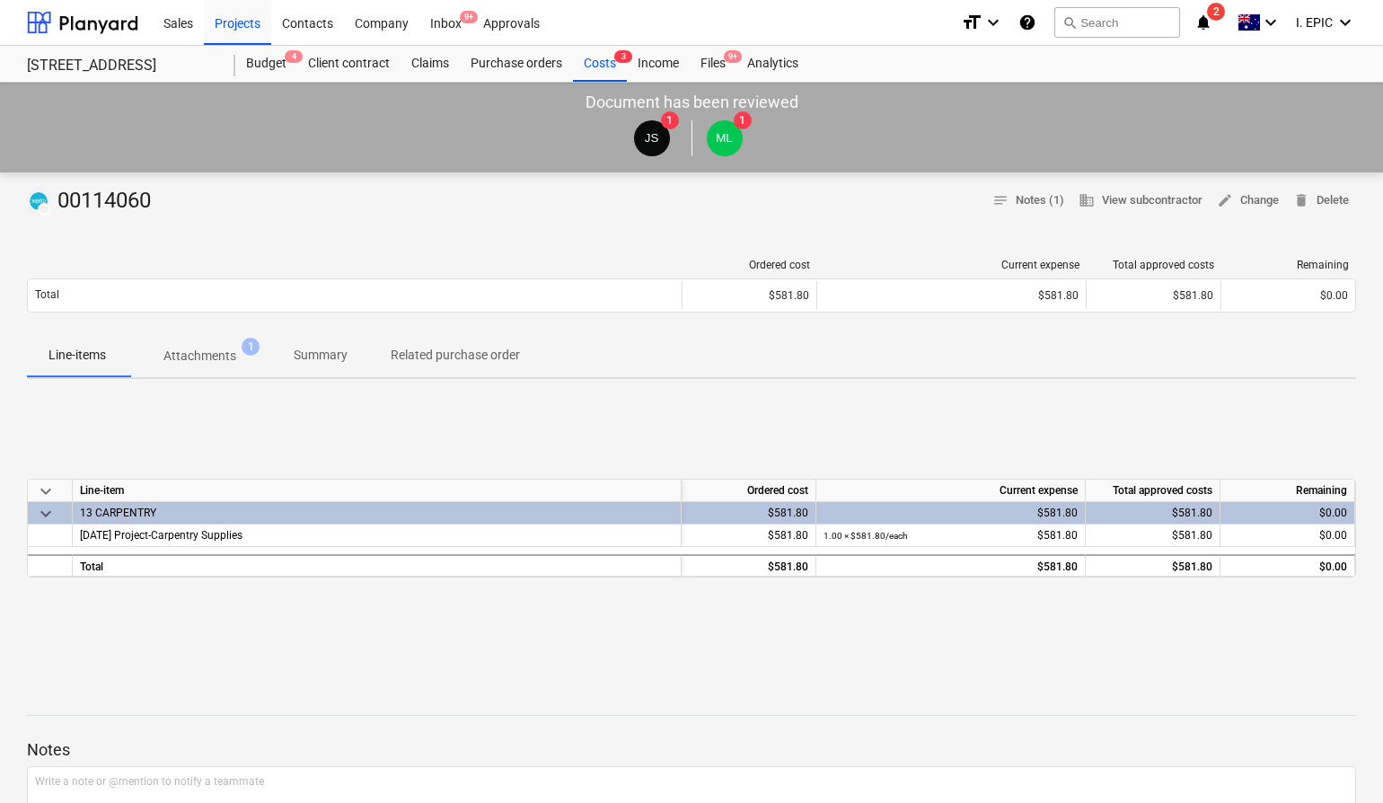
click at [1212, 667] on div "DRAFT 00114060 notes Notes (1) business View subcontractor edit Change delete D…" at bounding box center [691, 664] width 1383 height 984
click at [811, 430] on div "keyboard_arrow_down Line-item Ordered cost Current expense Total approved costs…" at bounding box center [691, 527] width 1329 height 269
click at [735, 378] on div "Line-items Attachments 1 Summary Related purchase order" at bounding box center [691, 356] width 1329 height 45
click at [197, 340] on span "Attachments 1" at bounding box center [200, 356] width 145 height 32
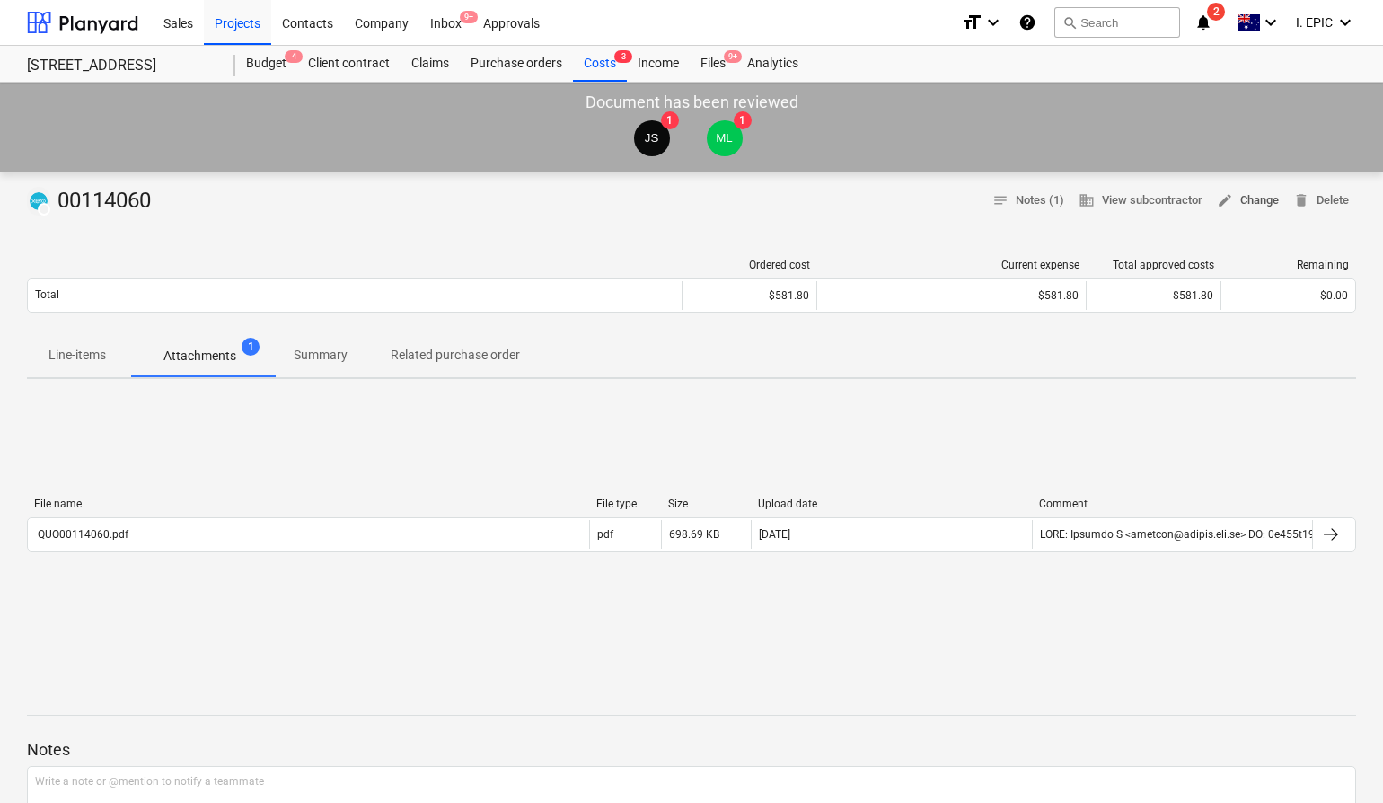
click at [1243, 192] on span "edit Change" at bounding box center [1248, 200] width 62 height 21
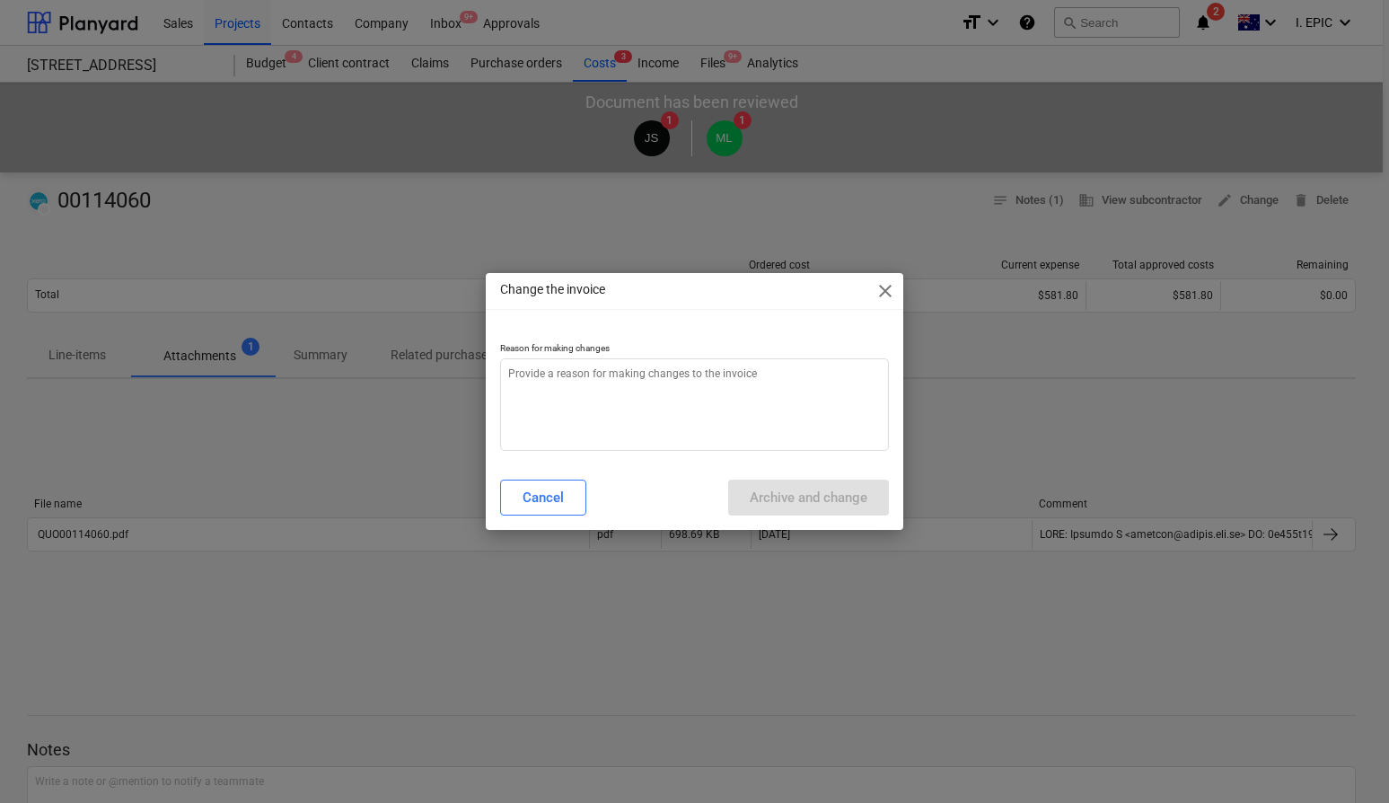
click at [887, 281] on span "close" at bounding box center [886, 291] width 22 height 22
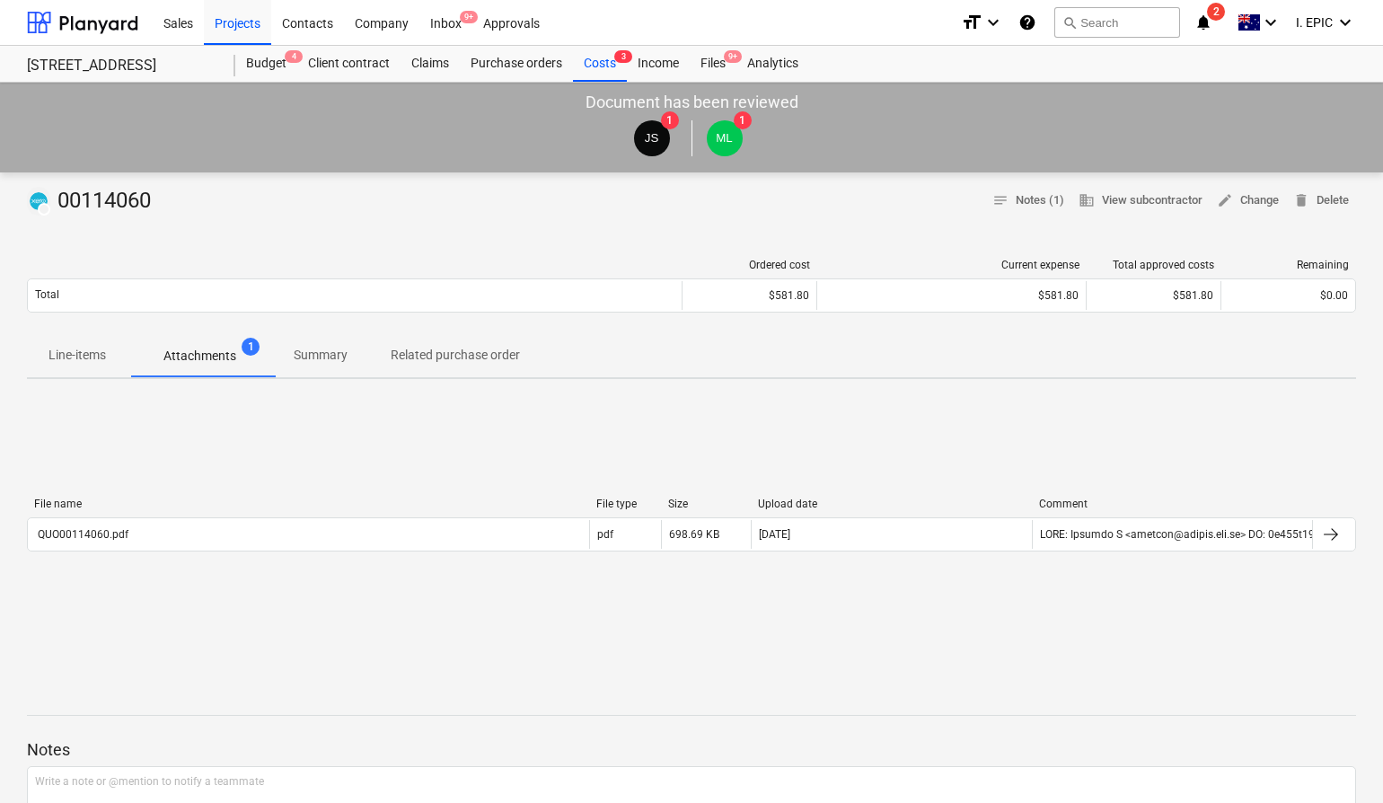
drag, startPoint x: 452, startPoint y: 471, endPoint x: 297, endPoint y: 432, distance: 159.2
click at [452, 471] on div "File name File type Size Upload date Comment QUO00114060.pdf pdf 698.69 KB 05.0…" at bounding box center [691, 527] width 1329 height 269
click at [76, 361] on p "Line-items" at bounding box center [77, 355] width 57 height 19
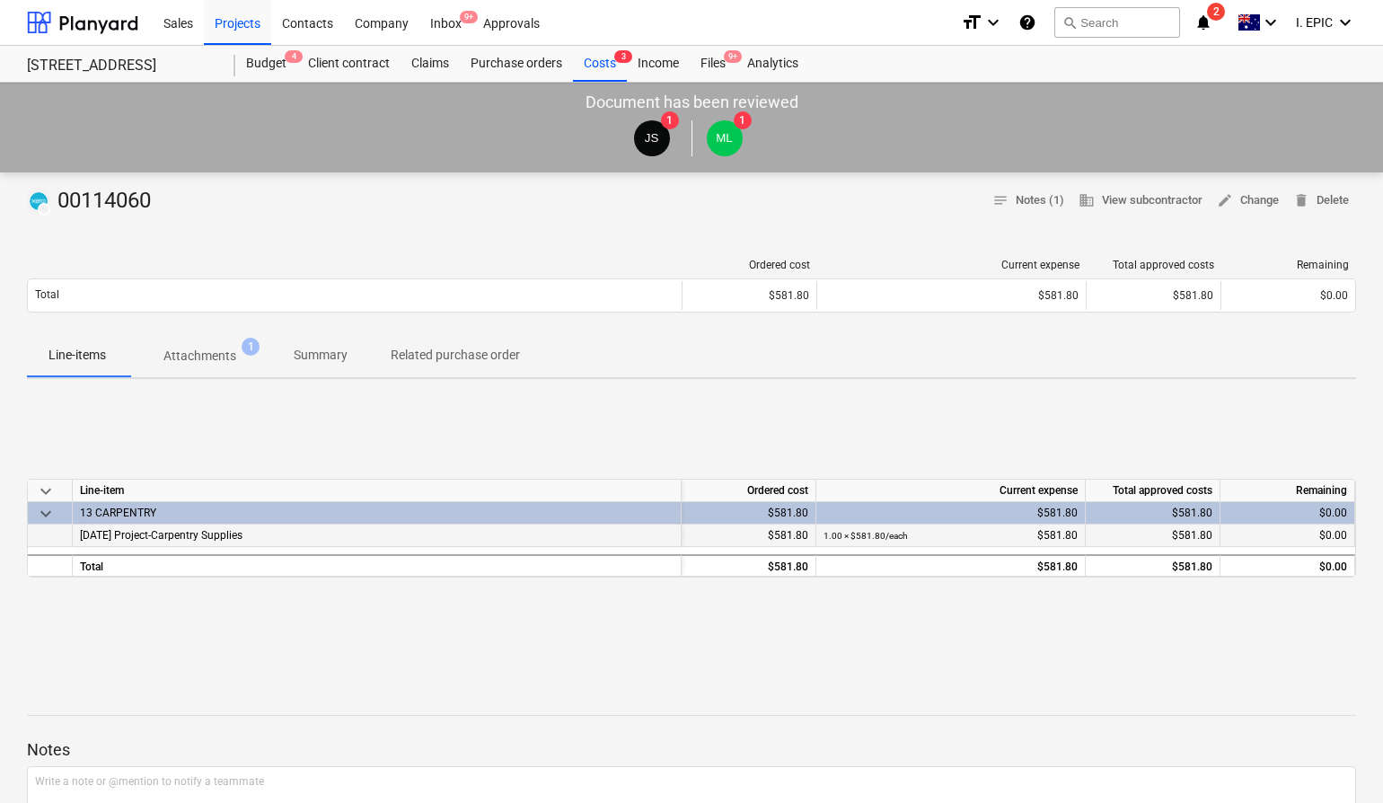
drag, startPoint x: 868, startPoint y: 467, endPoint x: 948, endPoint y: 534, distance: 104.6
click at [874, 476] on div "keyboard_arrow_down Line-item Ordered cost Current expense Total approved costs…" at bounding box center [691, 527] width 1329 height 269
click at [984, 543] on div "1.00 × $581.80 / each $581.80" at bounding box center [951, 536] width 254 height 22
click at [1015, 537] on div "1.00 × $581.80 / each $581.80" at bounding box center [951, 536] width 254 height 22
drag, startPoint x: 979, startPoint y: 533, endPoint x: 818, endPoint y: 529, distance: 160.8
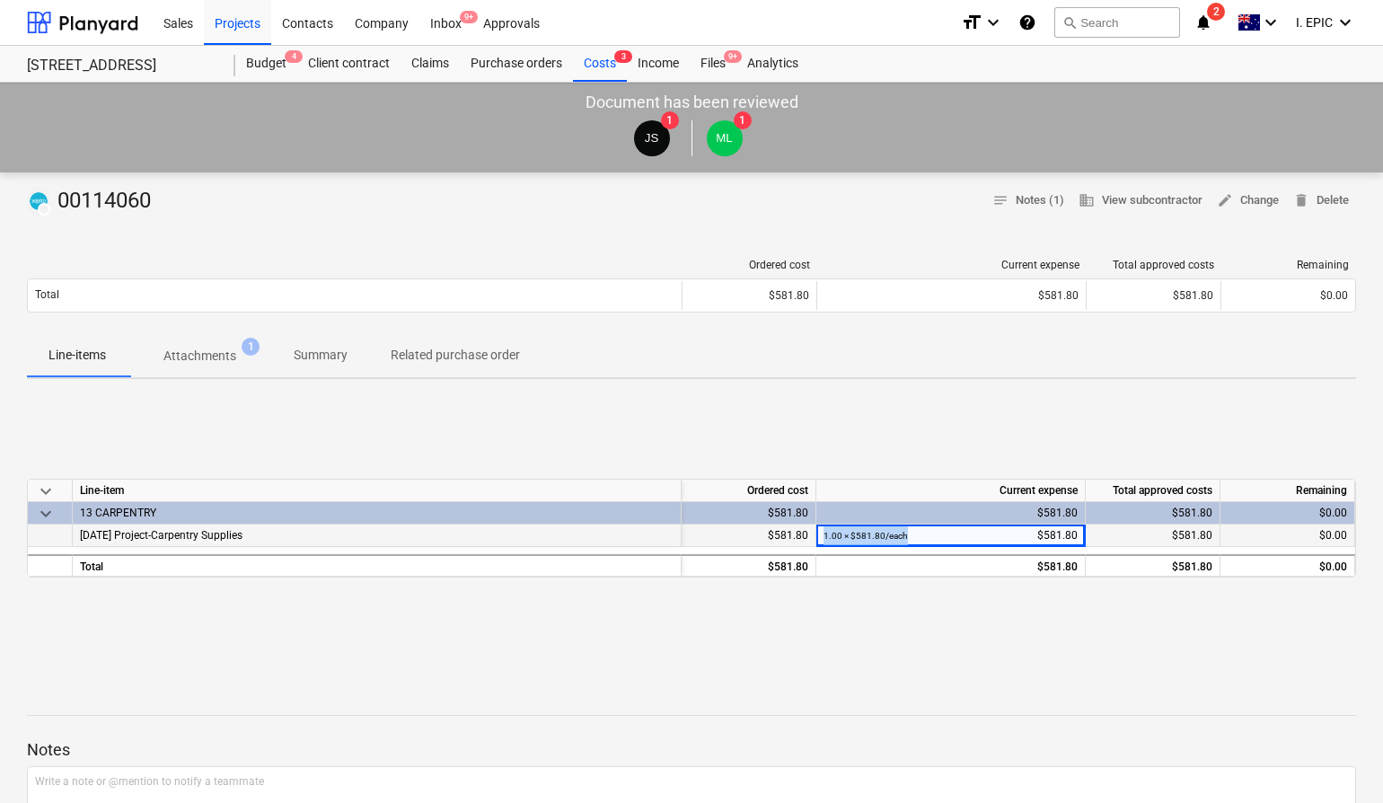
click at [818, 529] on div "1.00 × $581.80 / each $581.80" at bounding box center [950, 536] width 269 height 22
click at [780, 534] on div "$581.80" at bounding box center [748, 536] width 119 height 22
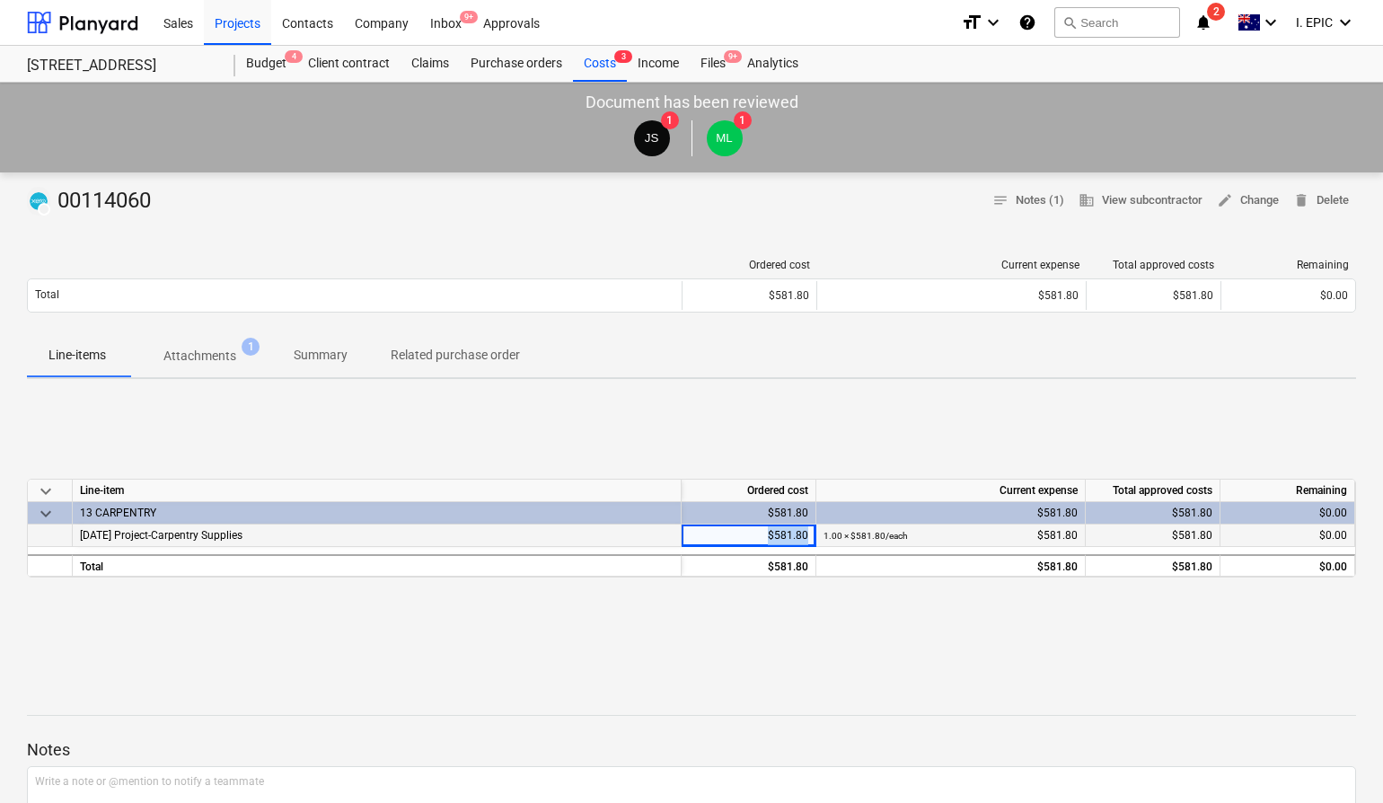
drag, startPoint x: 745, startPoint y: 539, endPoint x: 813, endPoint y: 534, distance: 68.5
click at [813, 534] on div "$581.80" at bounding box center [749, 536] width 135 height 22
click at [1005, 417] on div "keyboard_arrow_down Line-item Ordered cost Current expense Total approved costs…" at bounding box center [691, 527] width 1329 height 269
click at [1245, 205] on span "edit Change" at bounding box center [1248, 200] width 62 height 21
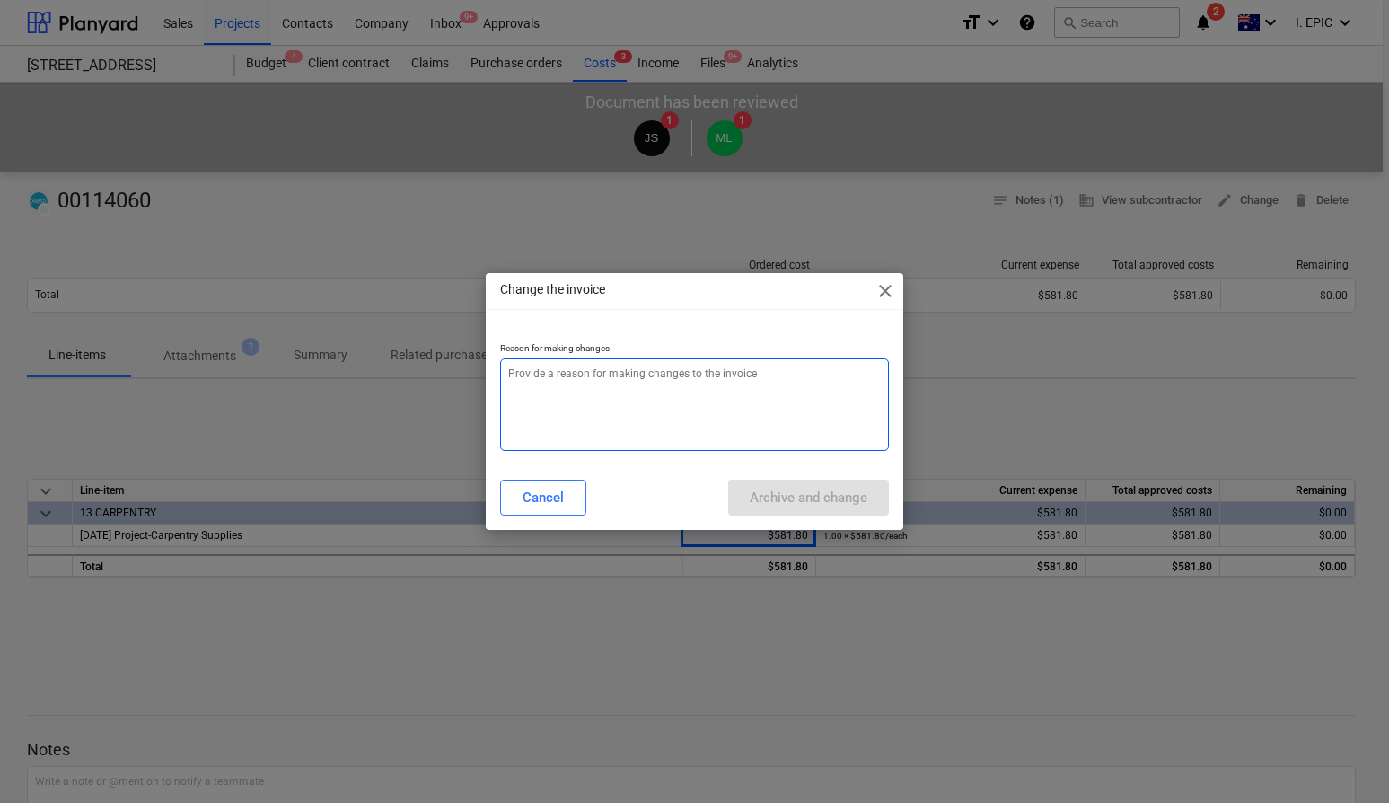
click at [646, 388] on textarea at bounding box center [694, 404] width 388 height 93
type textarea "x"
type textarea "i"
type textarea "x"
type textarea "in"
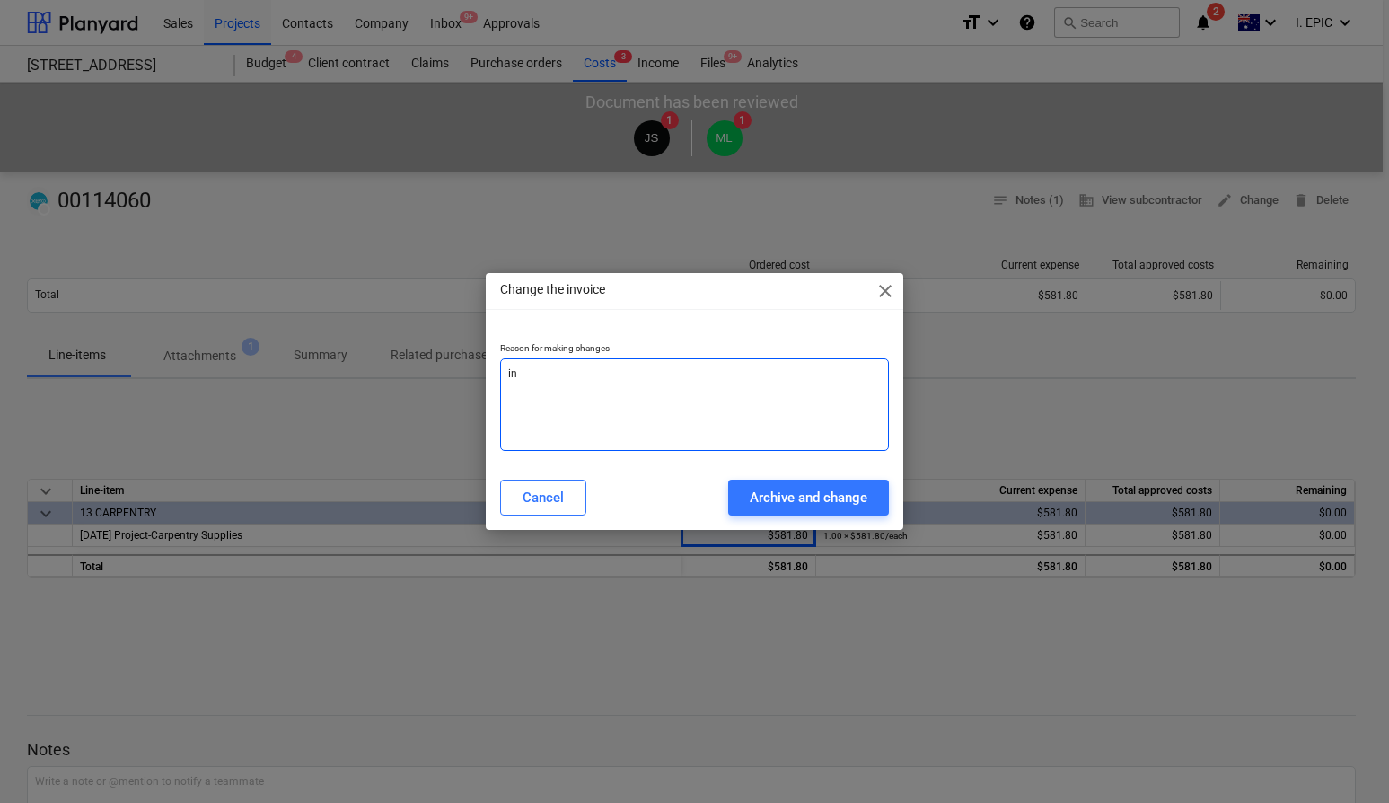
type textarea "x"
type textarea "inc"
type textarea "x"
type textarea "inco"
type textarea "x"
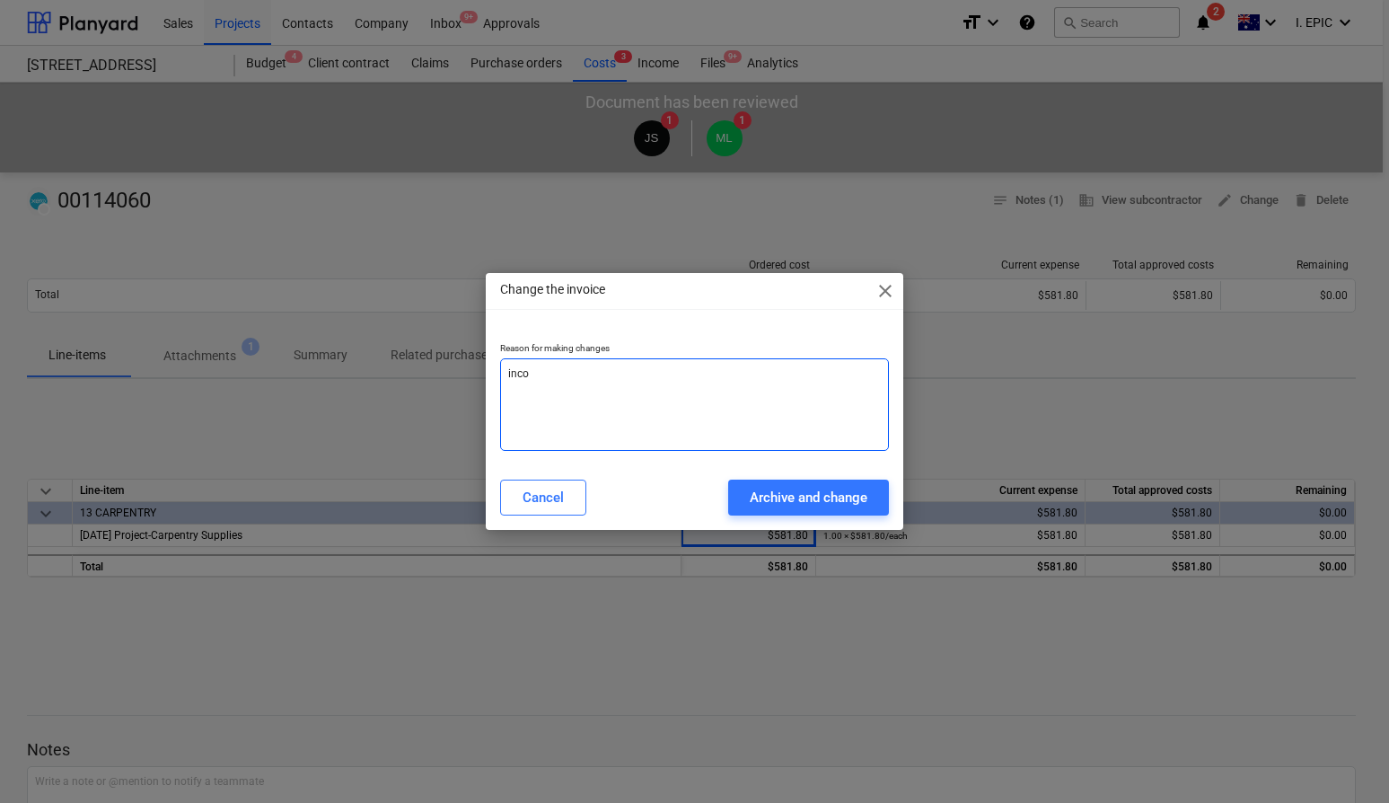
type textarea "incor"
type textarea "x"
type textarea "incorr"
type textarea "x"
type textarea "incorre"
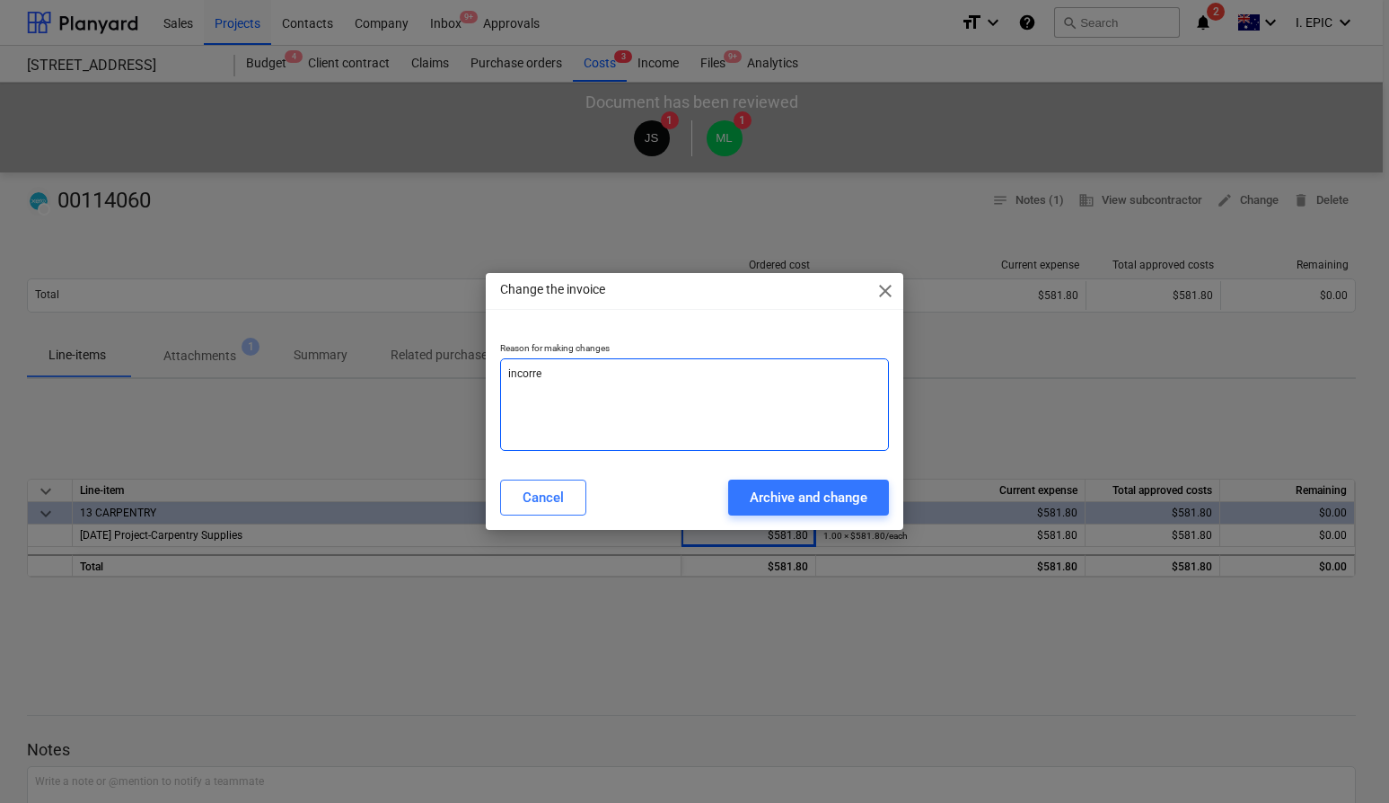
type textarea "x"
type textarea "incorrec"
type textarea "x"
type textarea "incorrect"
type textarea "x"
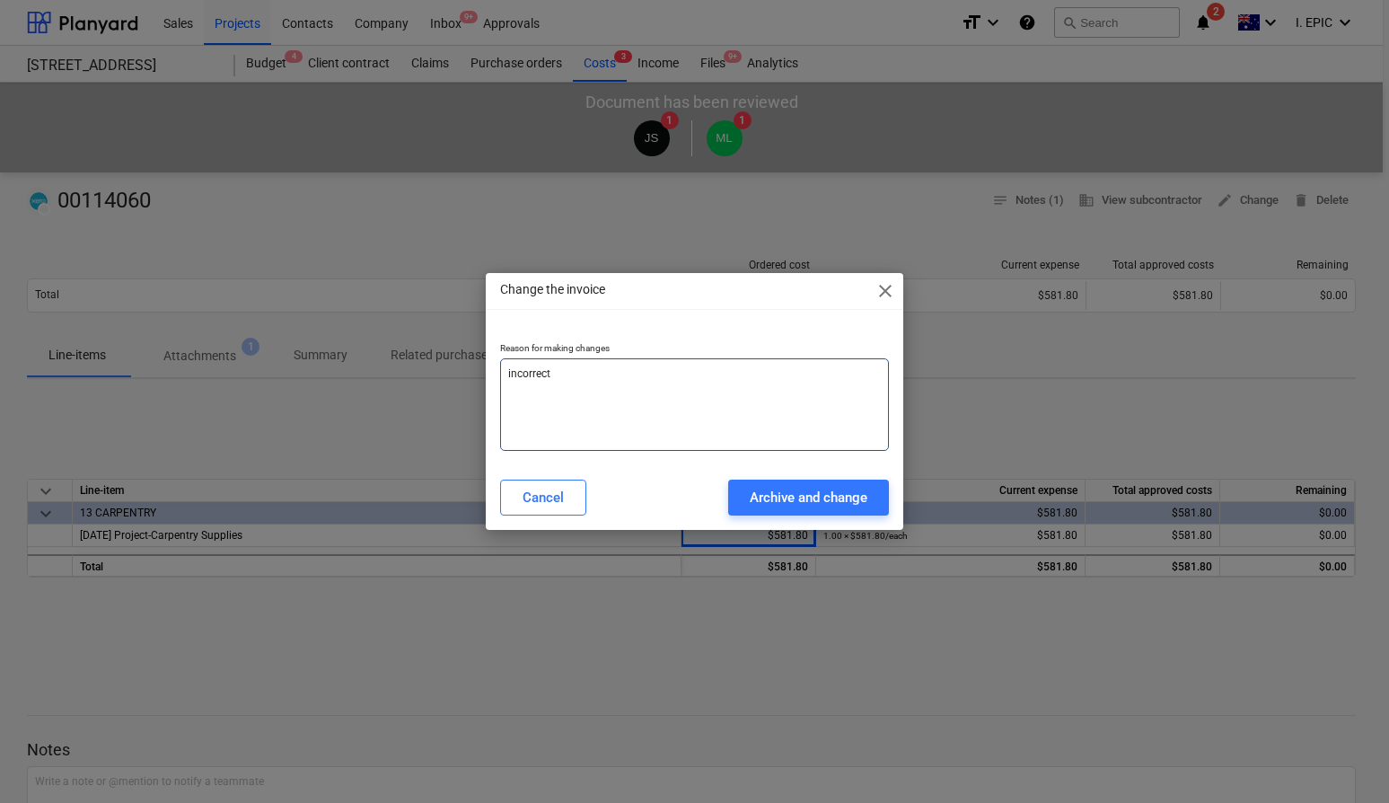
type textarea "incorrect"
type textarea "x"
type textarea "incorrect e"
type textarea "x"
type textarea "incorrect ex"
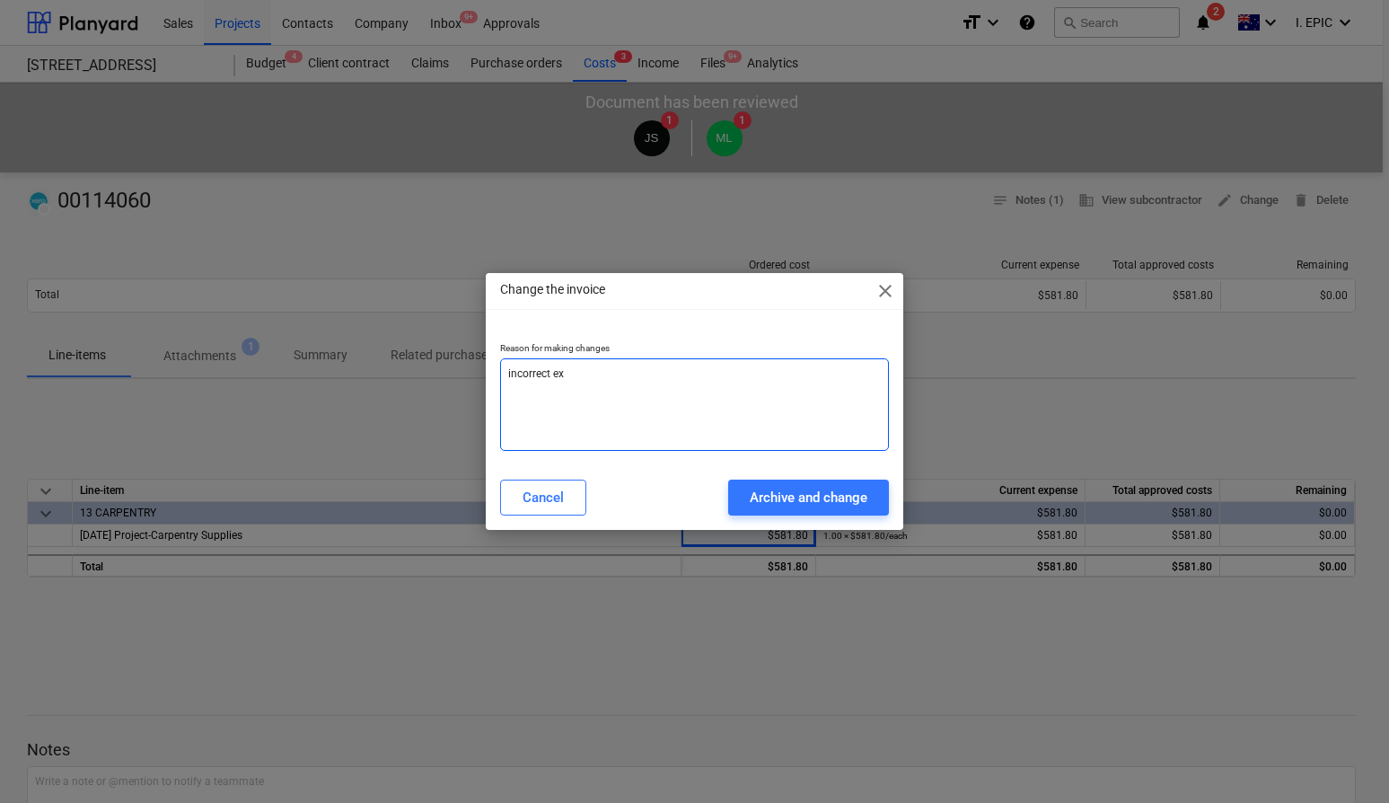
type textarea "x"
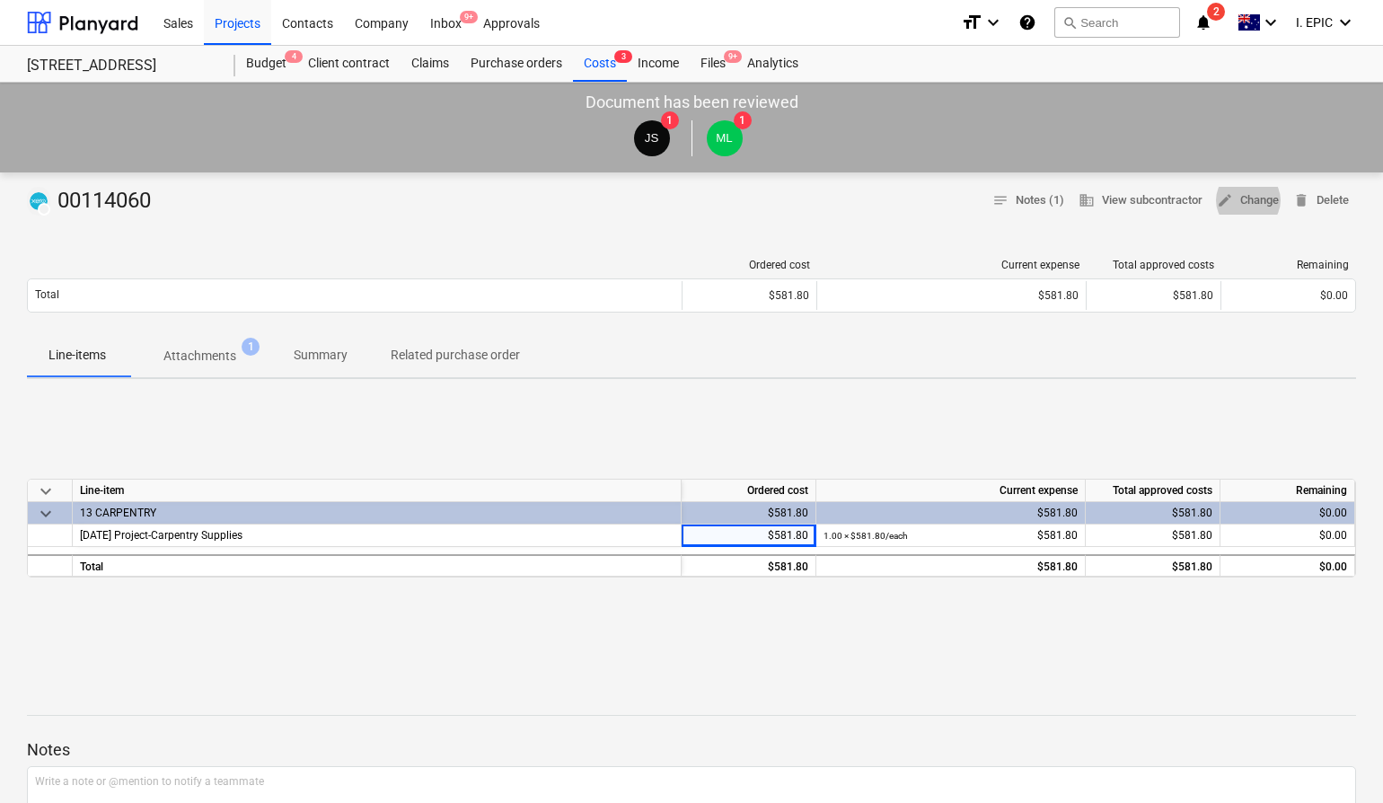
click at [682, 445] on div "keyboard_arrow_down Line-item Ordered cost Current expense Total approved costs…" at bounding box center [691, 527] width 1329 height 269
click at [580, 255] on div "Ordered cost Current expense Total approved costs Remaining Total $581.80 $581.…" at bounding box center [691, 289] width 1329 height 90
click at [847, 203] on div "DRAFT 00114060 notes Notes (1) business View subcontractor edit Change delete D…" at bounding box center [691, 201] width 1329 height 29
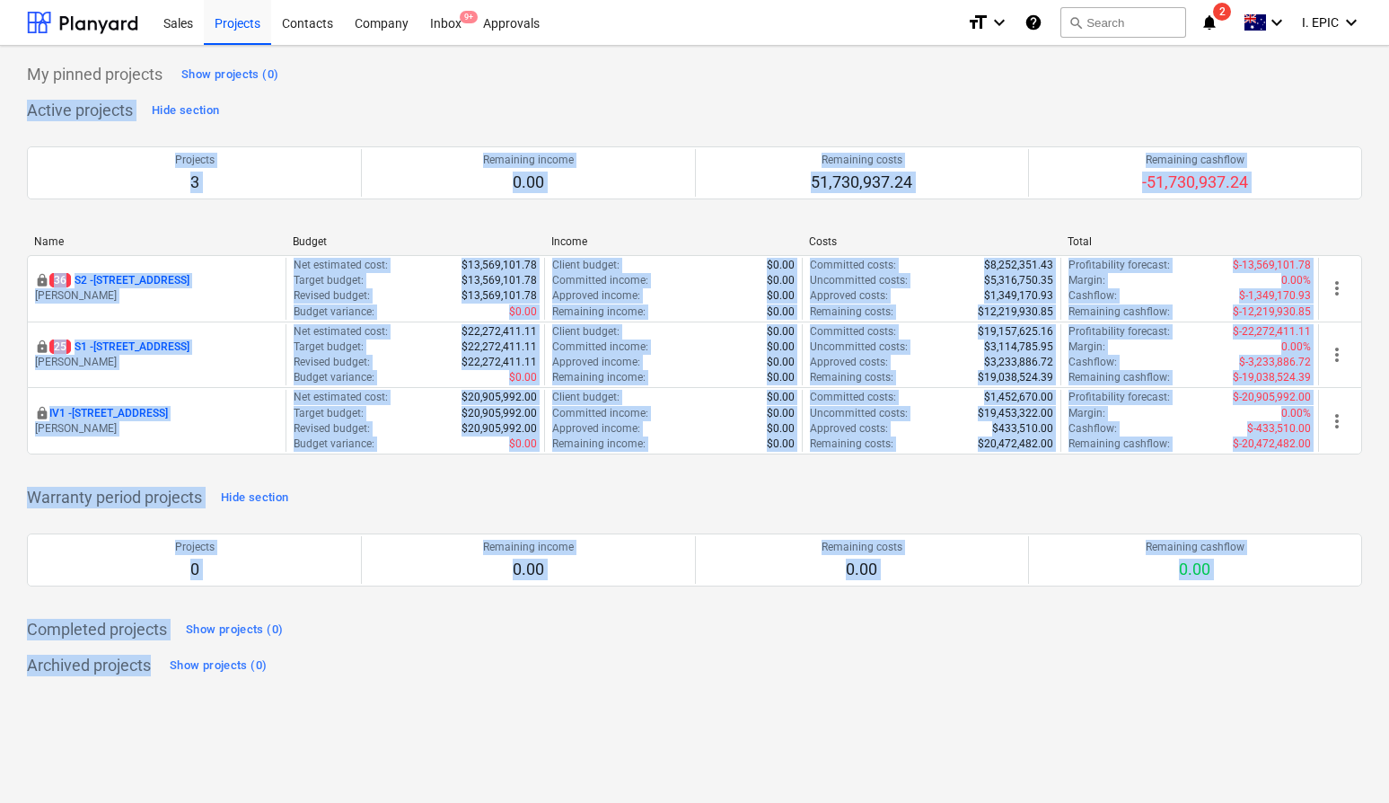
drag, startPoint x: 895, startPoint y: 75, endPoint x: 1283, endPoint y: 649, distance: 694.0
click at [1284, 649] on div "My pinned projects Show projects (0) Active projects Hide section Projects 3 Re…" at bounding box center [695, 370] width 1336 height 620
click at [1283, 649] on div "My pinned projects Show projects (0) Active projects Hide section Projects 3 Re…" at bounding box center [695, 370] width 1336 height 620
drag, startPoint x: 1064, startPoint y: 572, endPoint x: 29, endPoint y: 66, distance: 1152.4
click at [29, 66] on div "My pinned projects Show projects (0) Active projects Hide section Projects 3 Re…" at bounding box center [695, 370] width 1336 height 620
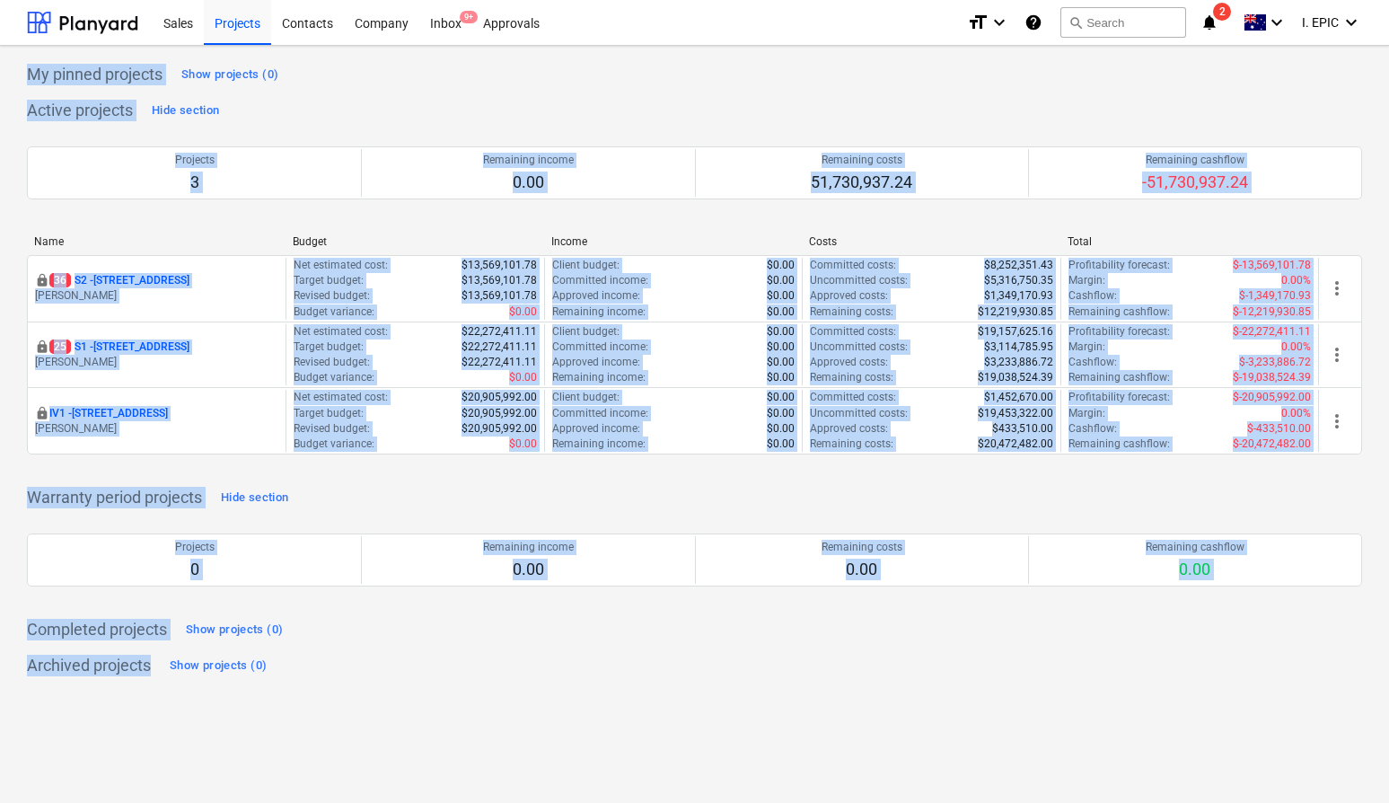
click at [29, 66] on p "My pinned projects" at bounding box center [95, 75] width 136 height 22
drag, startPoint x: 21, startPoint y: 66, endPoint x: 360, endPoint y: 683, distance: 705.1
click at [283, 673] on div "My pinned projects Show projects (0) Active projects Hide section Projects 3 Re…" at bounding box center [694, 424] width 1389 height 757
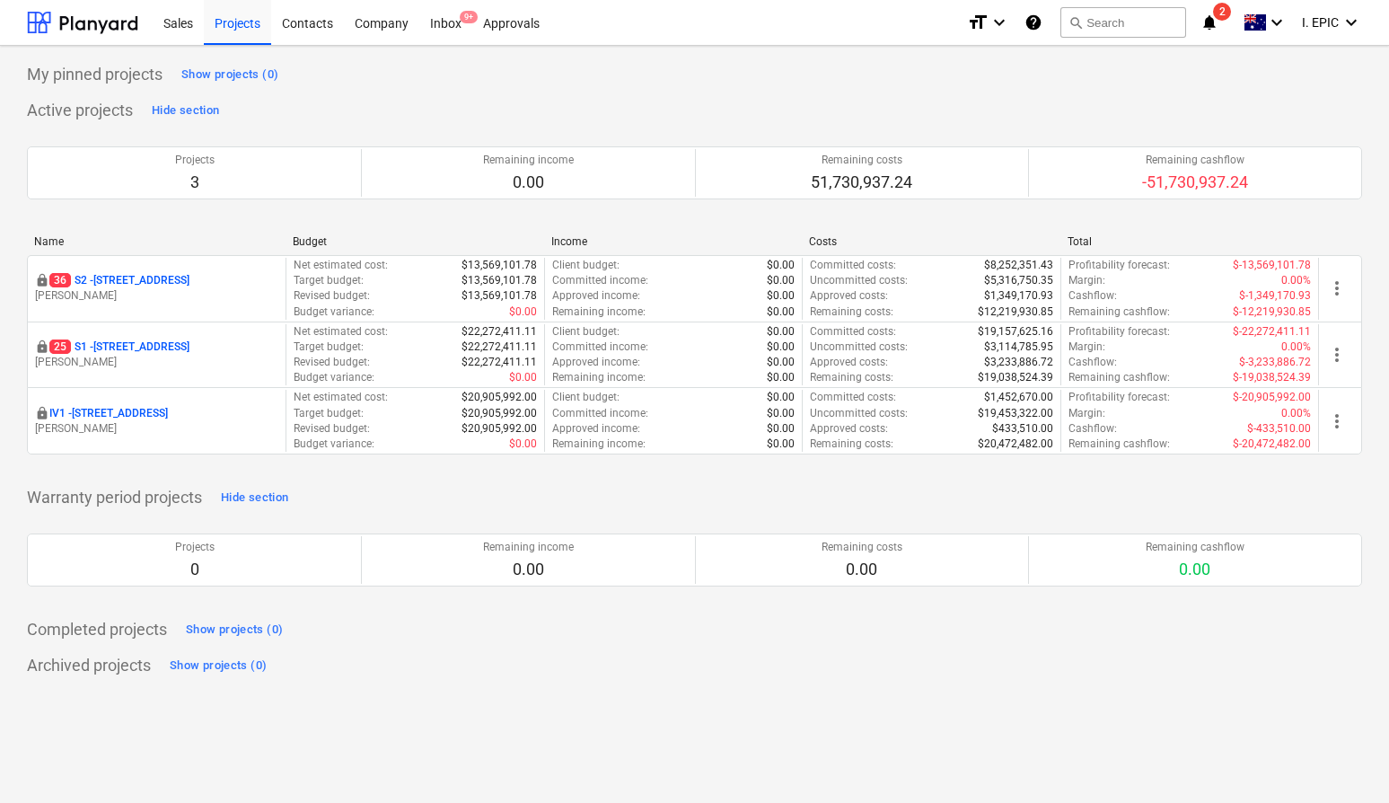
drag, startPoint x: 363, startPoint y: 683, endPoint x: 372, endPoint y: 701, distance: 19.3
click at [363, 684] on div "My pinned projects Show projects (0) Active projects Hide section Projects 3 Re…" at bounding box center [694, 424] width 1389 height 757
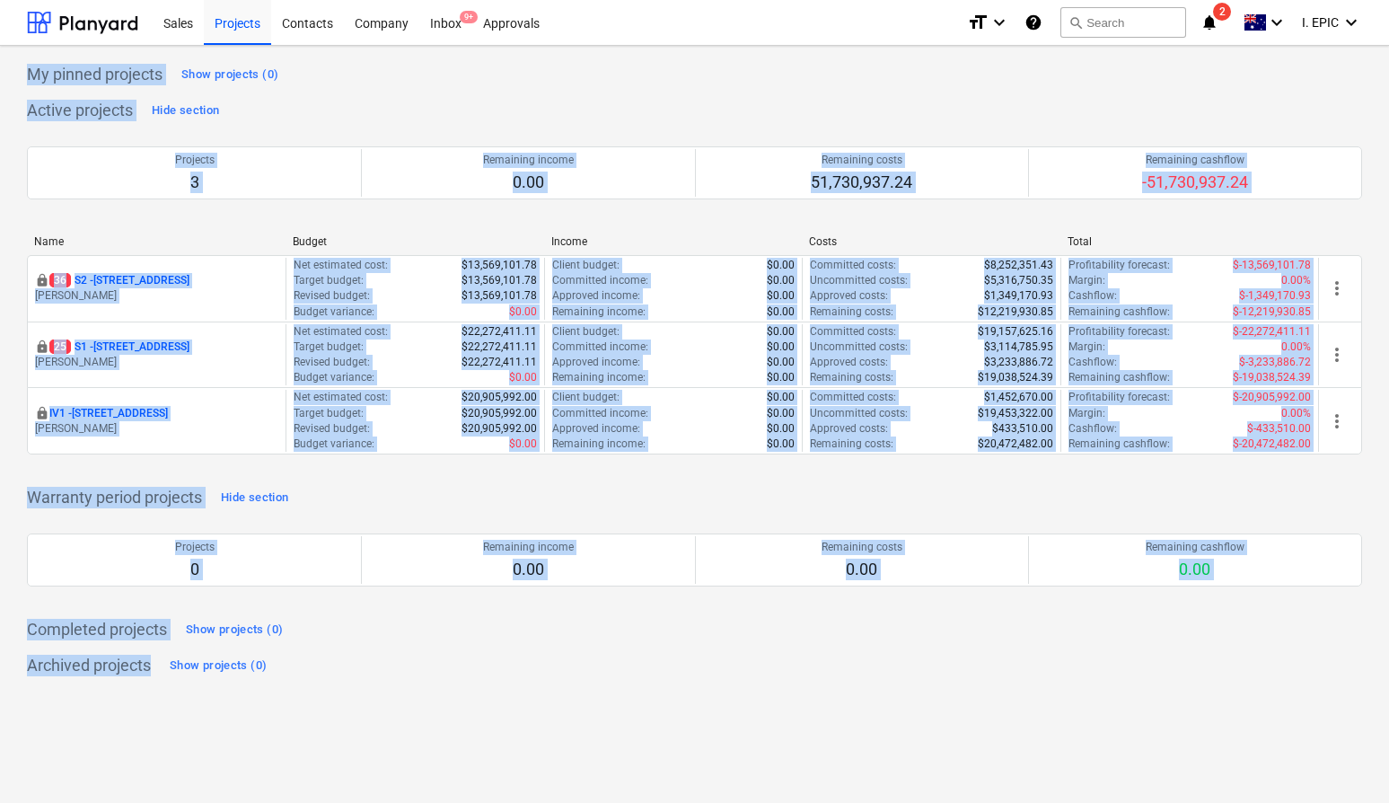
drag, startPoint x: 373, startPoint y: 728, endPoint x: 24, endPoint y: 76, distance: 738.5
click at [24, 76] on div "My pinned projects Show projects (0) Active projects Hide section Projects 3 Re…" at bounding box center [694, 424] width 1389 height 757
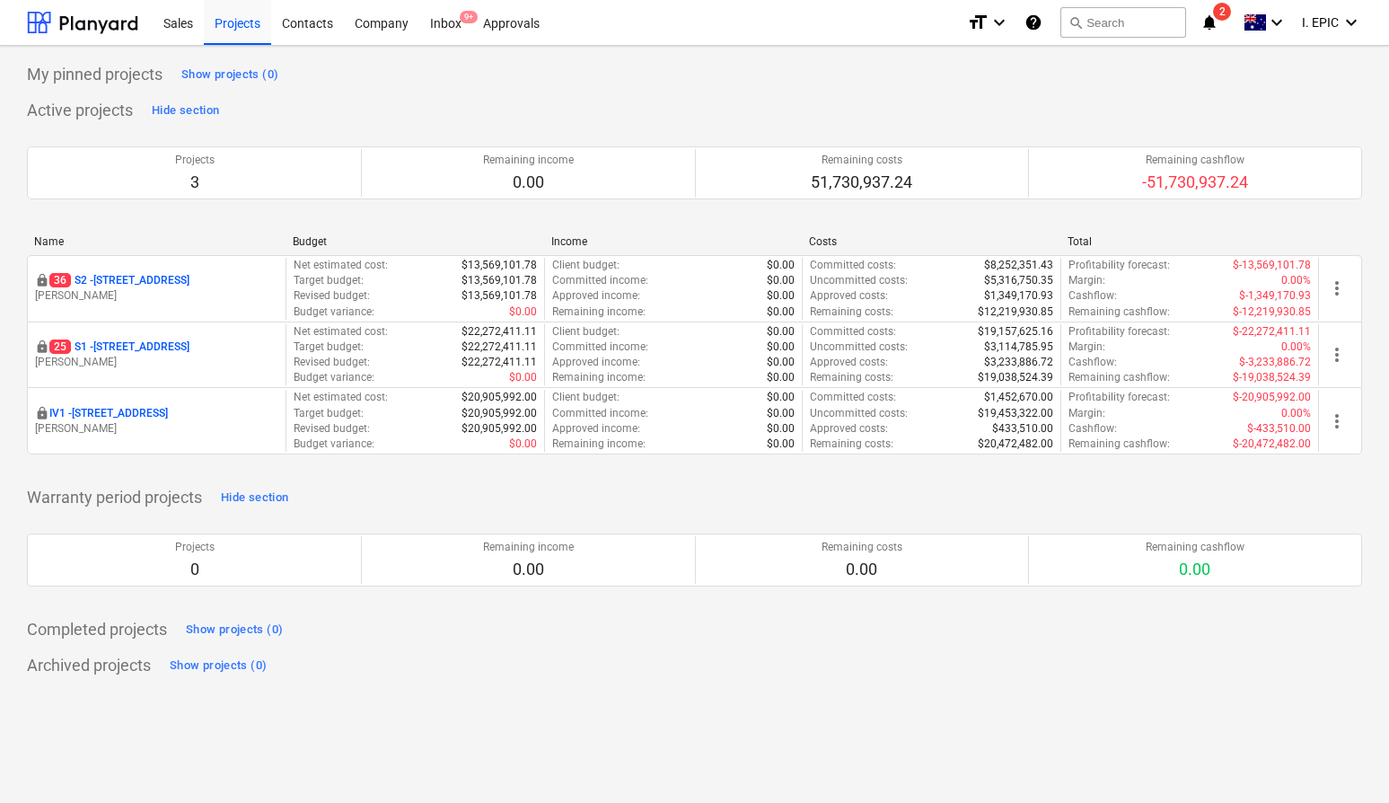
click at [25, 75] on div "My pinned projects Show projects (0) Active projects Hide section Projects 3 Re…" at bounding box center [694, 424] width 1389 height 757
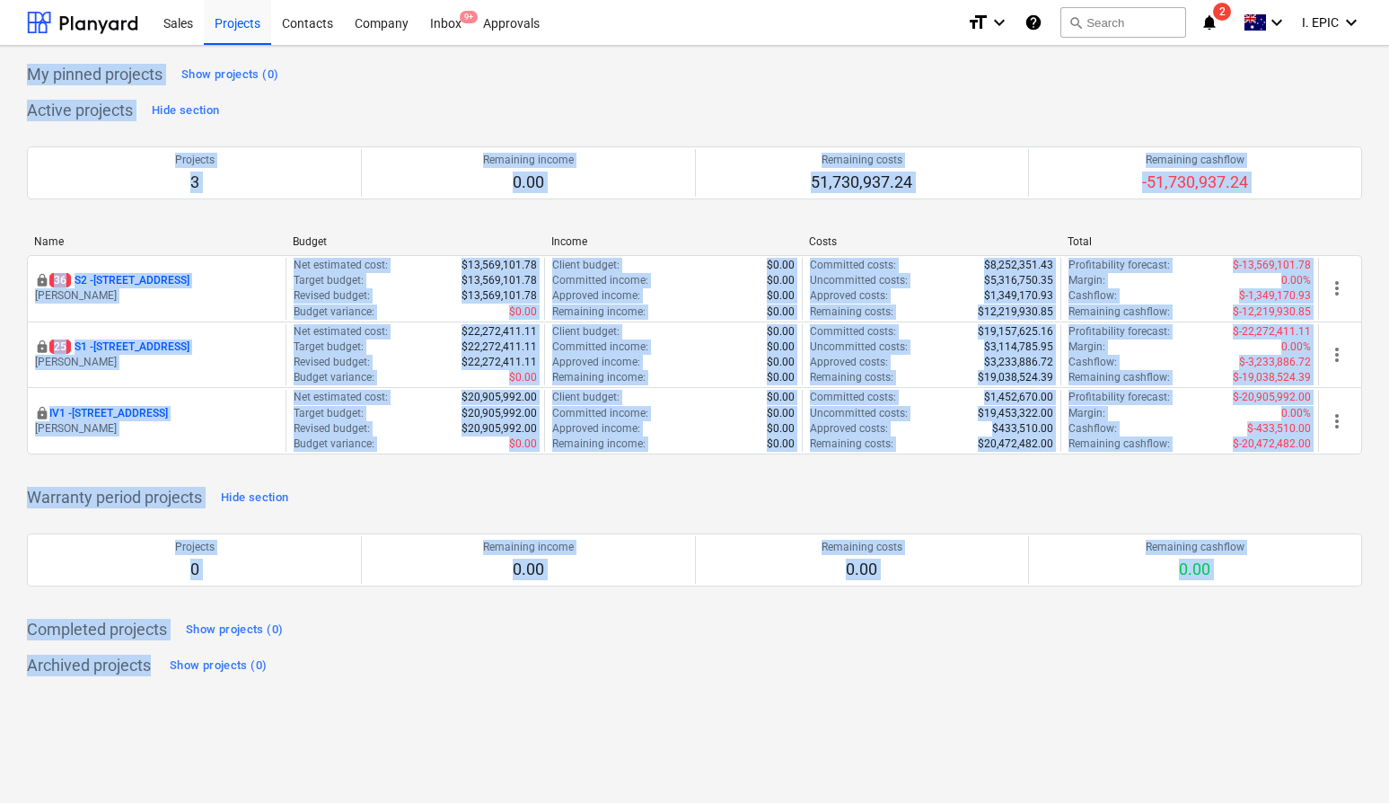
drag, startPoint x: 26, startPoint y: 70, endPoint x: 247, endPoint y: 692, distance: 659.6
click at [207, 690] on div "My pinned projects Show projects (0) Active projects Hide section Projects 3 Re…" at bounding box center [694, 424] width 1389 height 757
click at [412, 701] on div "My pinned projects Show projects (0) Active projects Hide section Projects 3 Re…" at bounding box center [694, 424] width 1389 height 757
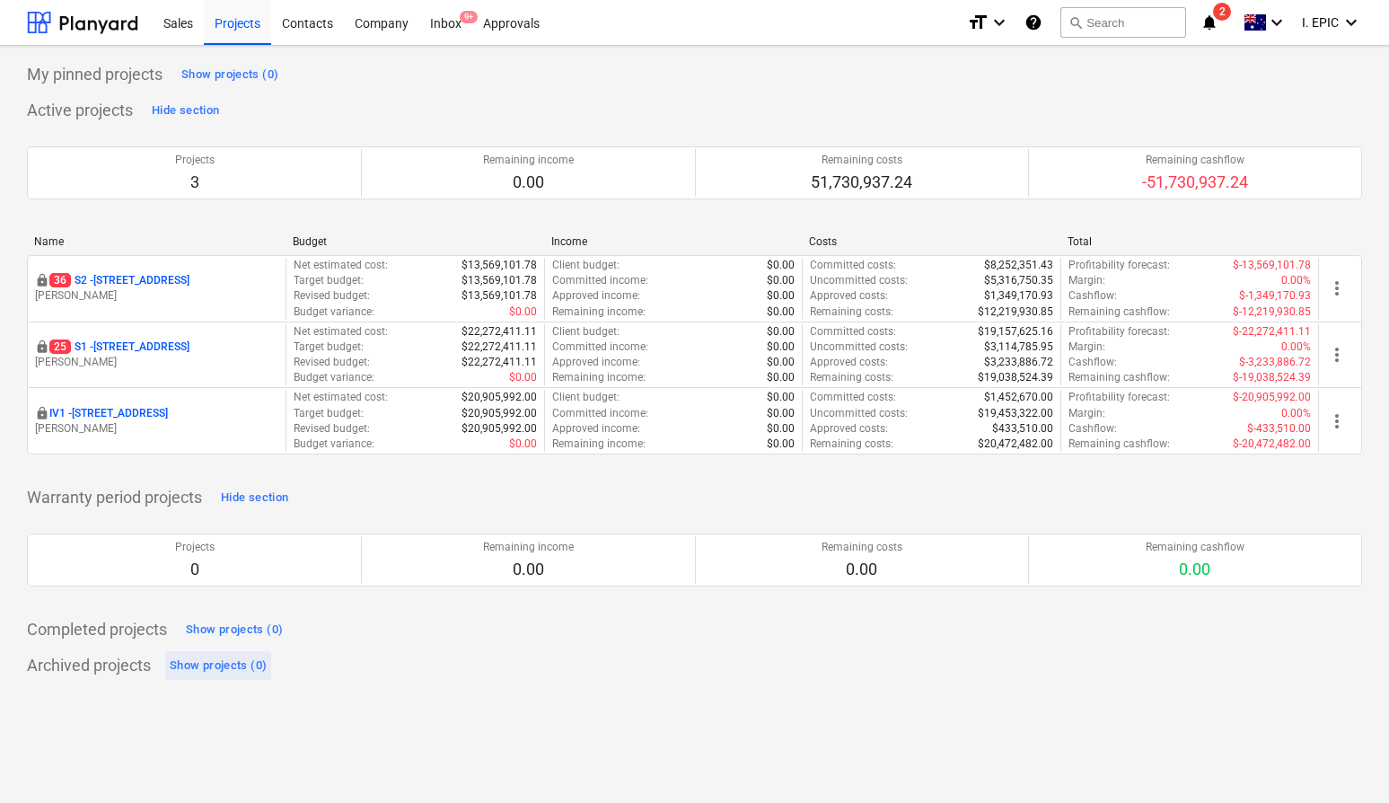
drag, startPoint x: 128, startPoint y: 591, endPoint x: 176, endPoint y: 665, distance: 87.7
click at [154, 675] on div "My pinned projects Show projects (0) Active projects Hide section Projects 3 Re…" at bounding box center [694, 424] width 1389 height 757
click at [409, 732] on div "My pinned projects Show projects (0) Active projects Hide section Projects 3 Re…" at bounding box center [694, 424] width 1389 height 757
click at [450, 22] on div "Inbox 9+" at bounding box center [445, 22] width 53 height 46
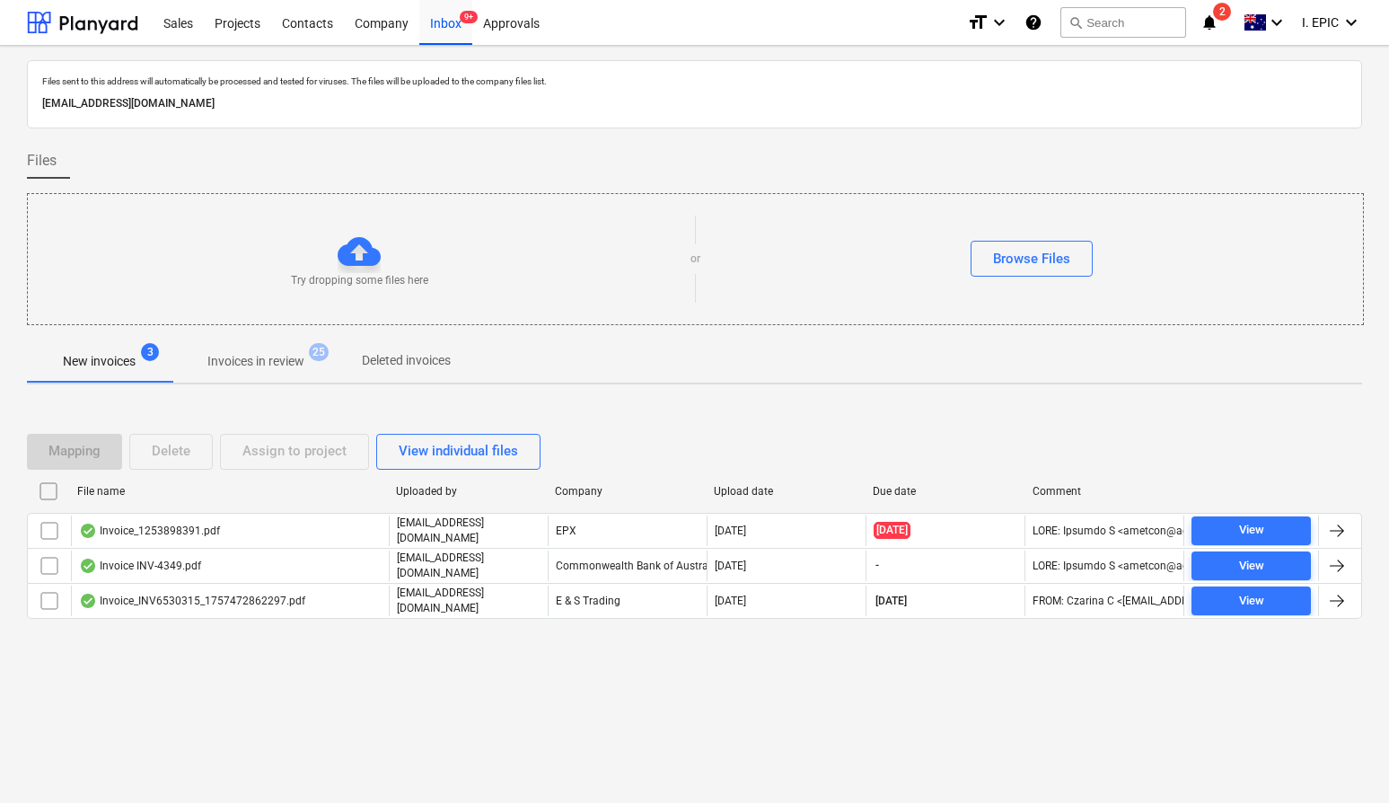
click at [275, 357] on p "Invoices in review" at bounding box center [255, 361] width 97 height 19
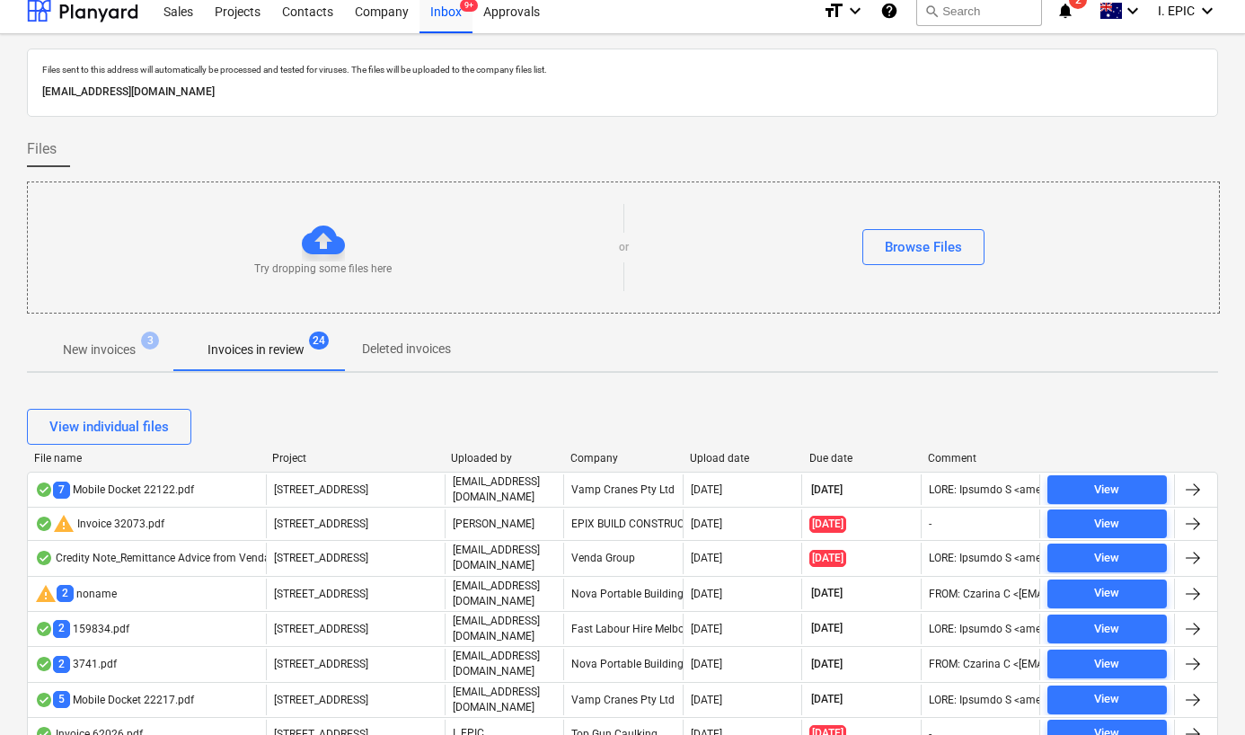
click at [177, 491] on div "7 Mobile Docket 22122.pdf" at bounding box center [114, 489] width 159 height 17
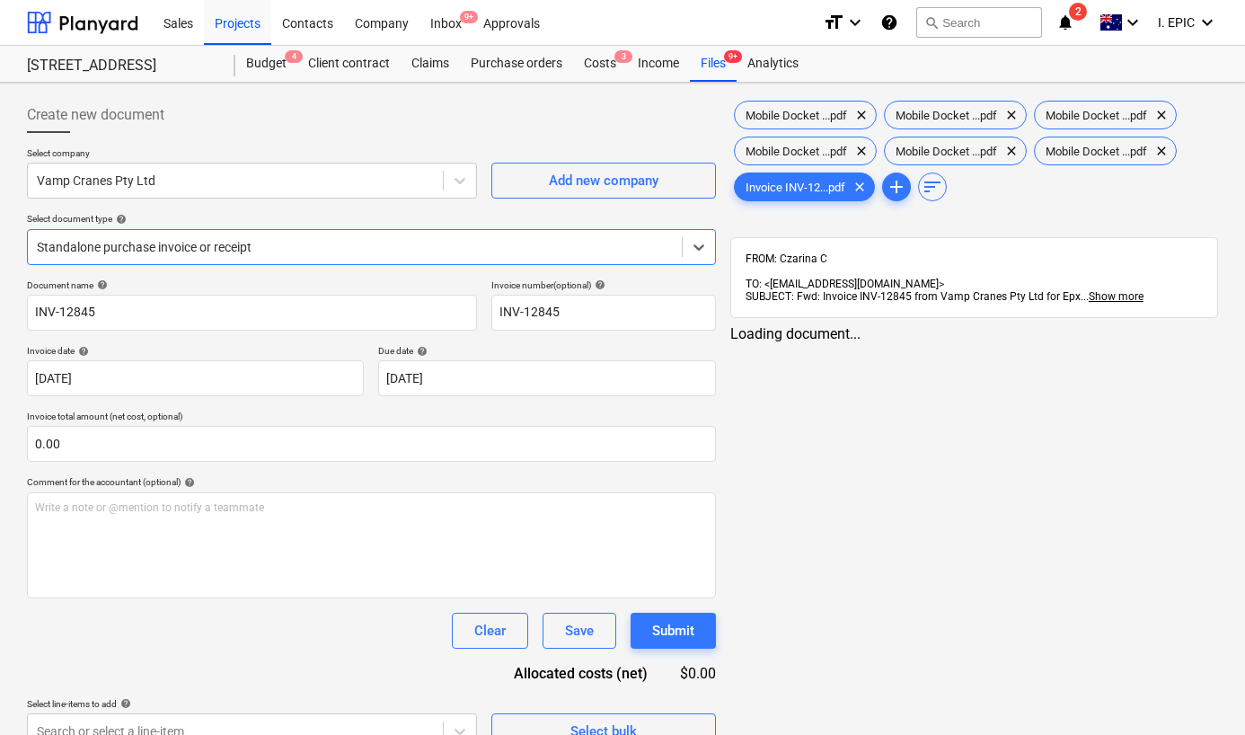
type input "INV-12845"
type input "28 Aug 2025"
type input "17 Sep 2025"
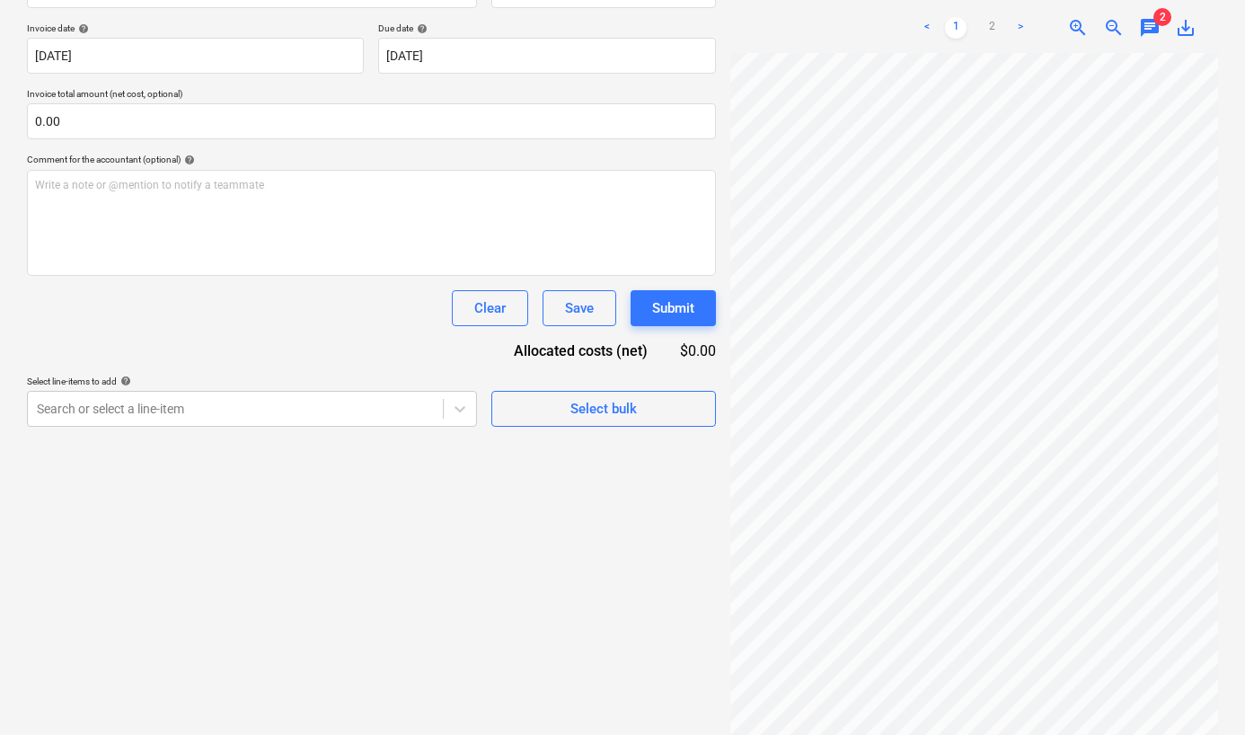
scroll to position [34, 0]
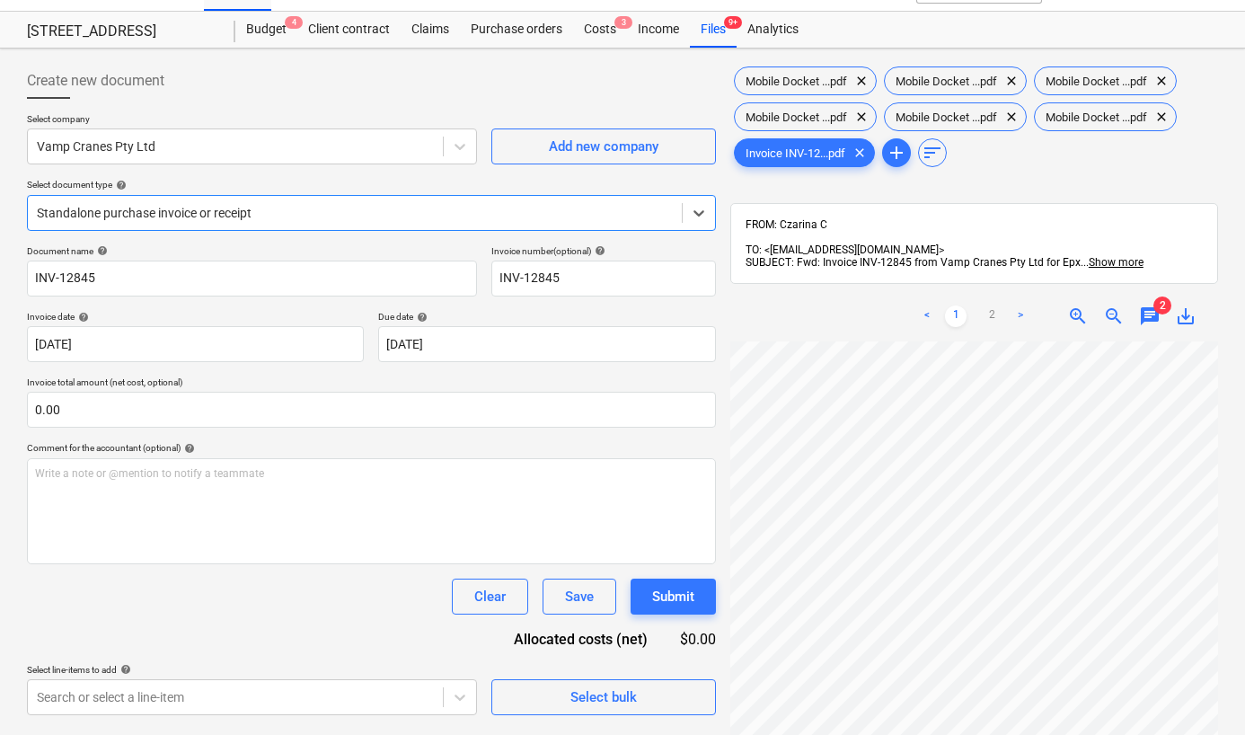
drag, startPoint x: 1154, startPoint y: 297, endPoint x: 1130, endPoint y: 317, distance: 31.3
click at [1154, 297] on span "2" at bounding box center [1162, 305] width 18 height 18
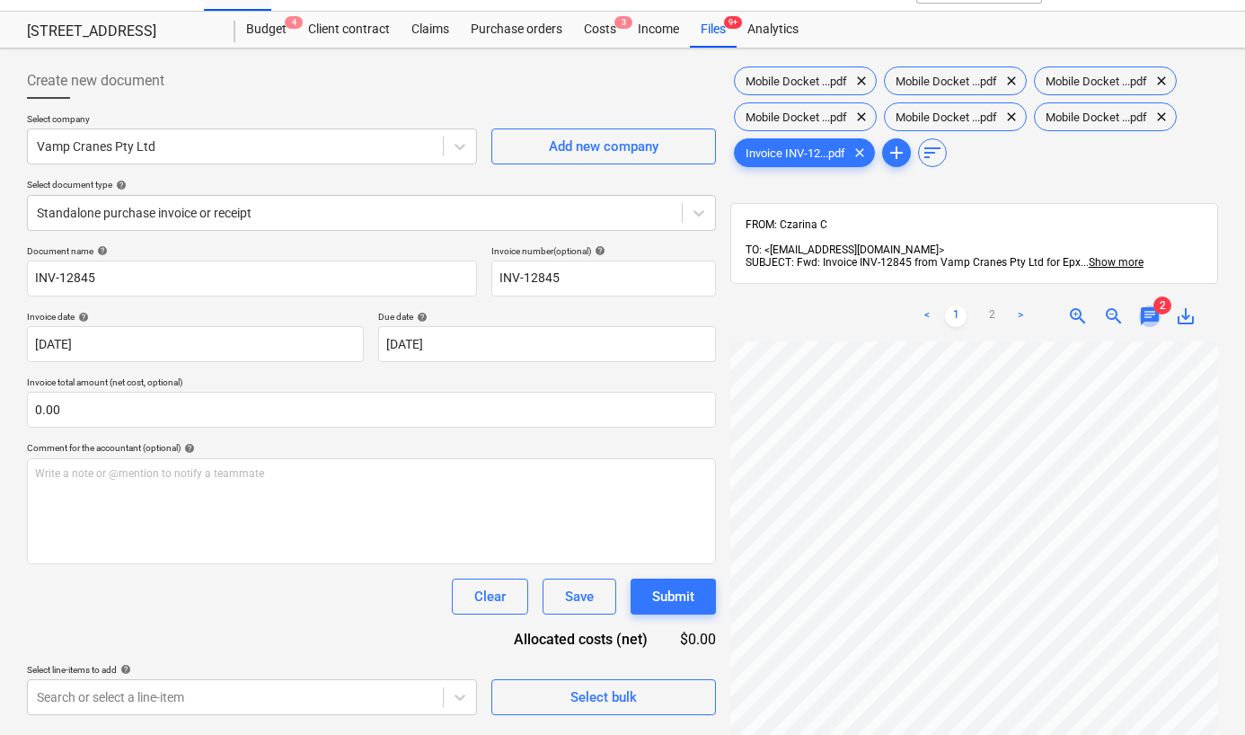
click at [1151, 305] on span "chat" at bounding box center [1150, 316] width 22 height 22
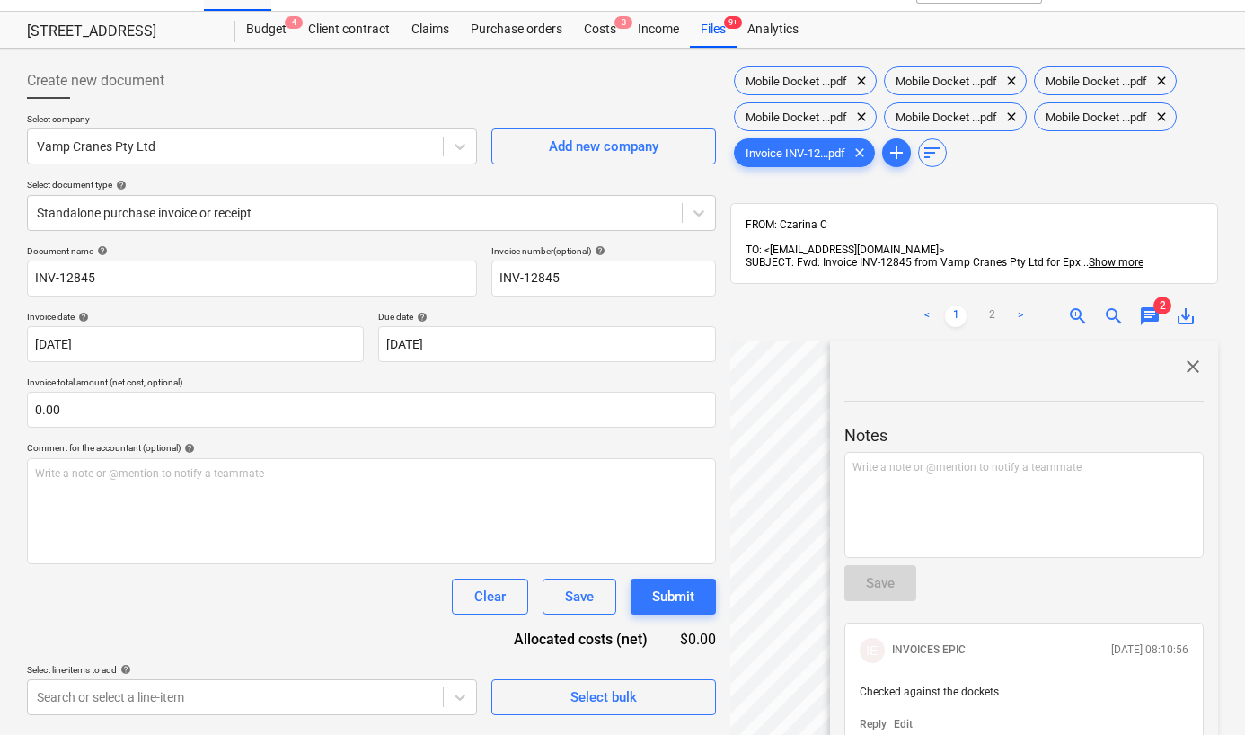
scroll to position [237, 0]
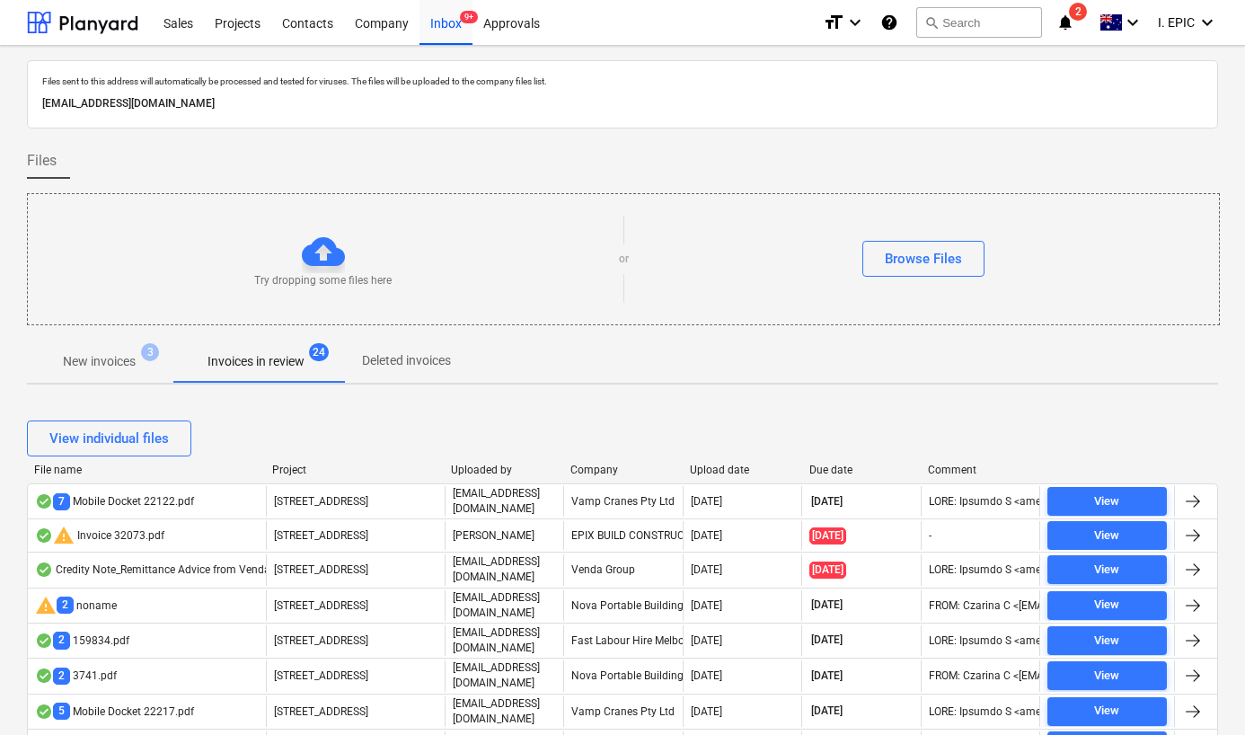
drag, startPoint x: 1082, startPoint y: 193, endPoint x: 1054, endPoint y: 114, distance: 84.1
click at [1071, 16] on span "2" at bounding box center [1078, 12] width 18 height 18
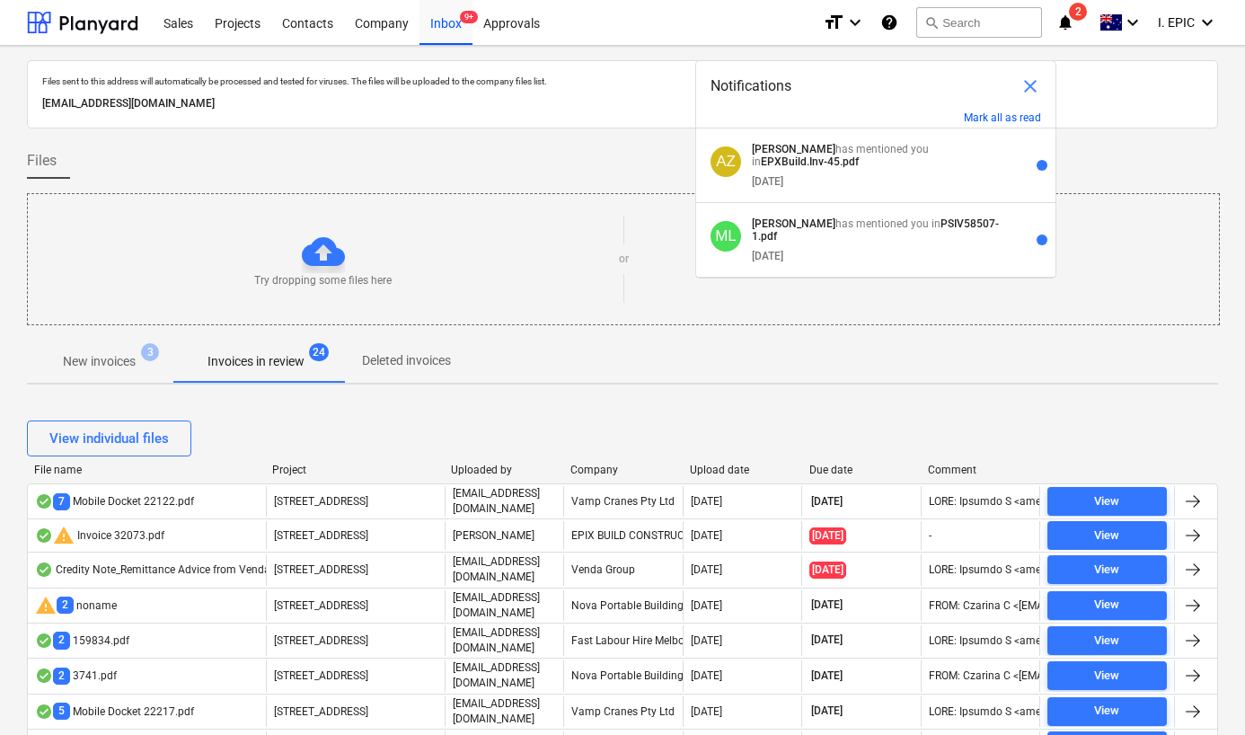
click at [1155, 171] on div "Files" at bounding box center [622, 161] width 1191 height 36
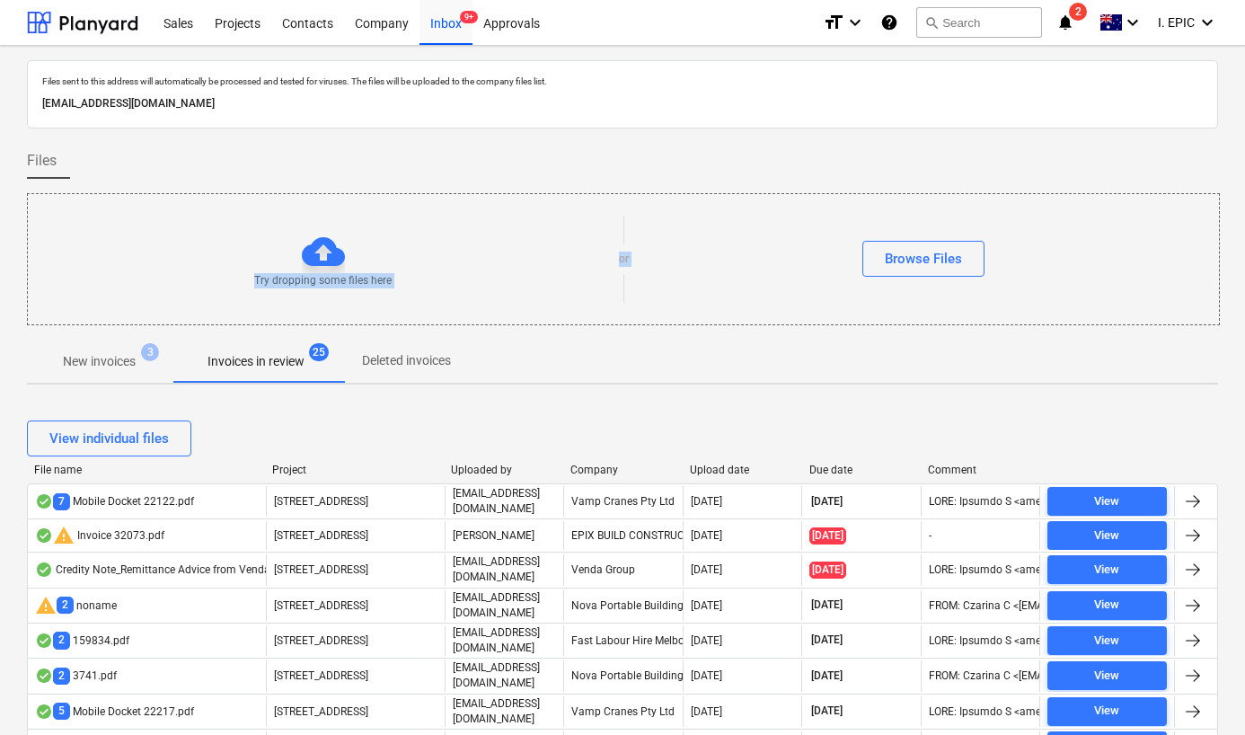
drag, startPoint x: 477, startPoint y: 152, endPoint x: 654, endPoint y: 377, distance: 286.6
drag, startPoint x: 658, startPoint y: 418, endPoint x: 44, endPoint y: 157, distance: 667.3
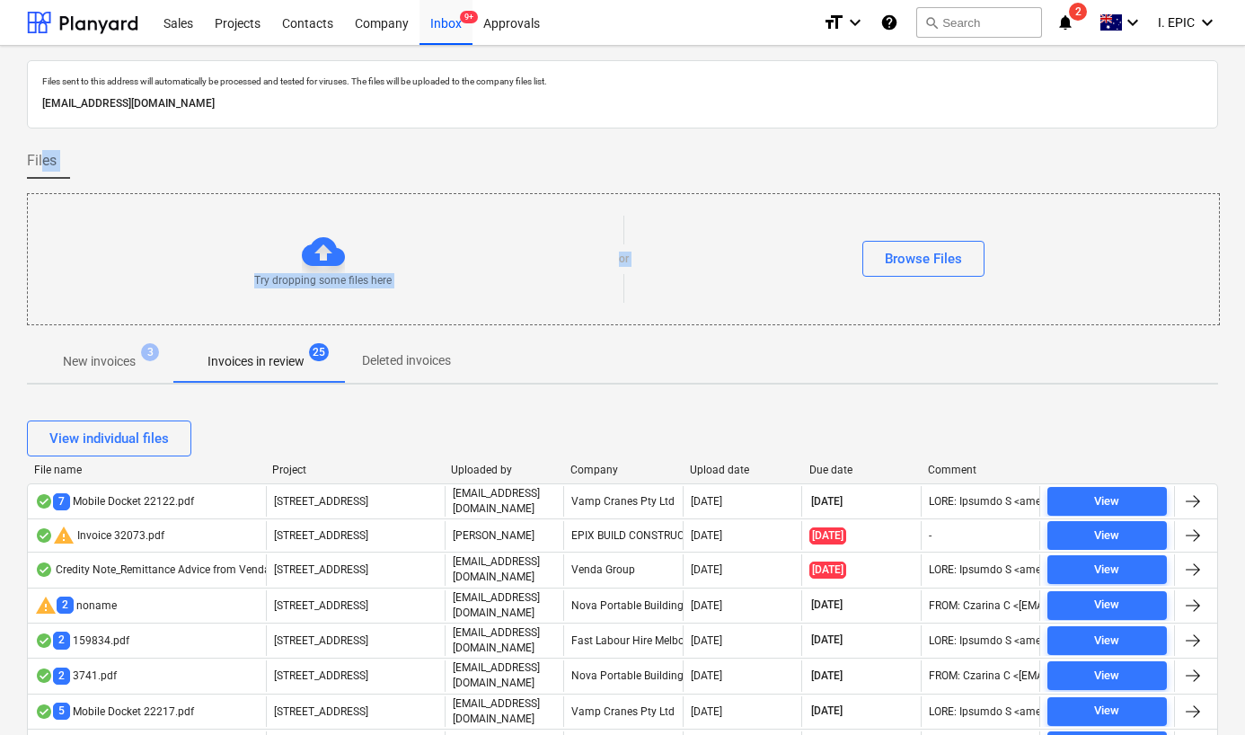
click at [43, 156] on span "Files" at bounding box center [42, 161] width 30 height 22
drag, startPoint x: 32, startPoint y: 157, endPoint x: 568, endPoint y: 428, distance: 599.7
drag, startPoint x: 568, startPoint y: 428, endPoint x: 633, endPoint y: 445, distance: 68.0
click at [569, 428] on div "View individual files" at bounding box center [622, 438] width 1191 height 36
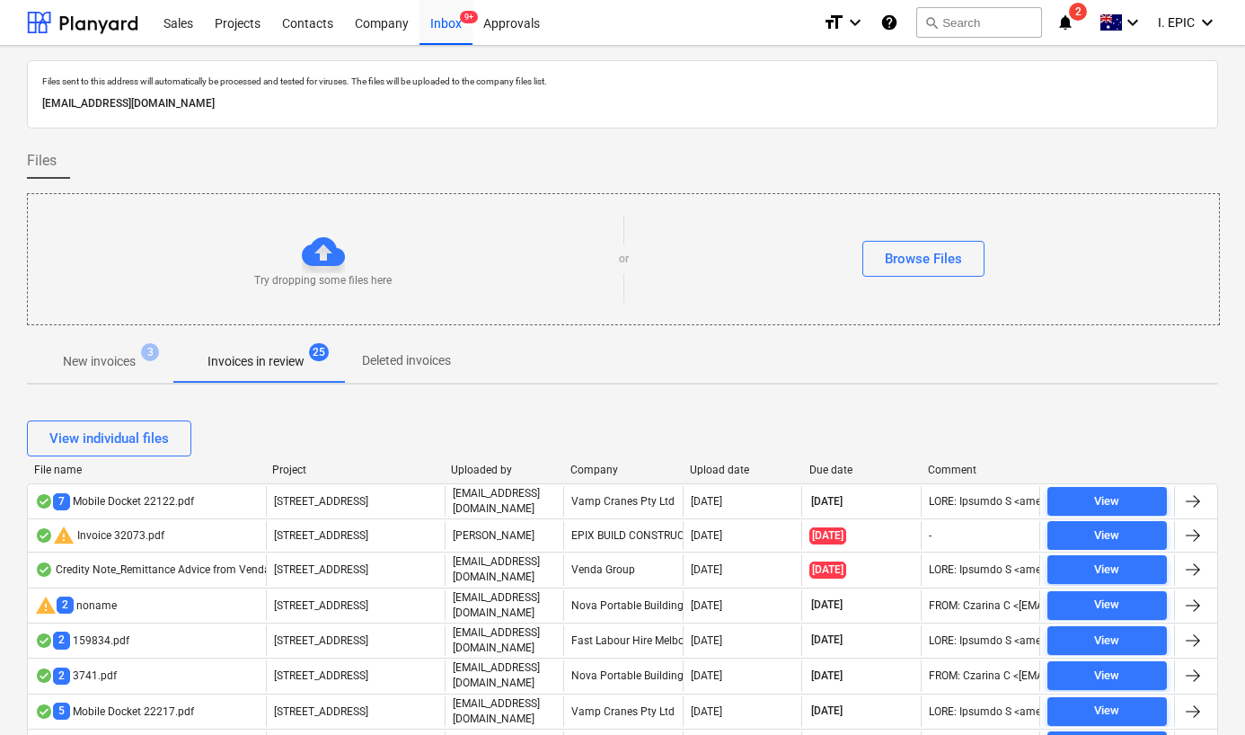
drag, startPoint x: 634, startPoint y: 445, endPoint x: 7, endPoint y: 126, distance: 703.7
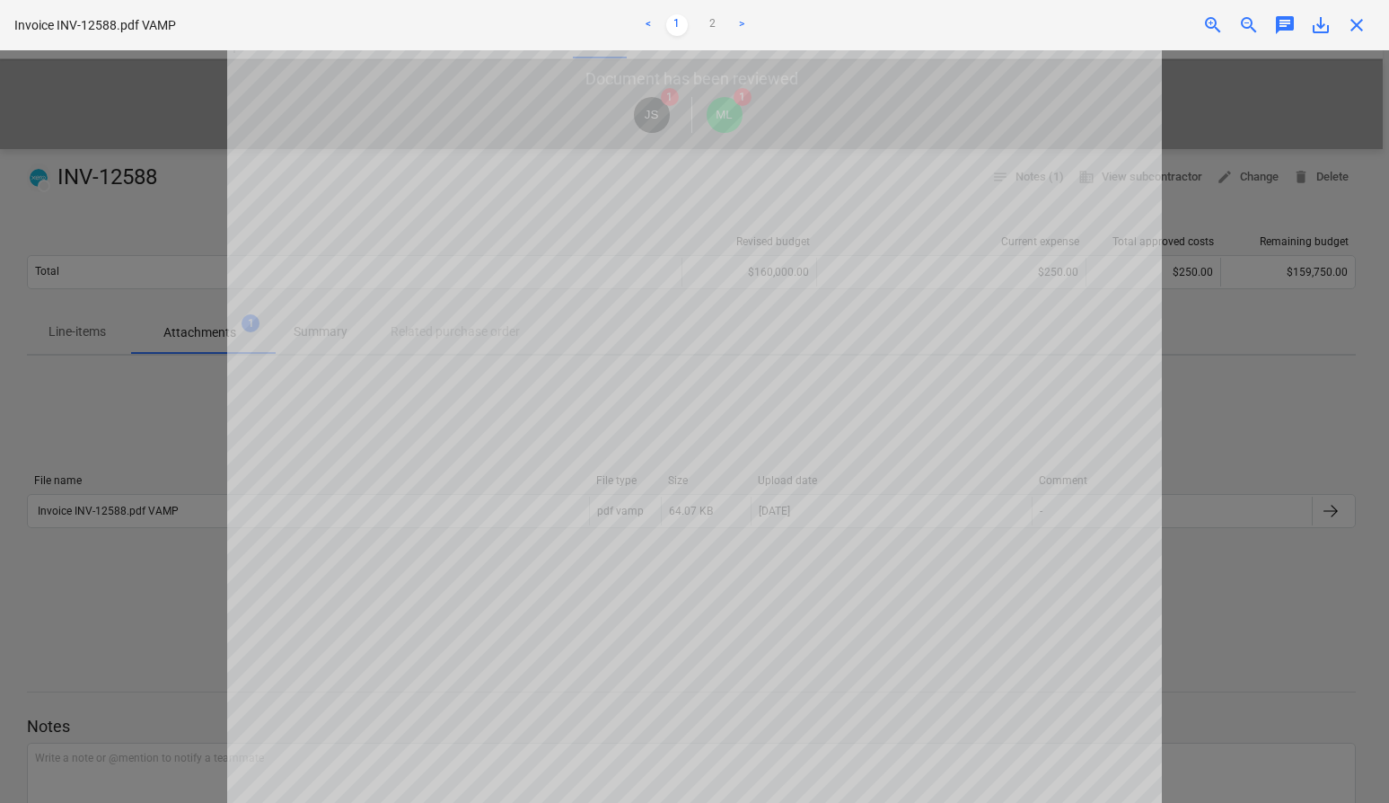
scroll to position [110, 0]
click at [146, 397] on div at bounding box center [694, 426] width 1389 height 753
click at [144, 417] on div at bounding box center [694, 426] width 1389 height 753
